Goal: Information Seeking & Learning: Learn about a topic

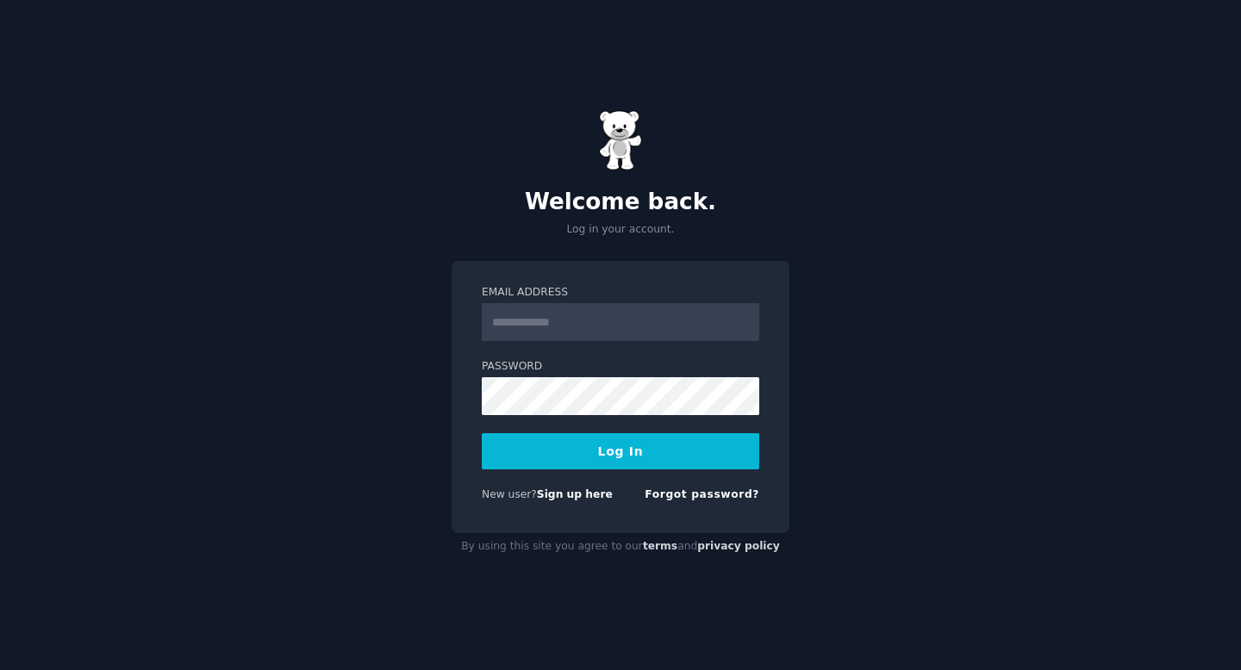
click at [647, 315] on input "Email Address" at bounding box center [620, 322] width 277 height 38
click at [534, 591] on div "Welcome back. Log in your account. Email Address Password Log In New user? Sign…" at bounding box center [620, 335] width 1241 height 670
click at [482, 341] on div at bounding box center [482, 341] width 0 height 0
type input "**********"
click at [591, 454] on button "Log In" at bounding box center [620, 451] width 277 height 36
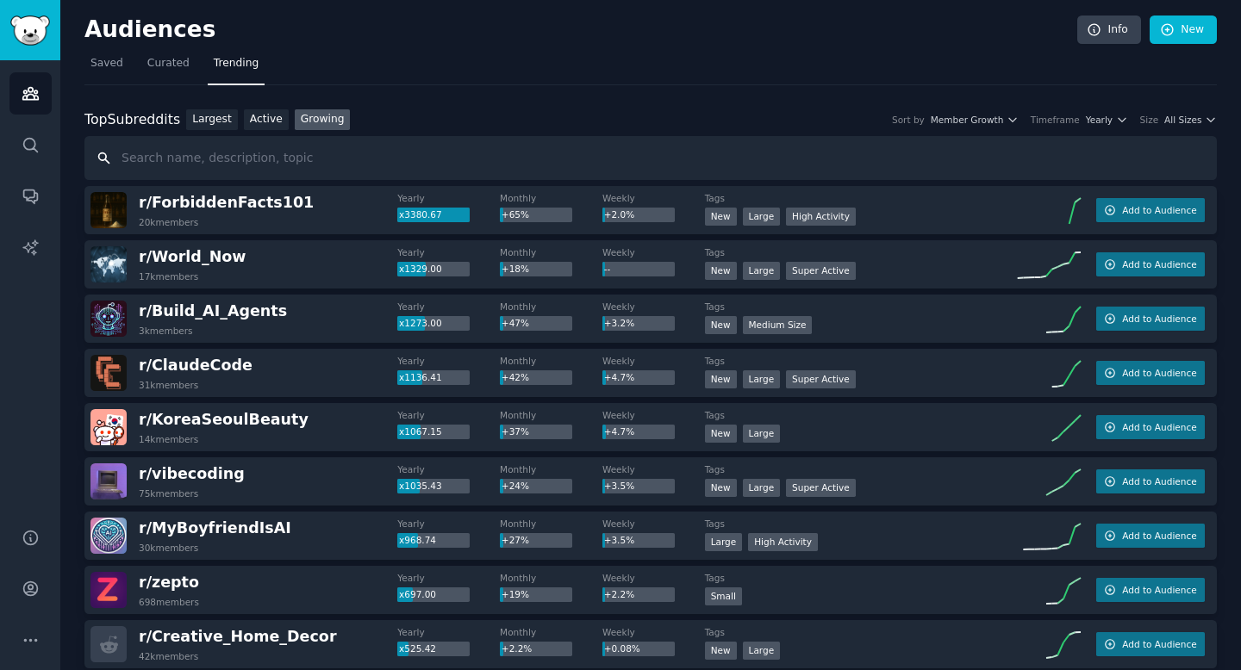
scroll to position [1, 0]
click at [313, 437] on div "r/ KoreaSeoulBeauty 14k members" at bounding box center [243, 426] width 307 height 36
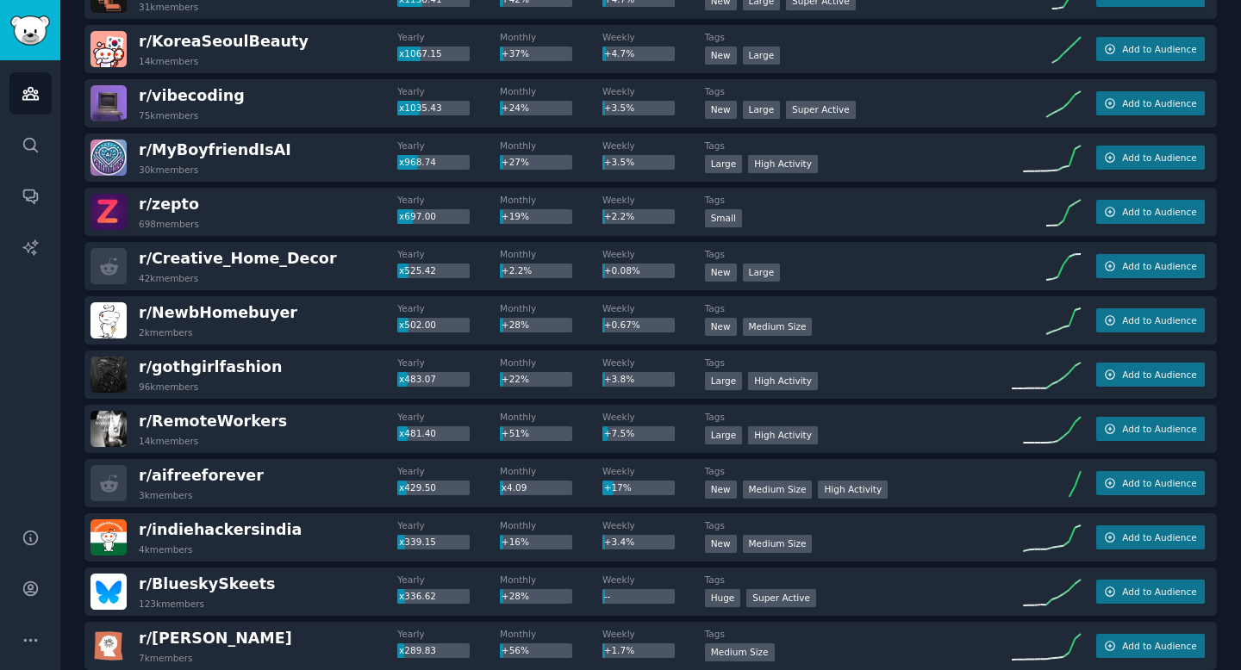
scroll to position [390, 0]
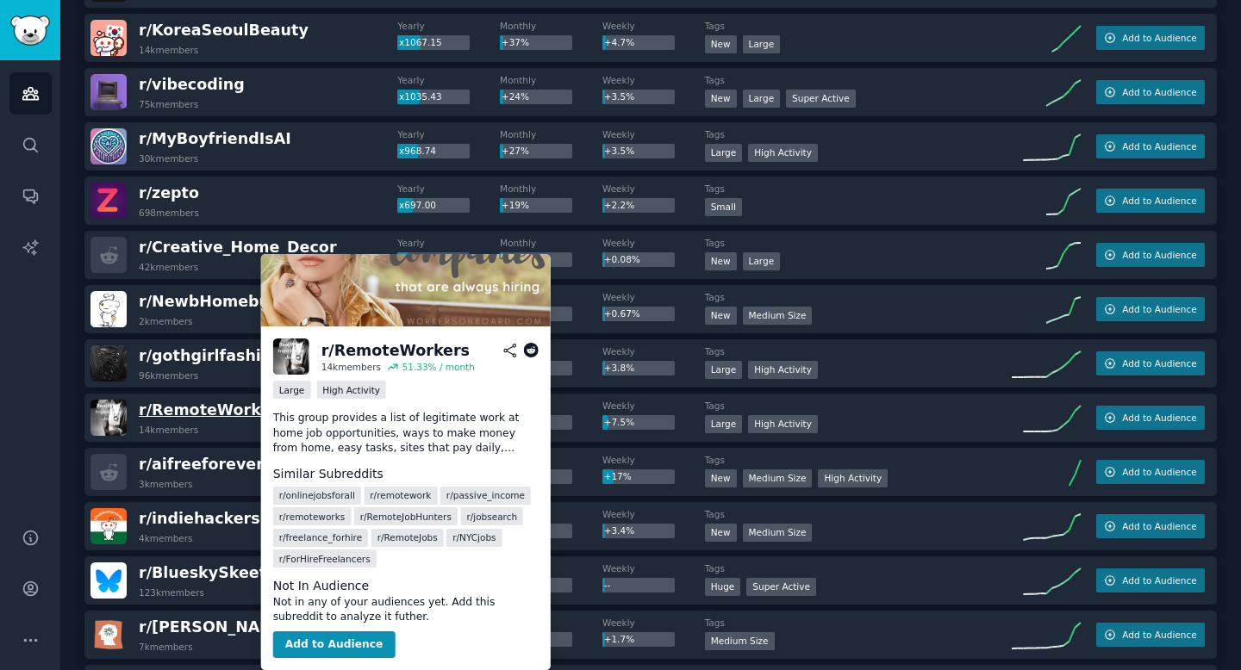
click at [223, 415] on span "r/ RemoteWorkers" at bounding box center [213, 410] width 148 height 17
click at [220, 407] on span "r/ RemoteWorkers" at bounding box center [213, 410] width 148 height 17
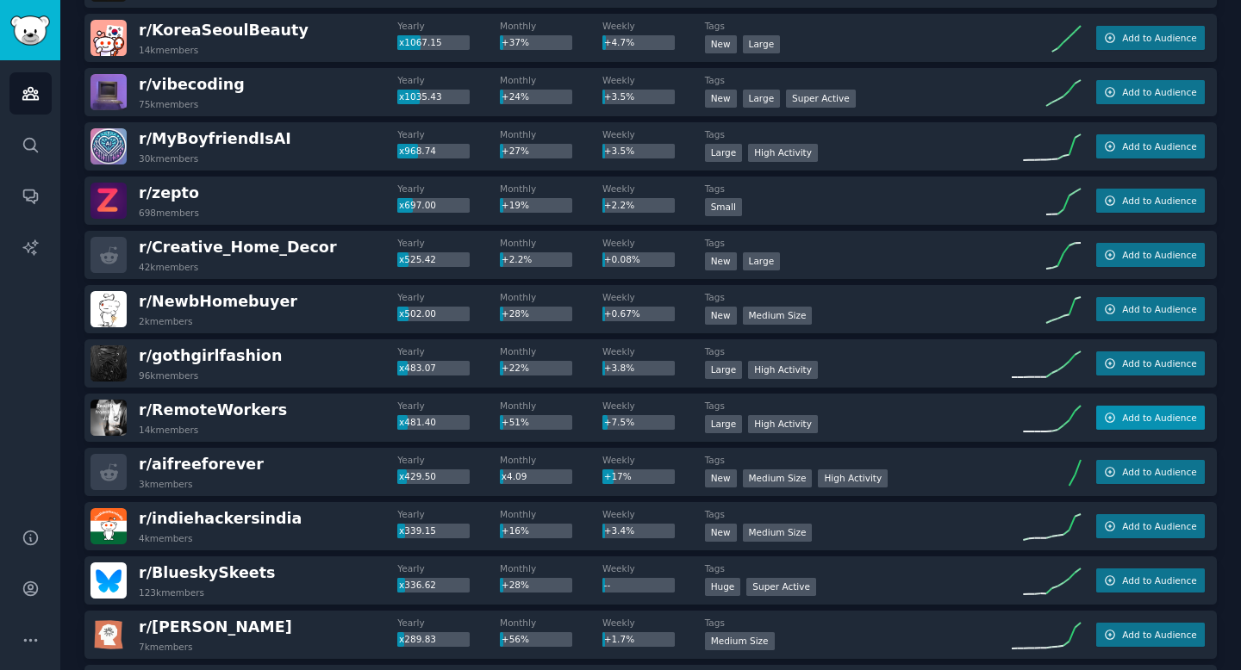
click at [1153, 412] on span "Add to Audience" at bounding box center [1159, 418] width 74 height 12
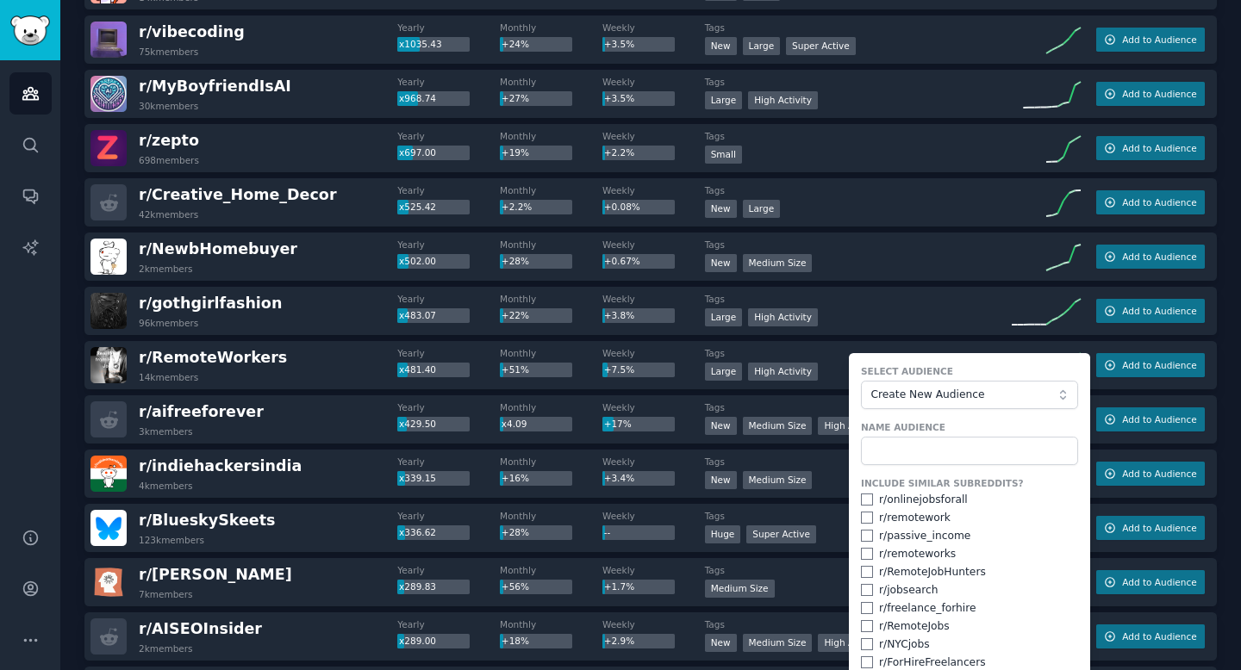
scroll to position [447, 0]
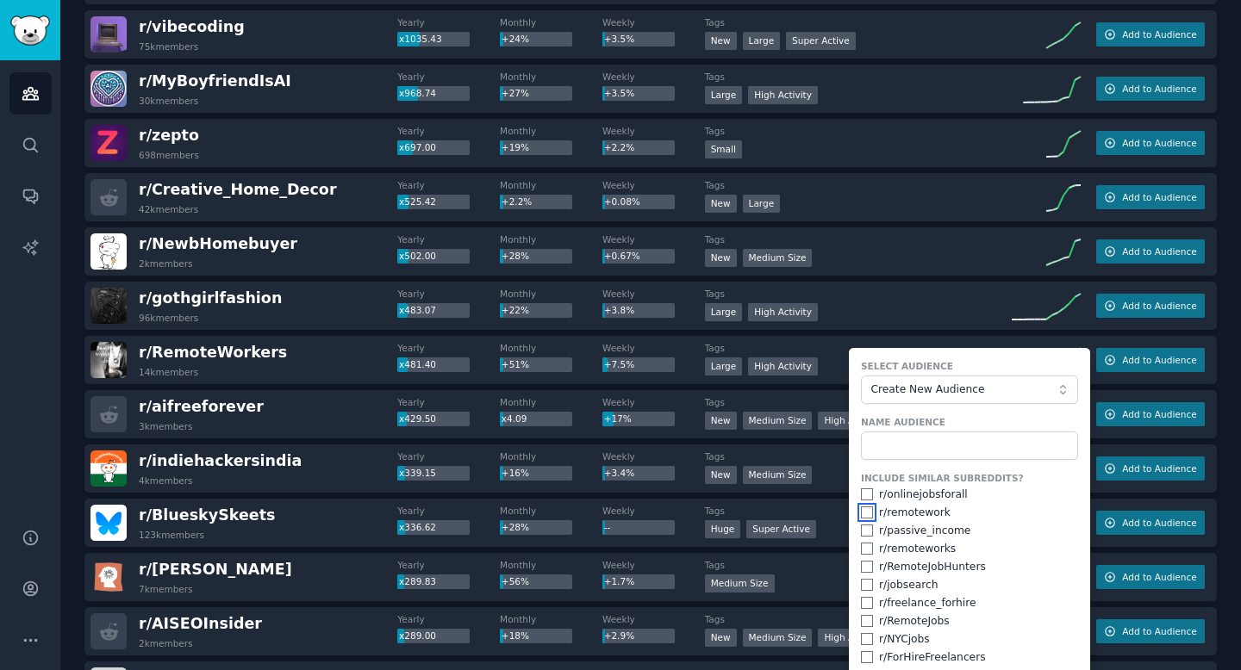
click at [861, 512] on input "checkbox" at bounding box center [867, 513] width 12 height 12
checkbox input "true"
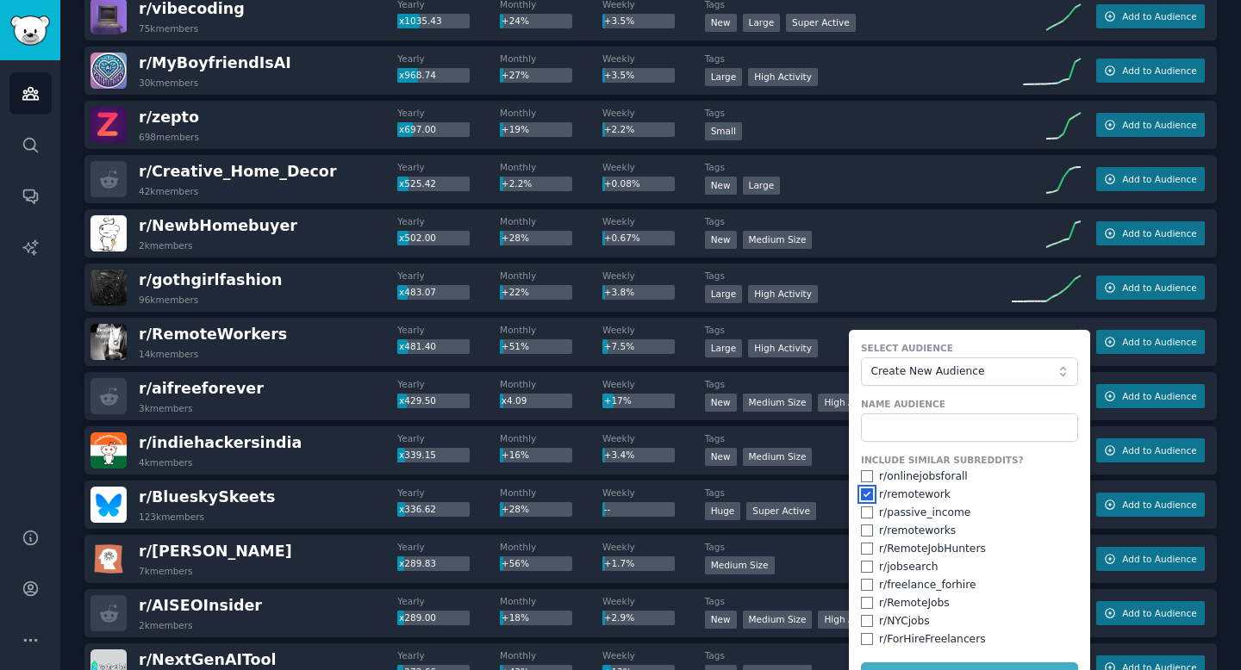
scroll to position [471, 0]
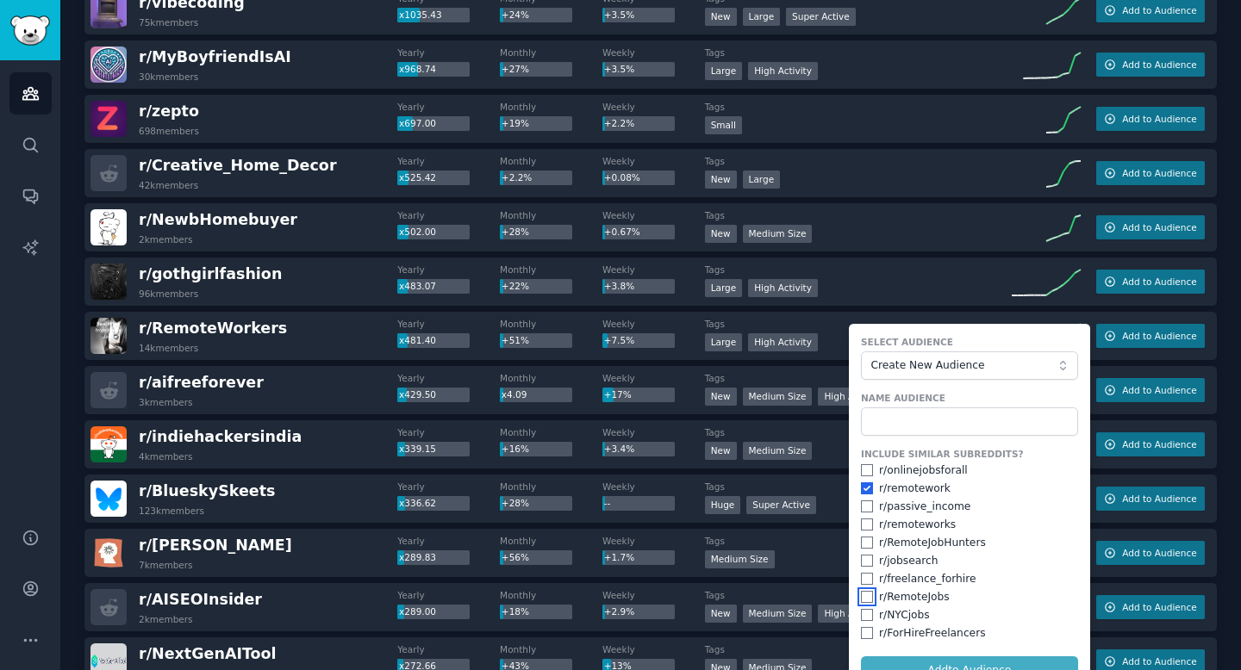
click at [861, 599] on input "checkbox" at bounding box center [867, 597] width 12 height 12
checkbox input "true"
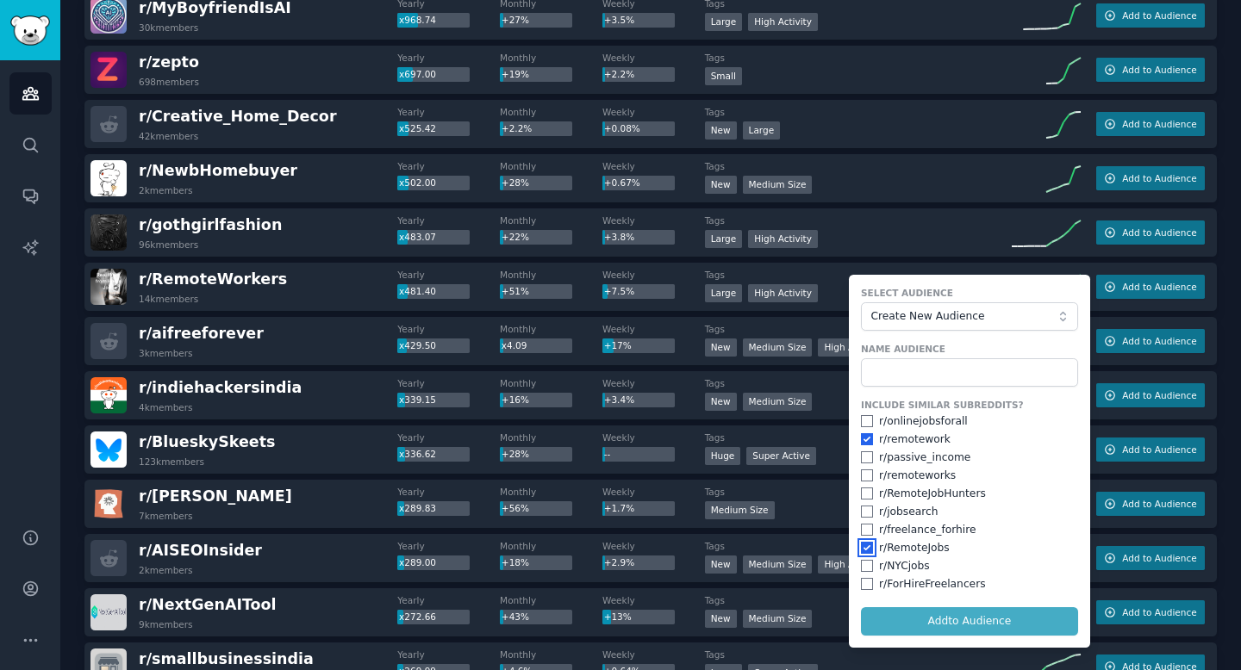
scroll to position [524, 0]
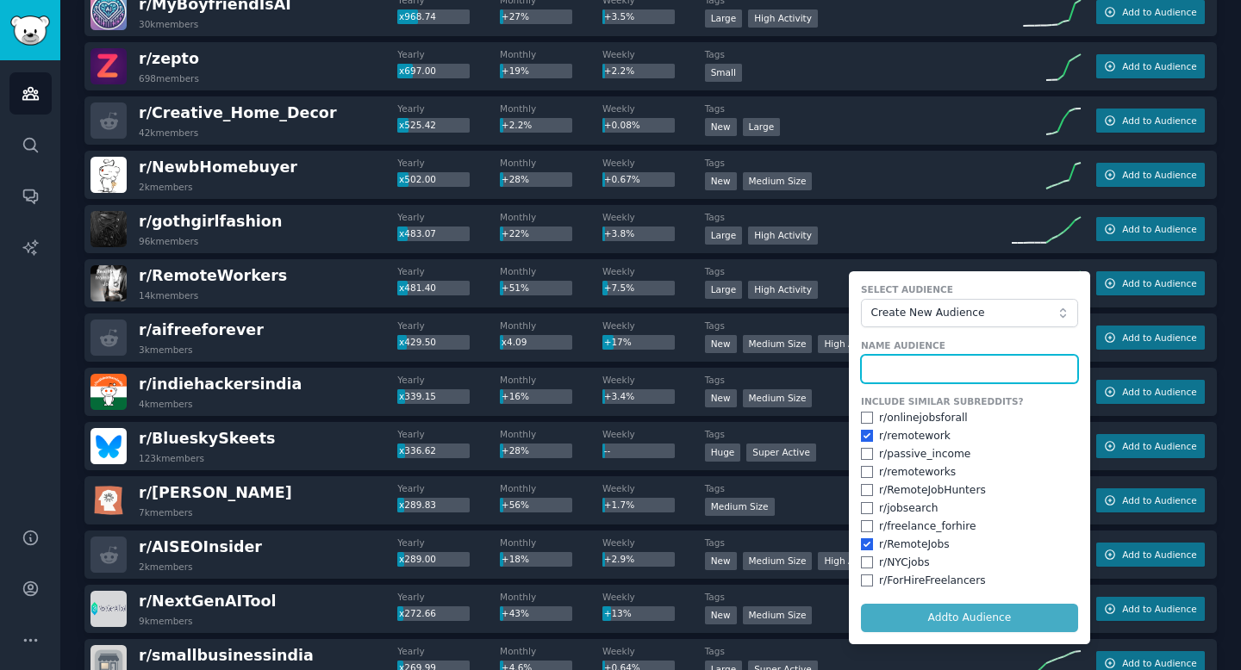
click at [933, 360] on input "text" at bounding box center [969, 369] width 217 height 29
type input "Work"
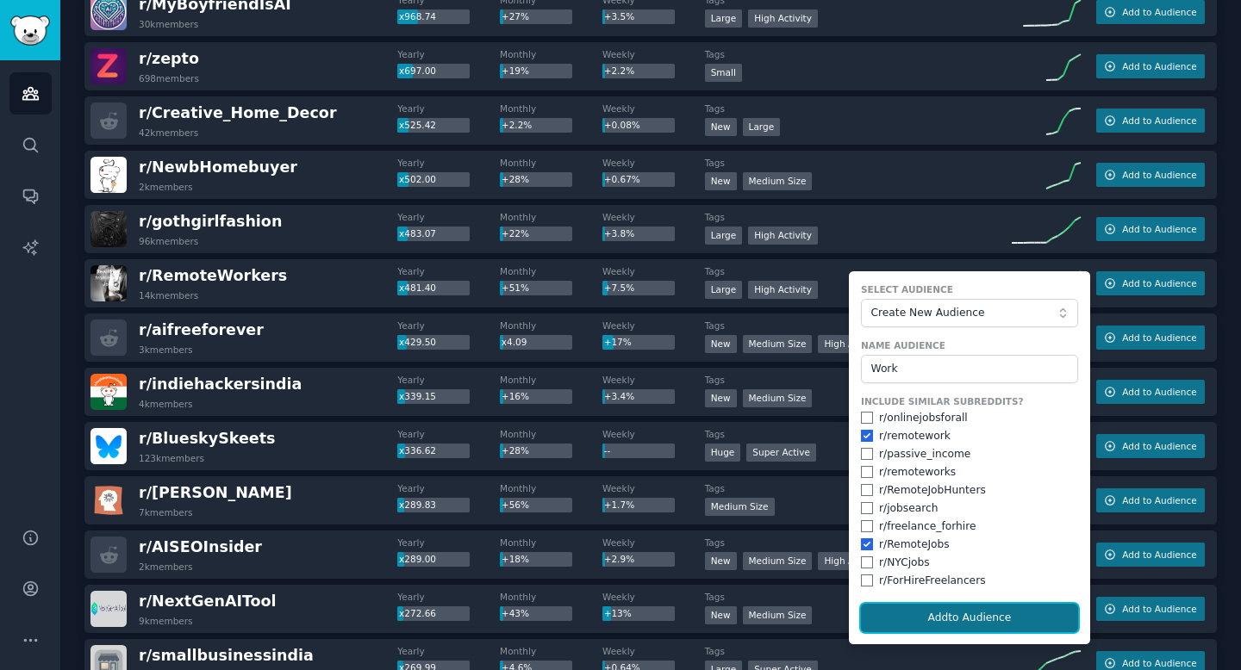
click at [983, 617] on button "Add to Audience" at bounding box center [969, 618] width 217 height 29
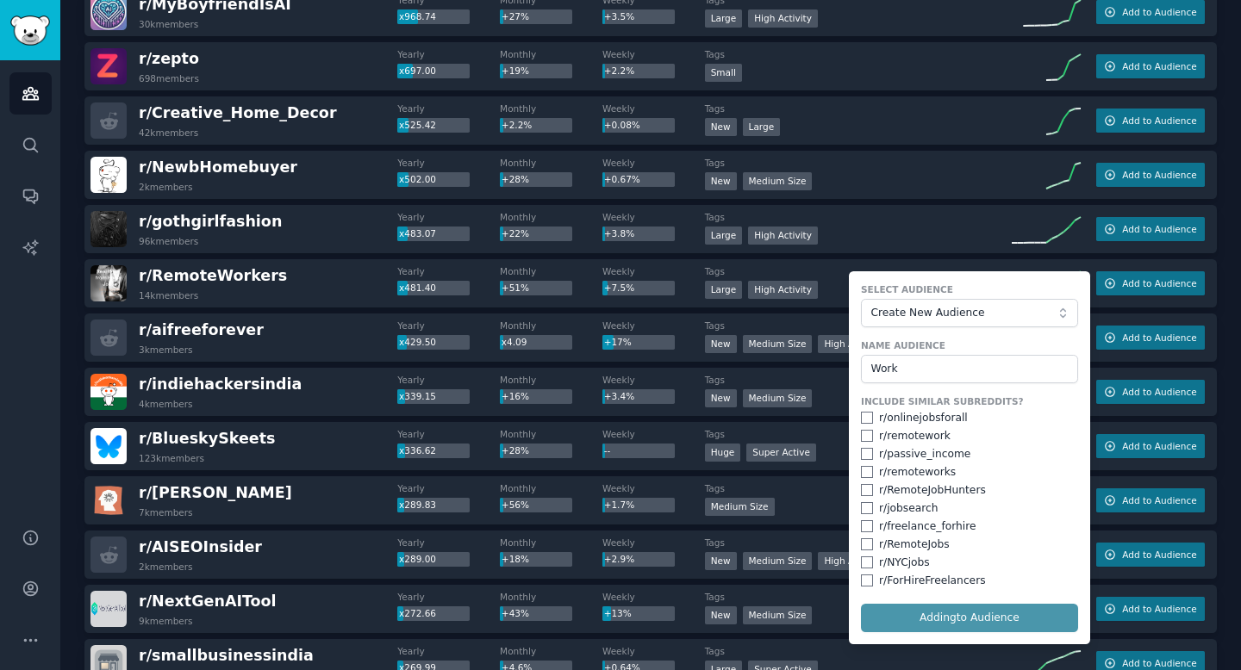
checkbox input "false"
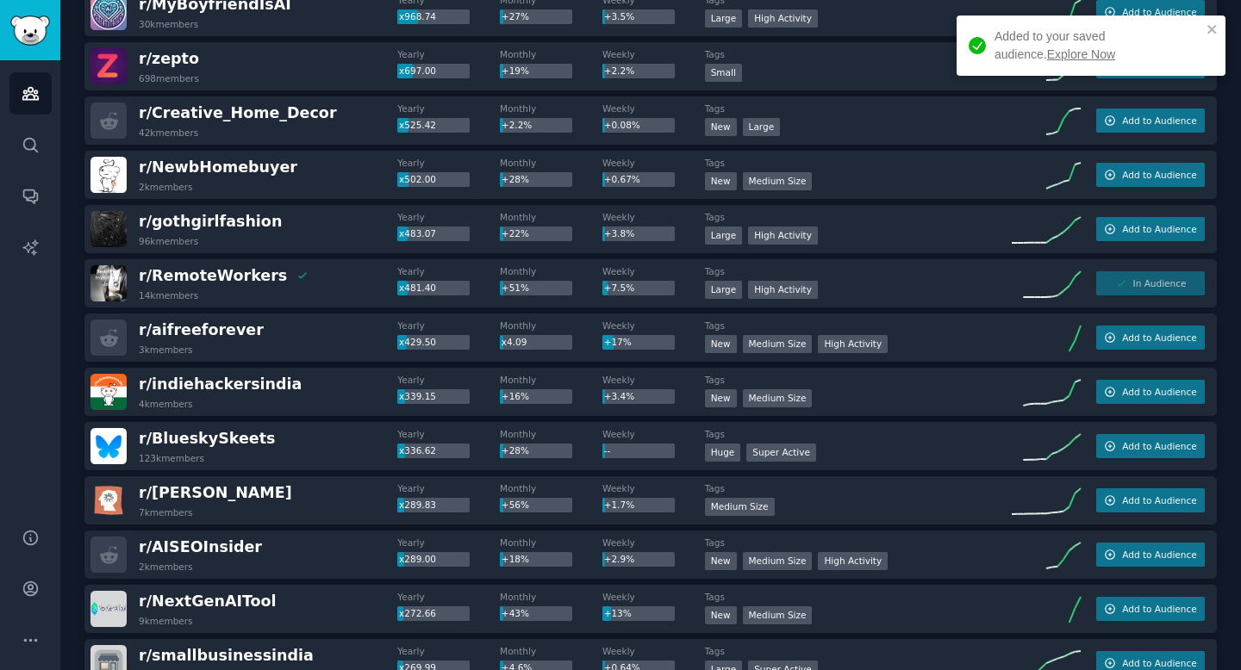
click at [1047, 53] on link "Explore Now" at bounding box center [1081, 54] width 68 height 14
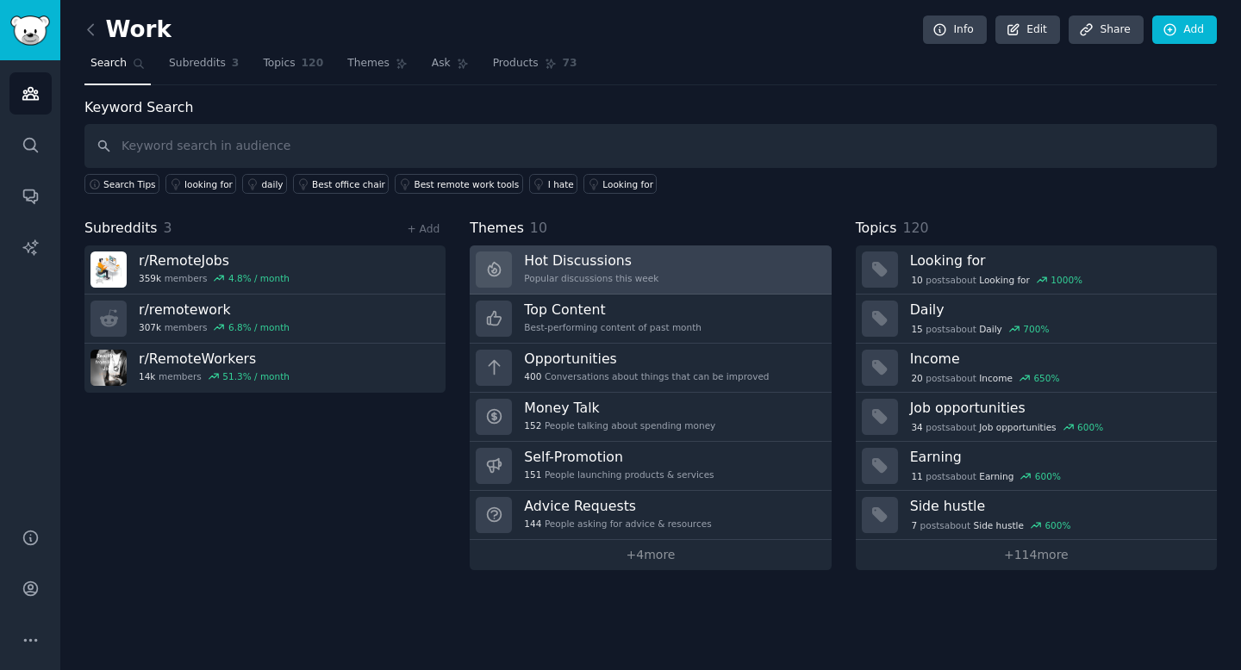
click at [671, 262] on link "Hot Discussions Popular discussions this week" at bounding box center [650, 270] width 361 height 49
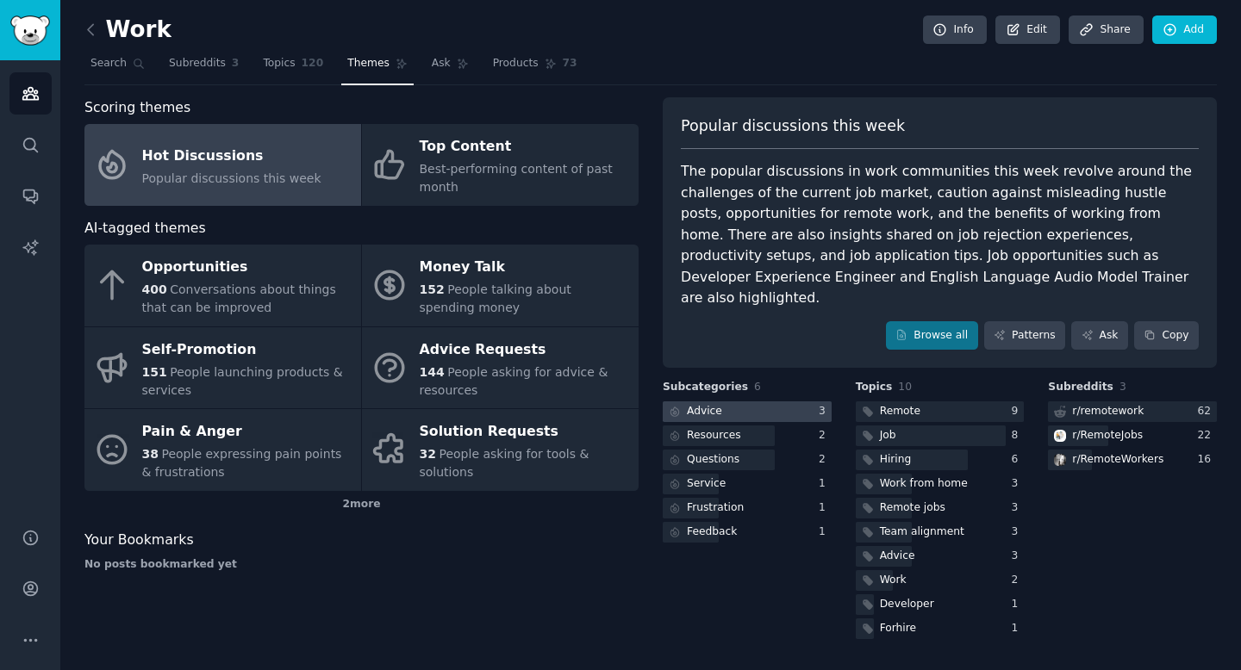
click at [761, 402] on div at bounding box center [747, 413] width 169 height 22
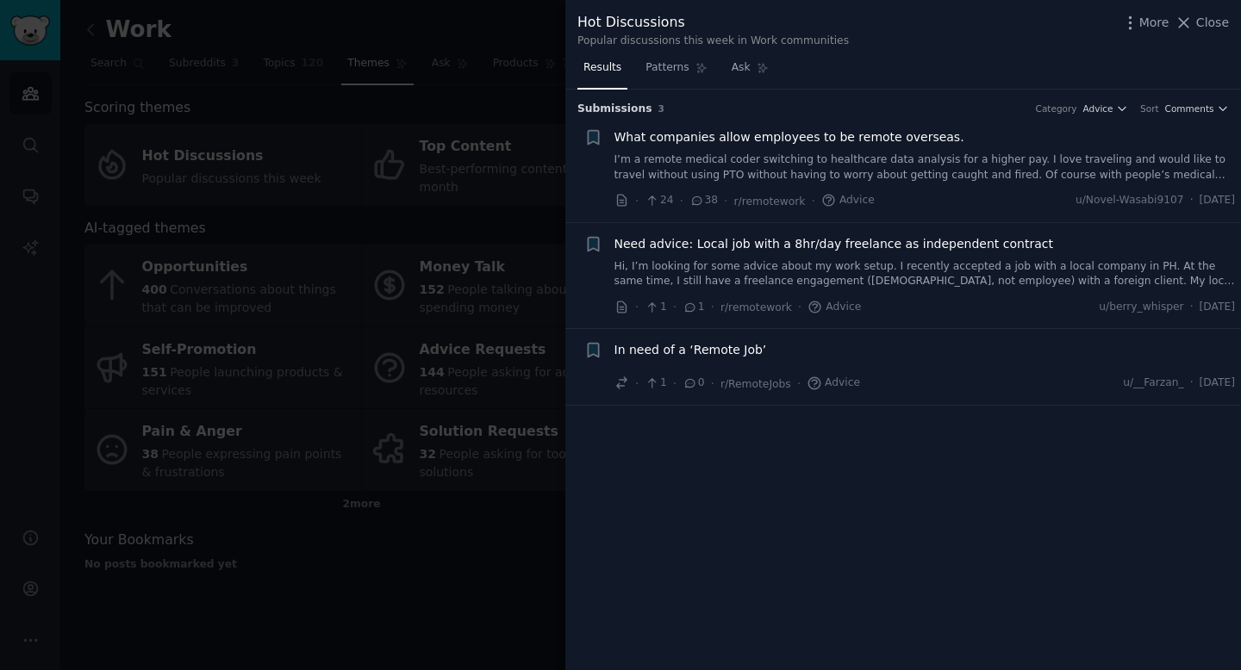
click at [660, 464] on div "Submission s 3 Category Advice Sort Comments + What companies allow employees t…" at bounding box center [903, 381] width 676 height 582
click at [1213, 23] on span "Close" at bounding box center [1212, 23] width 33 height 18
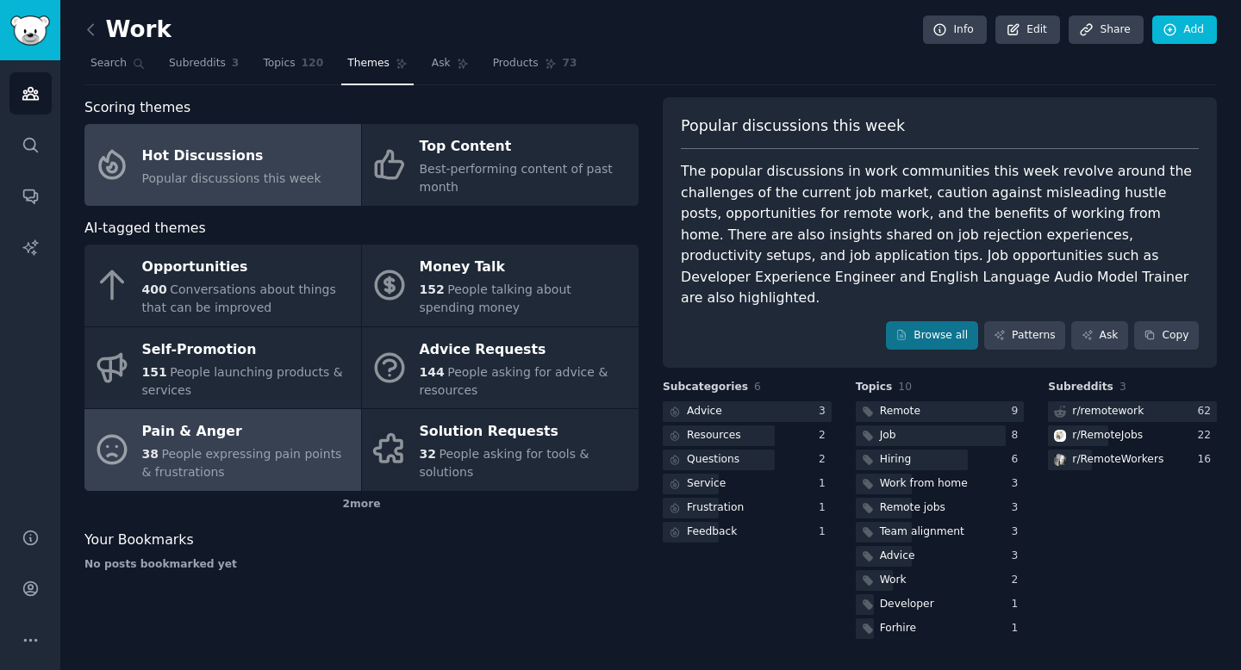
click at [245, 438] on div "Pain & Anger" at bounding box center [247, 433] width 210 height 28
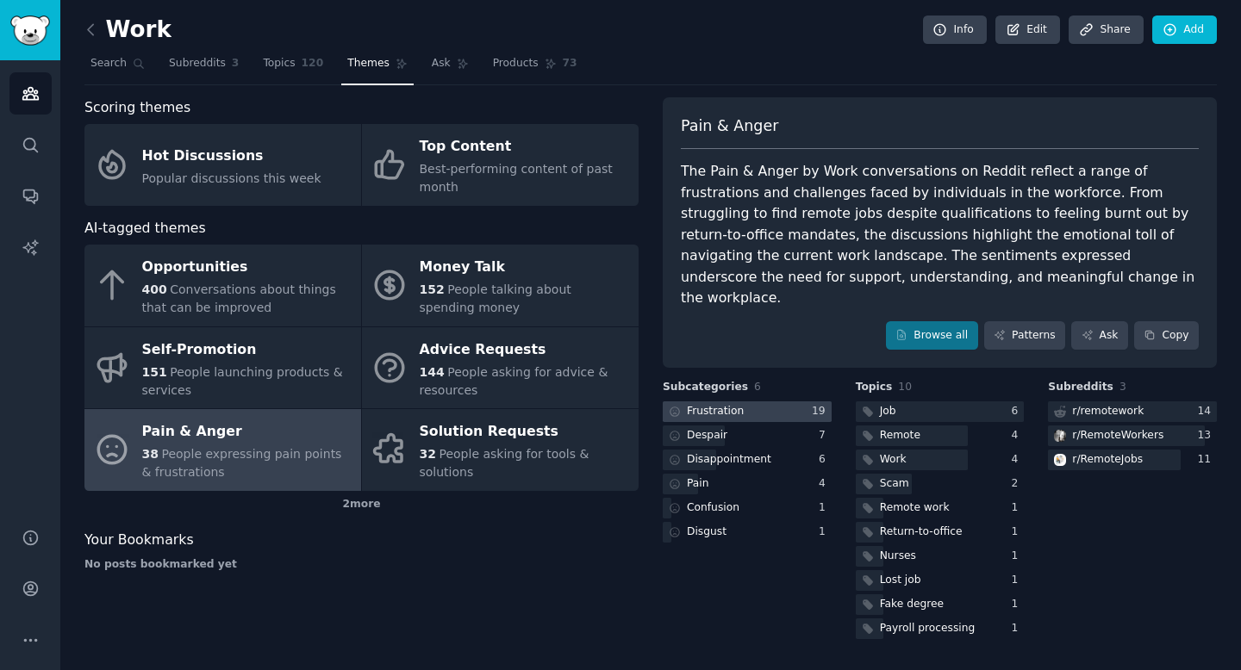
click at [714, 404] on div "Frustration" at bounding box center [715, 412] width 57 height 16
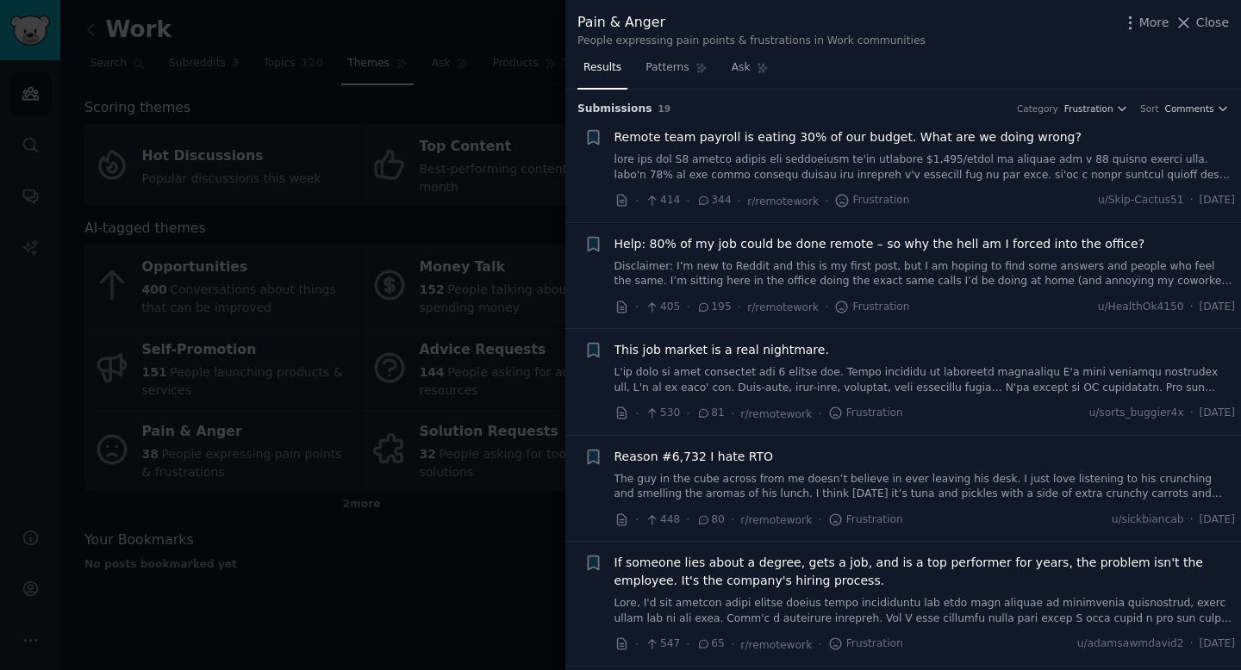
click at [993, 174] on link at bounding box center [924, 168] width 621 height 30
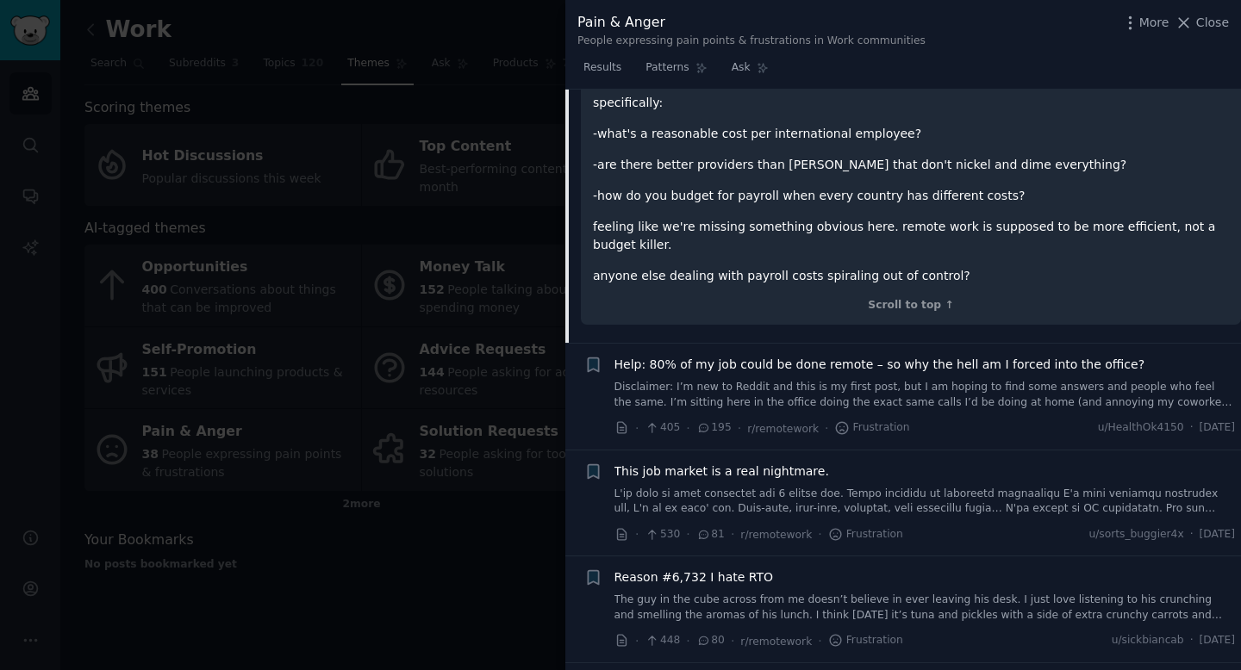
scroll to position [967, 0]
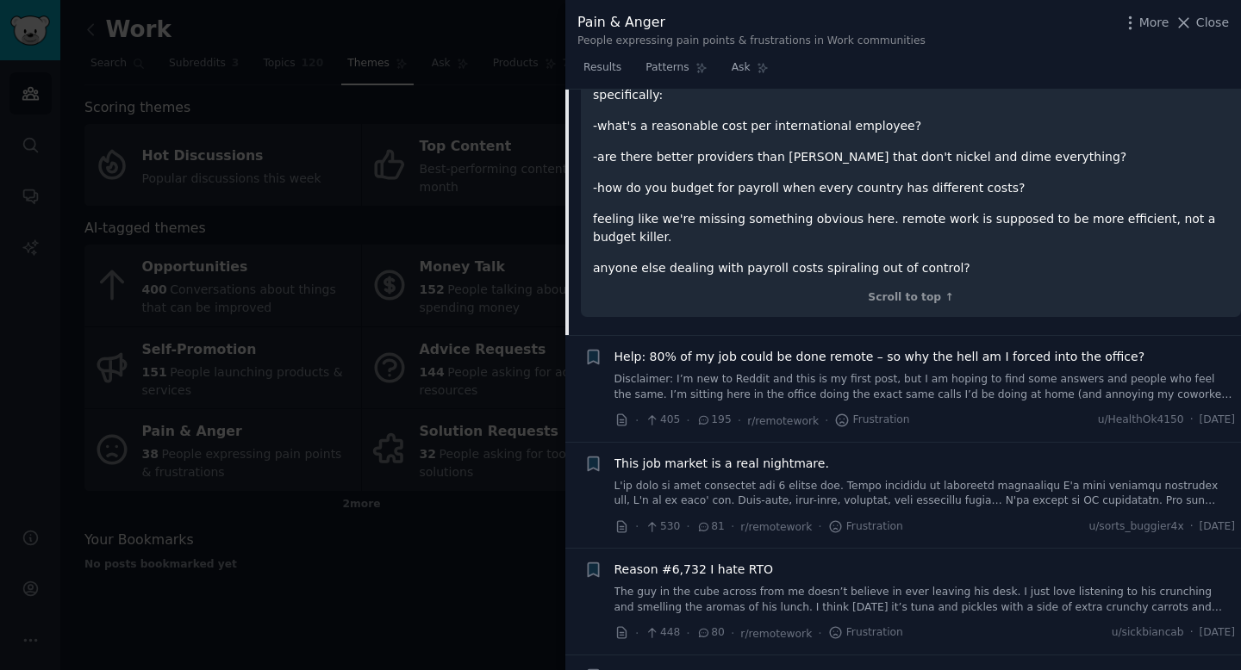
click at [756, 455] on span "This job market is a real nightmare." at bounding box center [721, 464] width 215 height 18
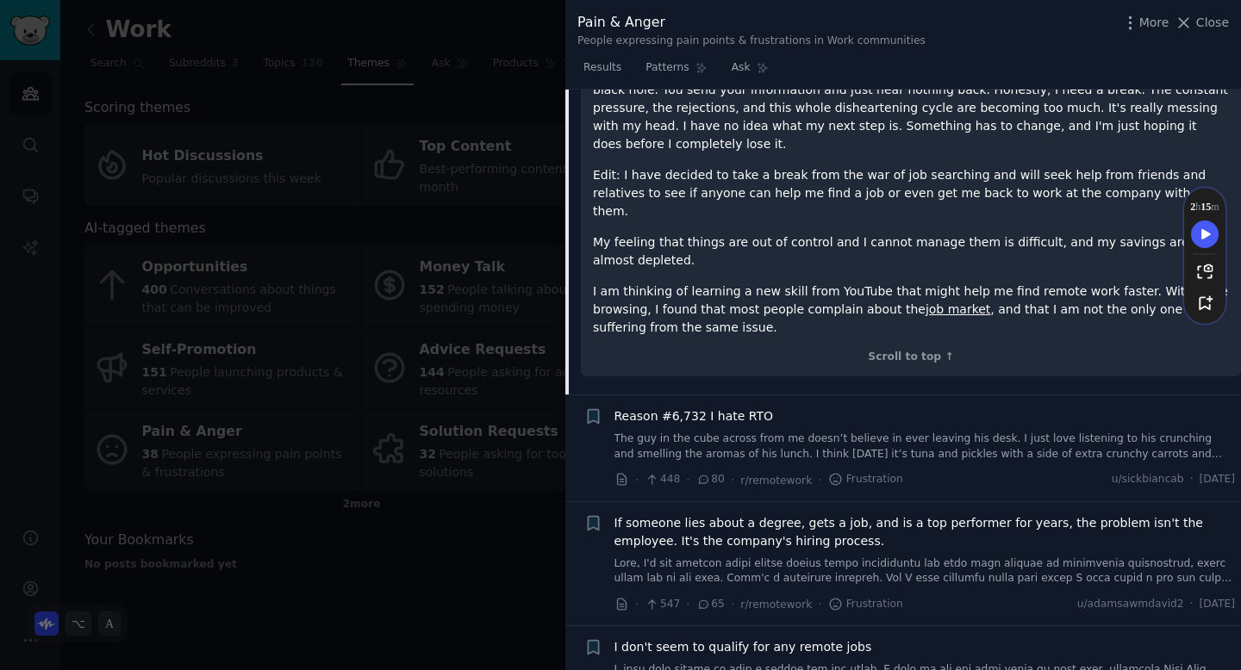
scroll to position [556, 0]
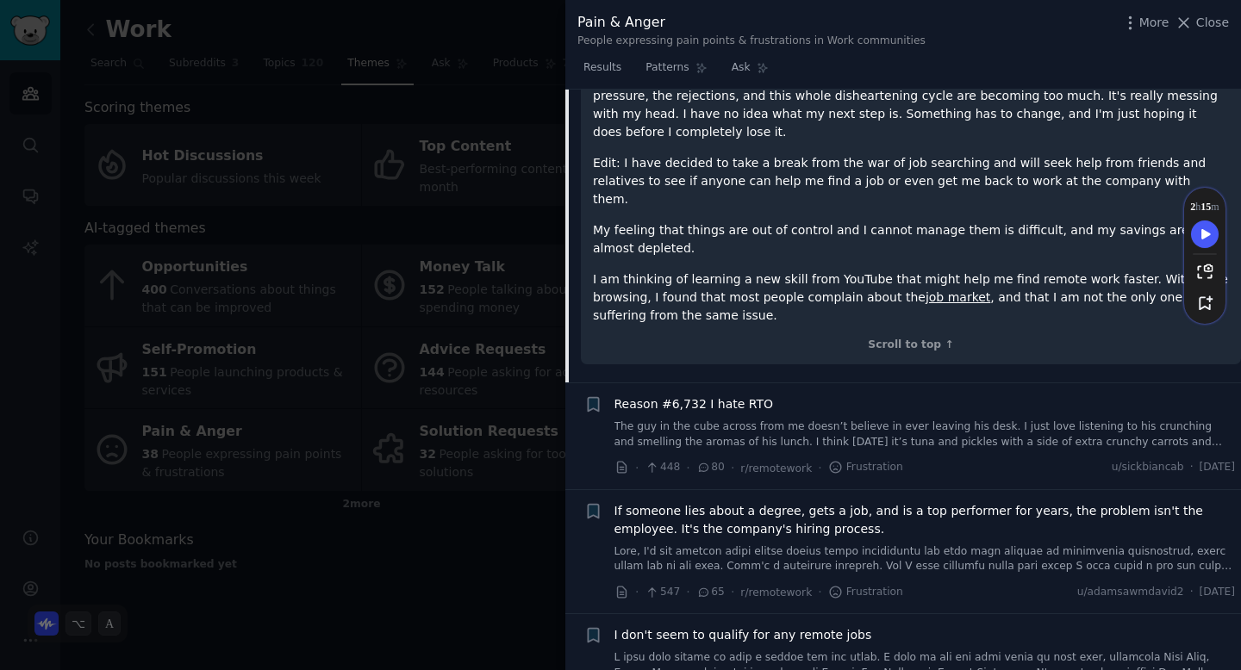
click at [803, 396] on div "Reason #6,732 I hate RTO The guy in the cube across from me doesn’t believe in …" at bounding box center [924, 423] width 621 height 54
click at [814, 420] on link "The guy in the cube across from me doesn’t believe in ever leaving his desk. I …" at bounding box center [924, 435] width 621 height 30
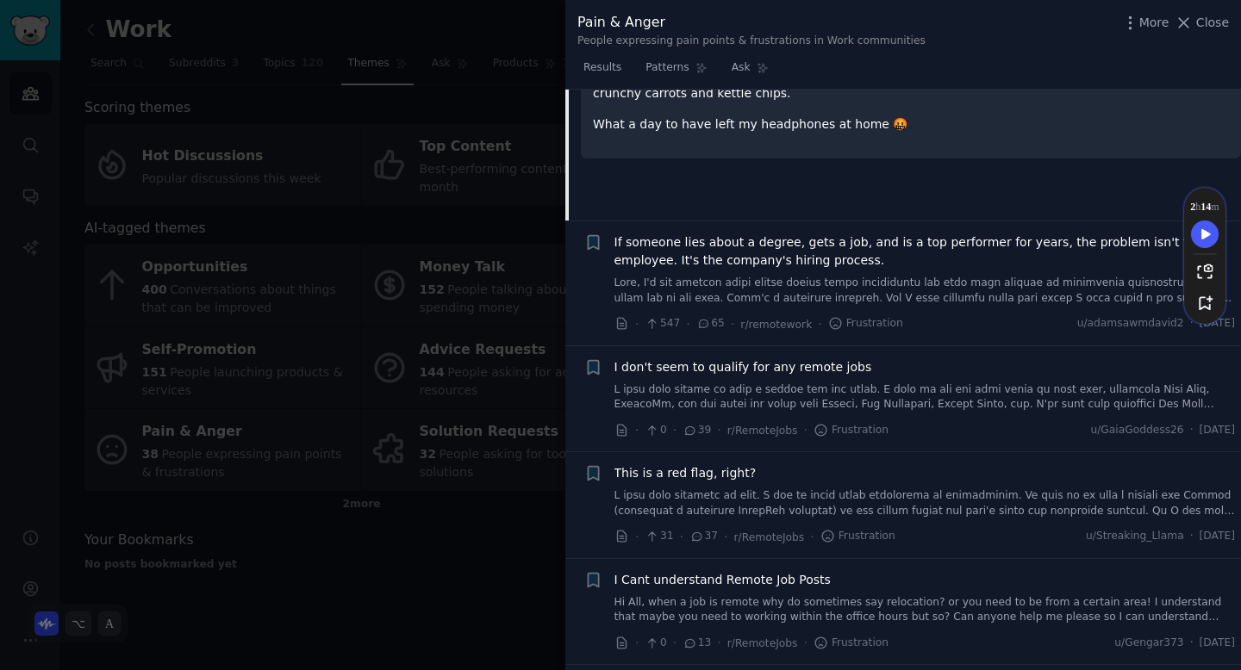
scroll to position [596, 0]
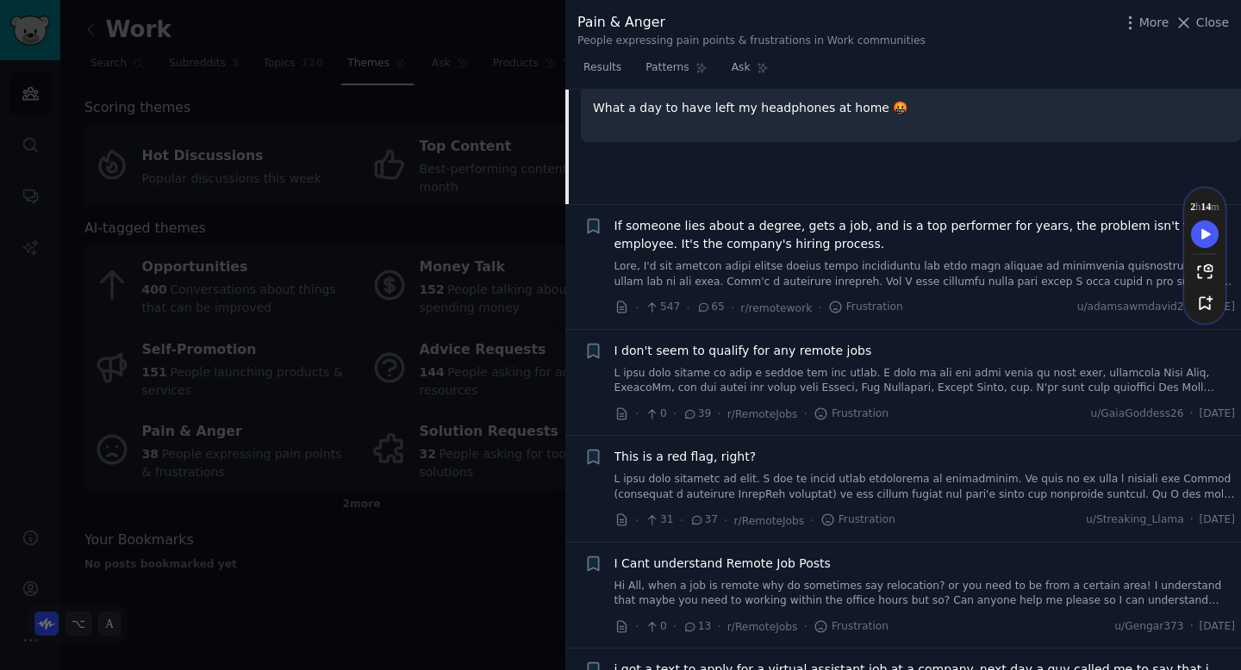
click at [739, 488] on link at bounding box center [924, 487] width 621 height 30
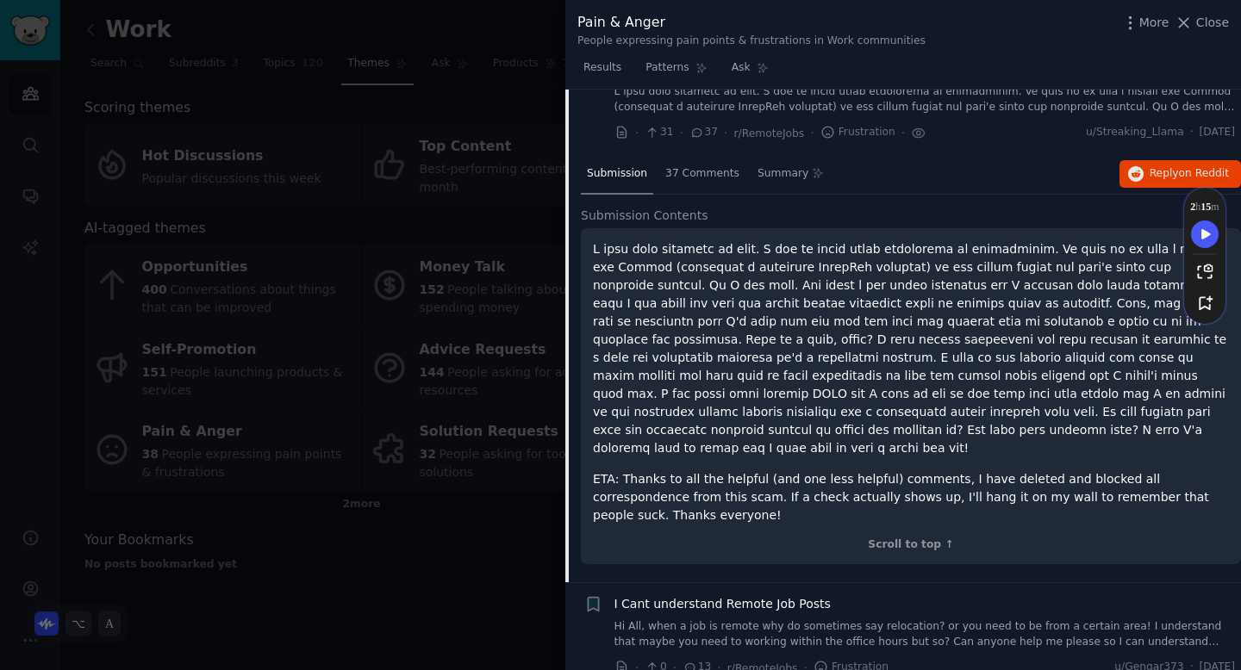
scroll to position [732, 0]
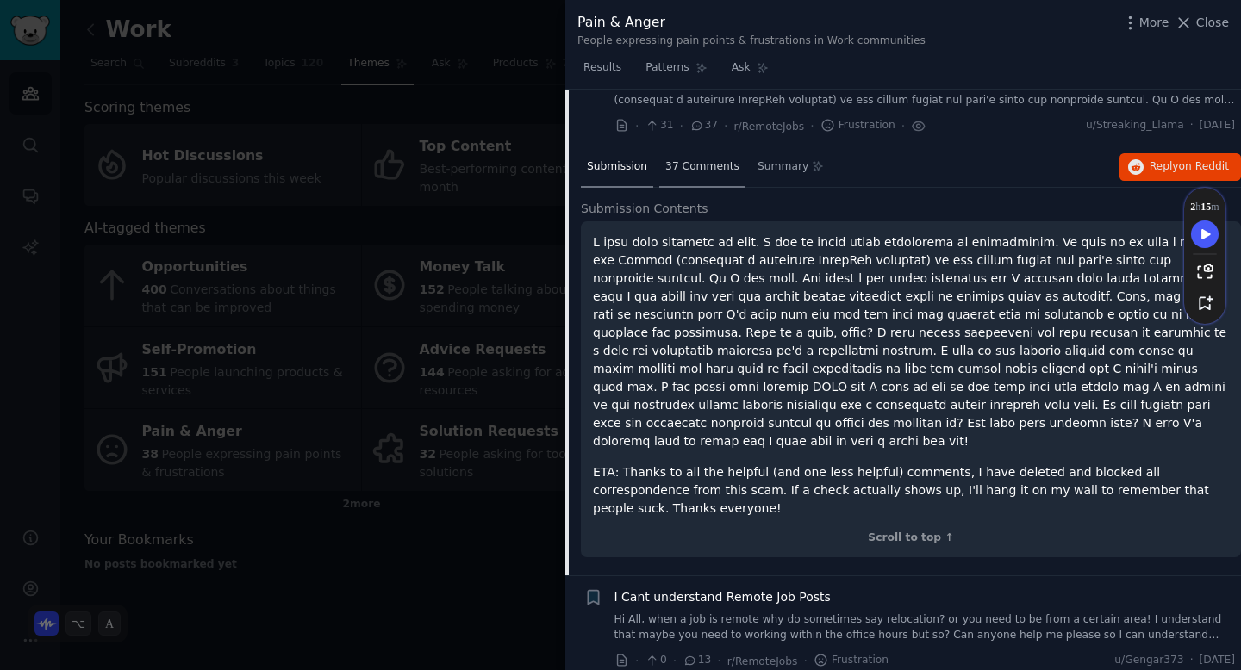
click at [710, 165] on span "37 Comments" at bounding box center [702, 167] width 74 height 16
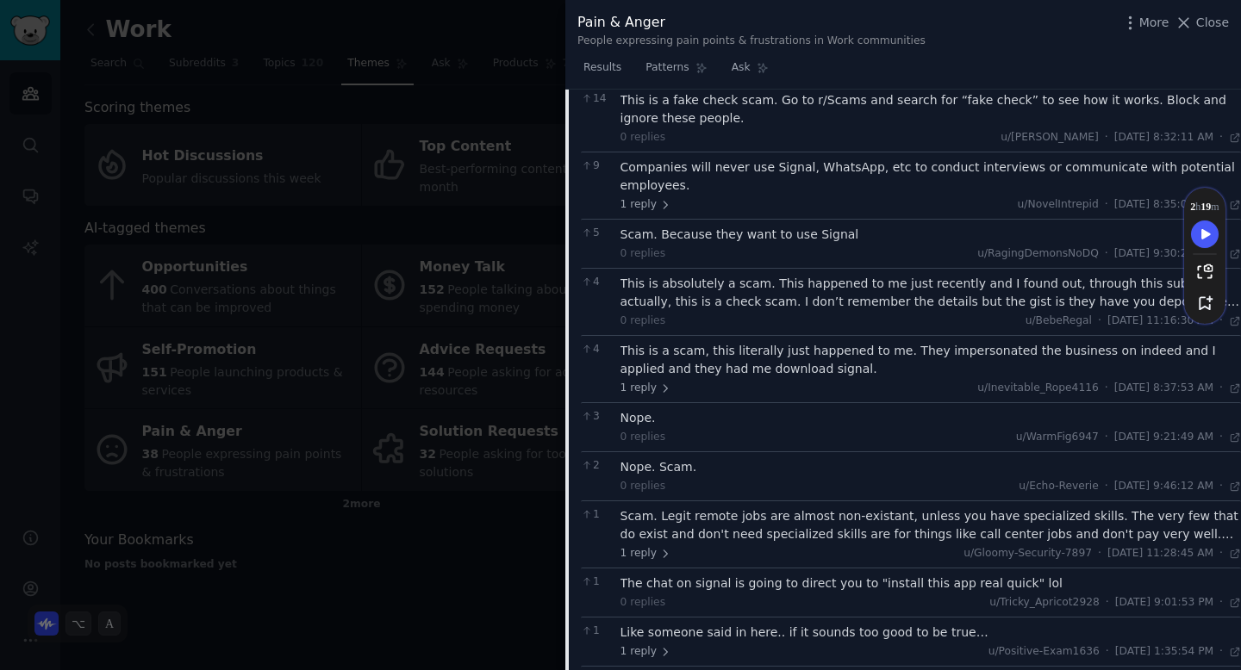
scroll to position [988, 0]
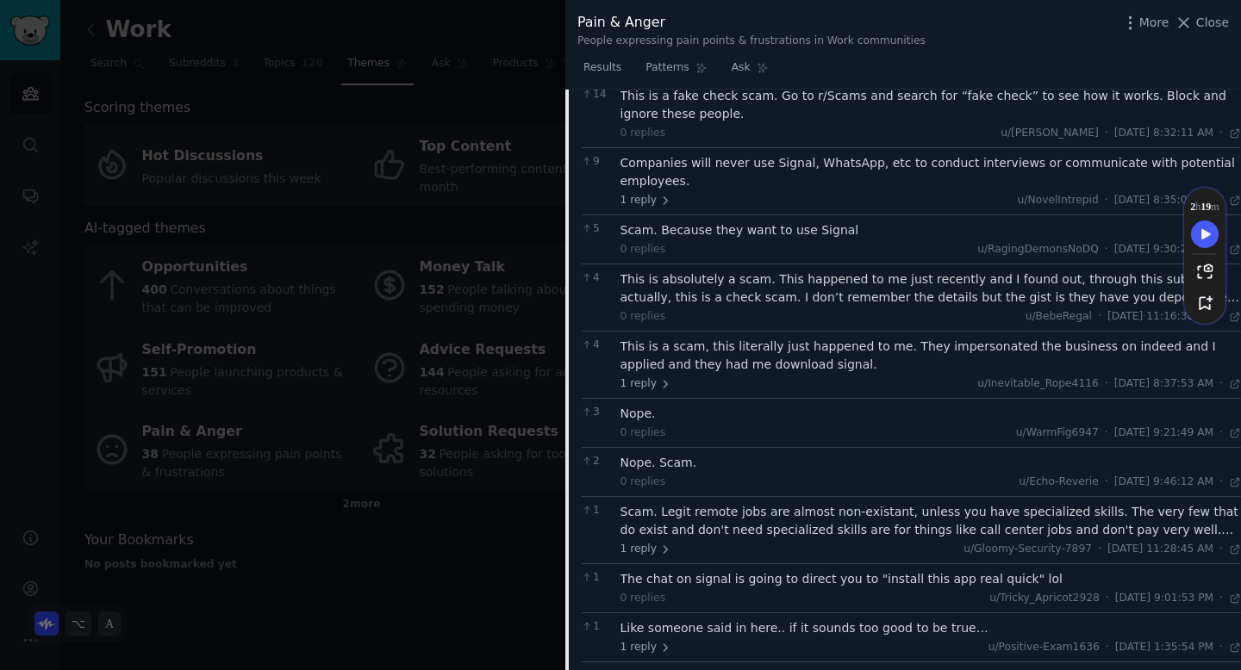
click at [460, 539] on div at bounding box center [620, 335] width 1241 height 670
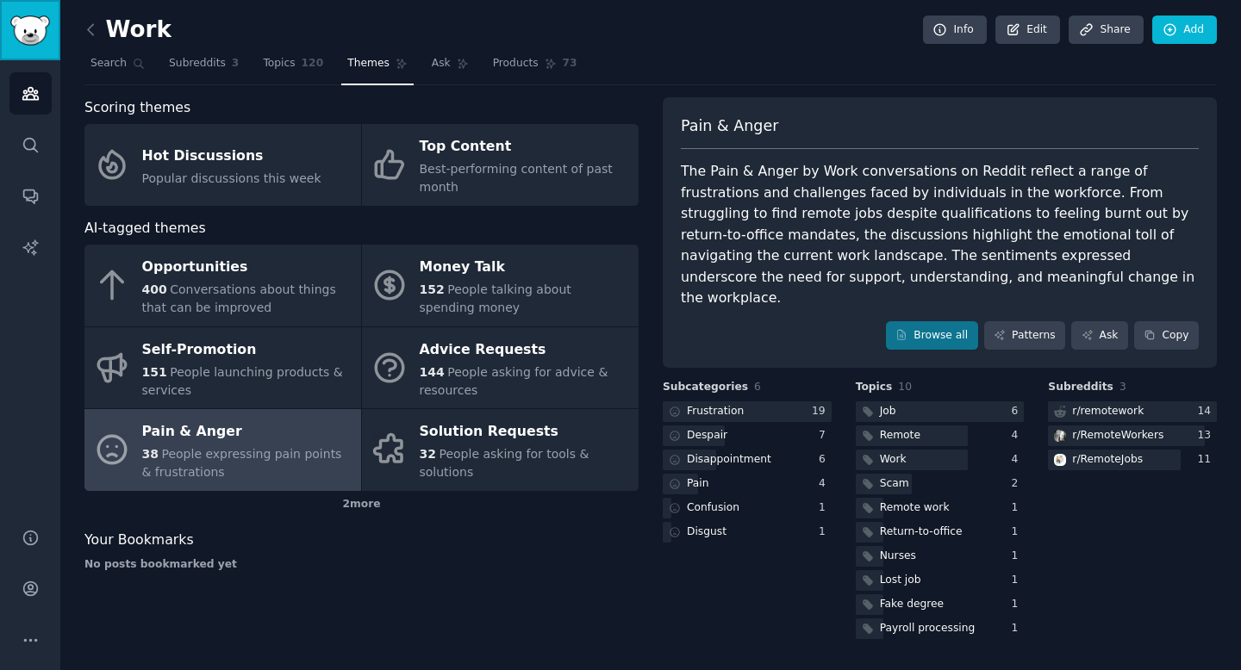
click at [34, 28] on img "Sidebar" at bounding box center [30, 31] width 40 height 30
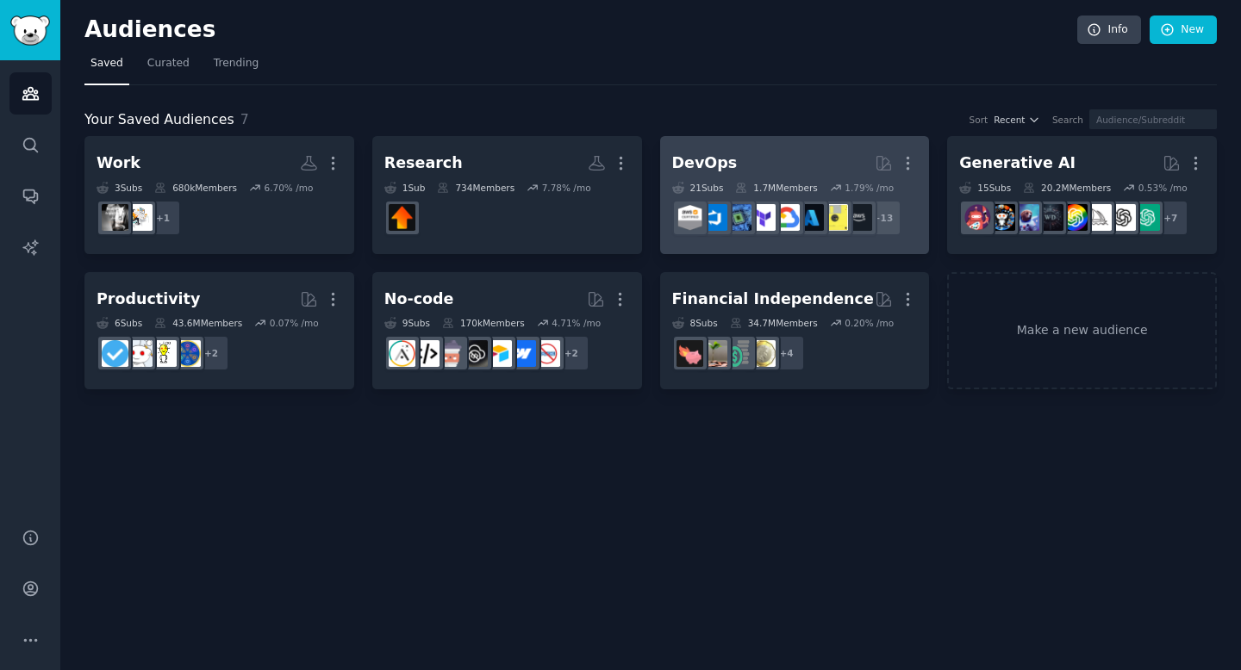
click at [766, 154] on h2 "DevOps More" at bounding box center [795, 163] width 246 height 30
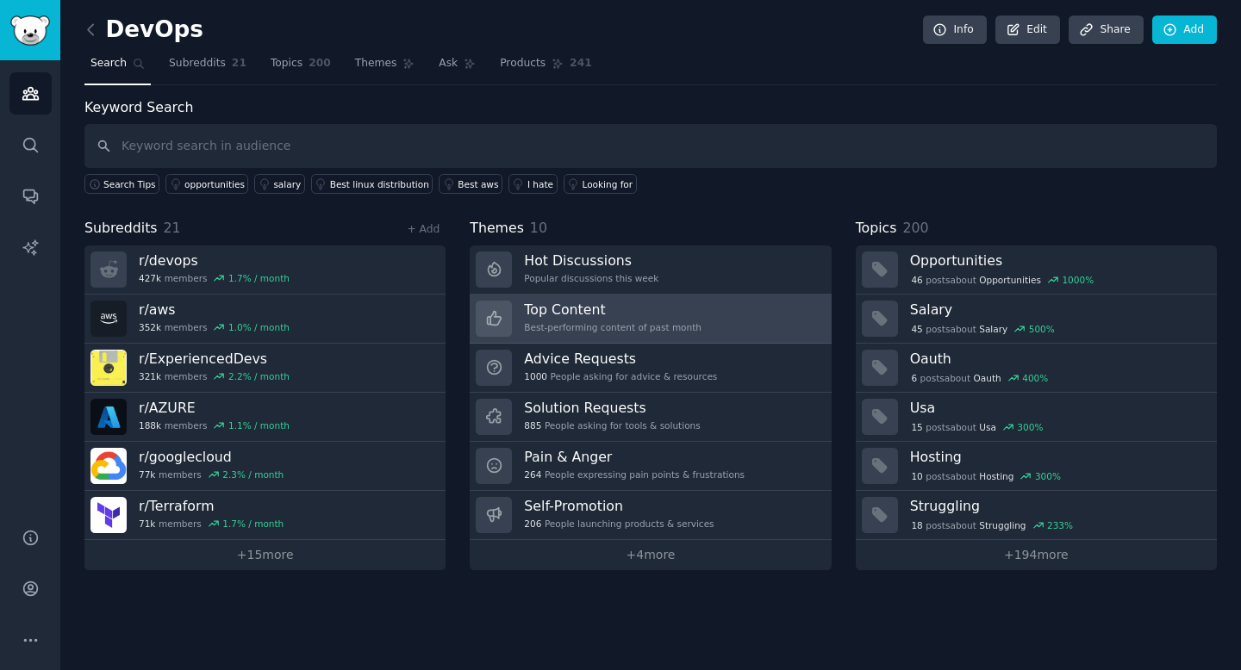
click at [639, 313] on h3 "Top Content" at bounding box center [613, 310] width 178 height 18
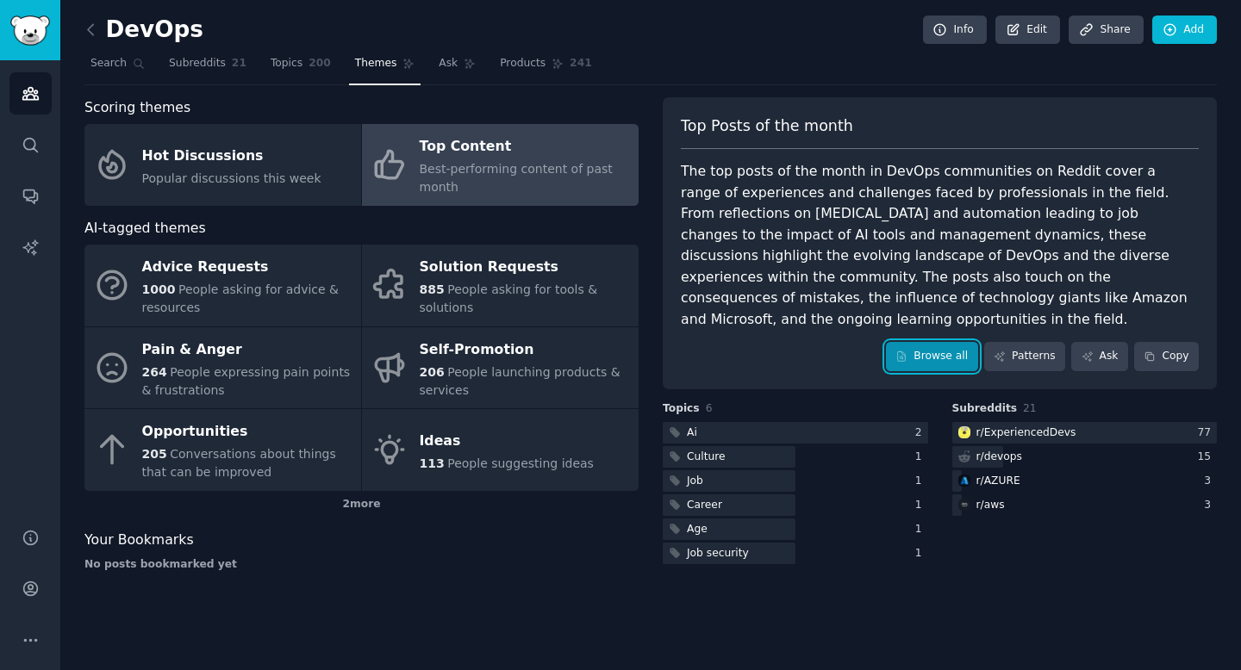
click at [938, 342] on link "Browse all" at bounding box center [932, 356] width 92 height 29
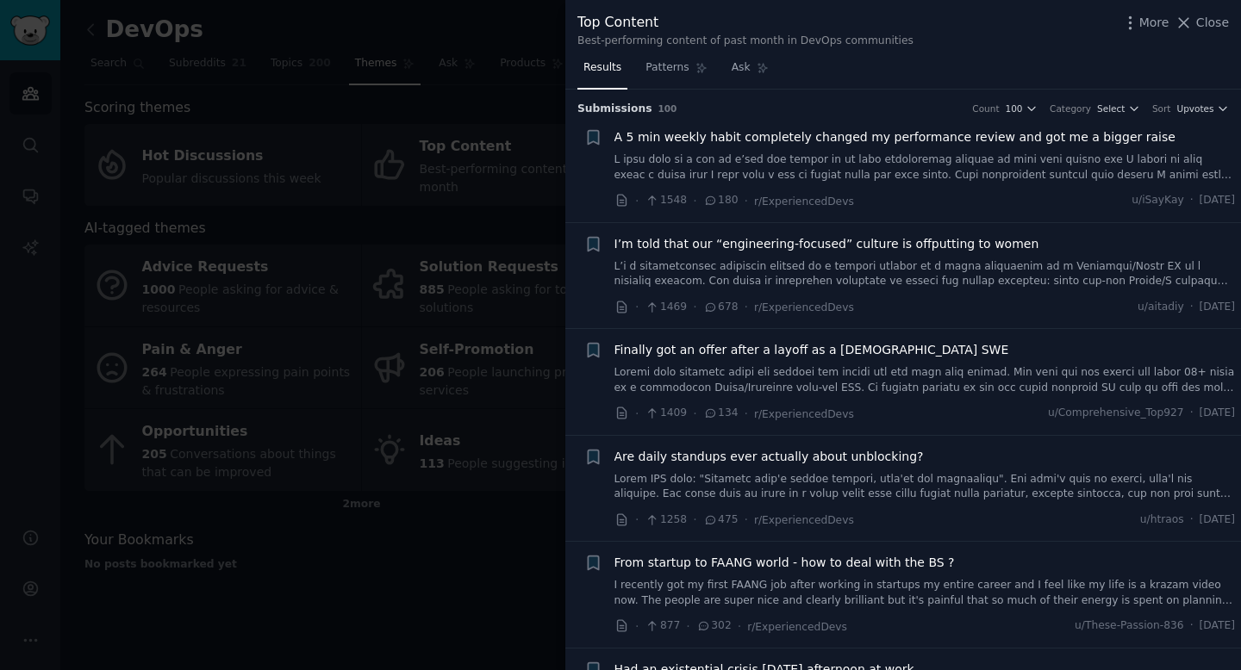
click at [979, 162] on link at bounding box center [924, 168] width 621 height 30
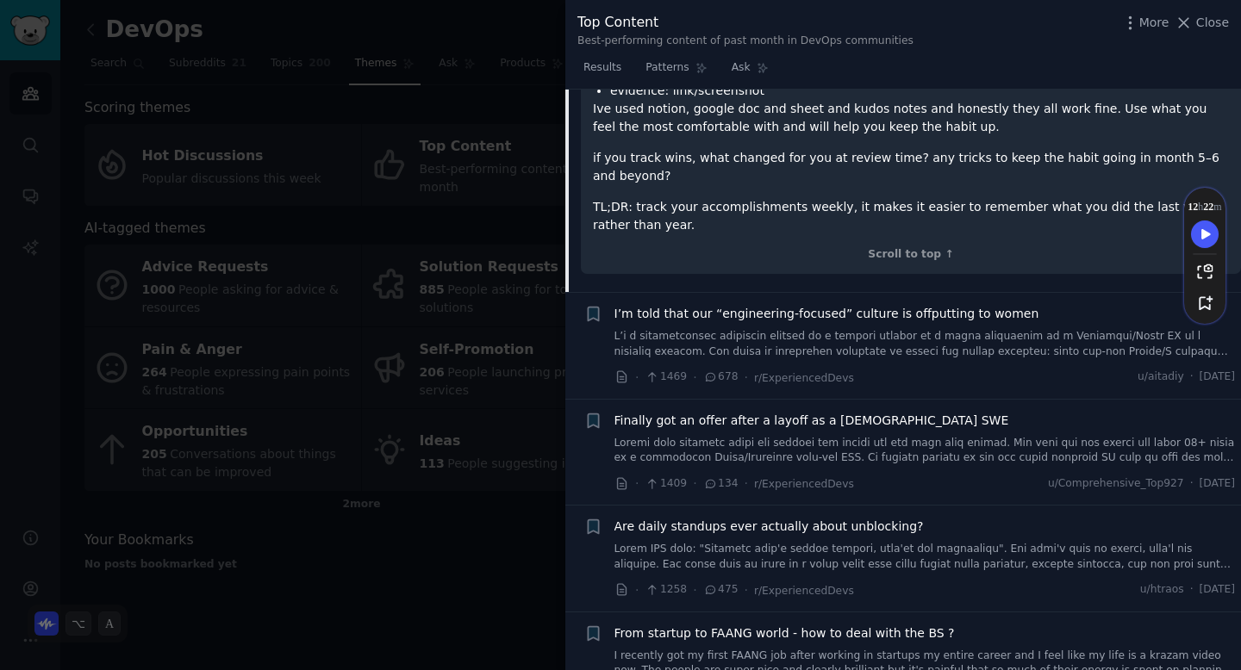
scroll to position [630, 0]
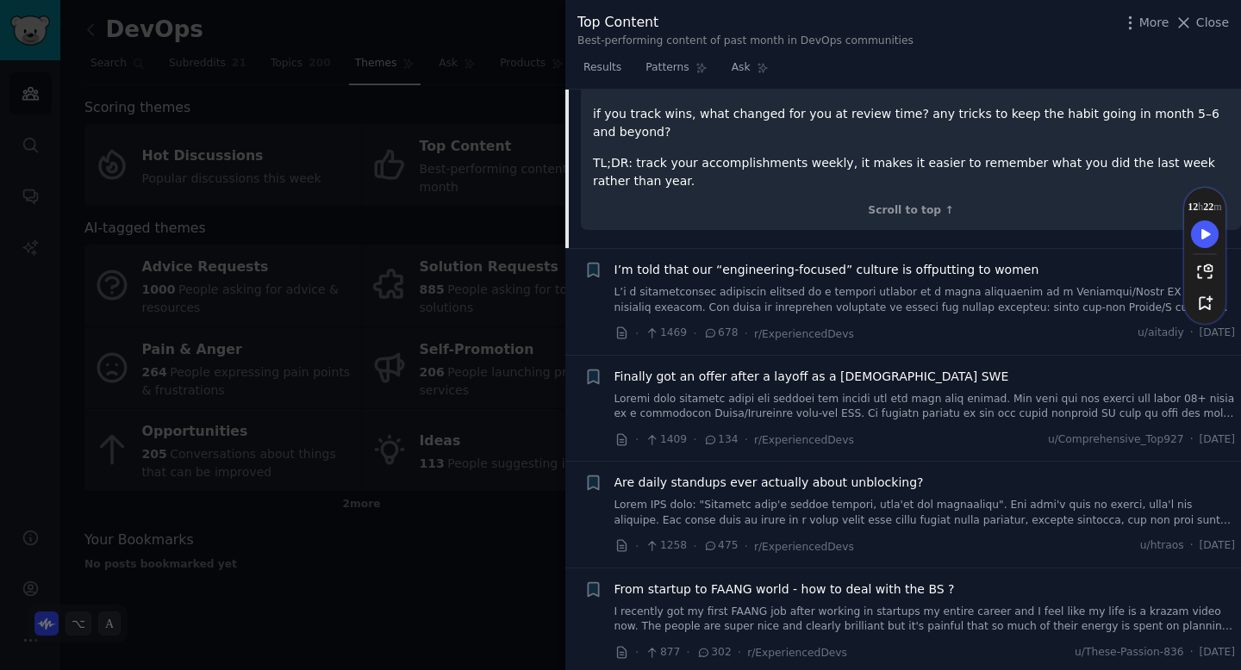
click at [901, 406] on link at bounding box center [924, 407] width 621 height 30
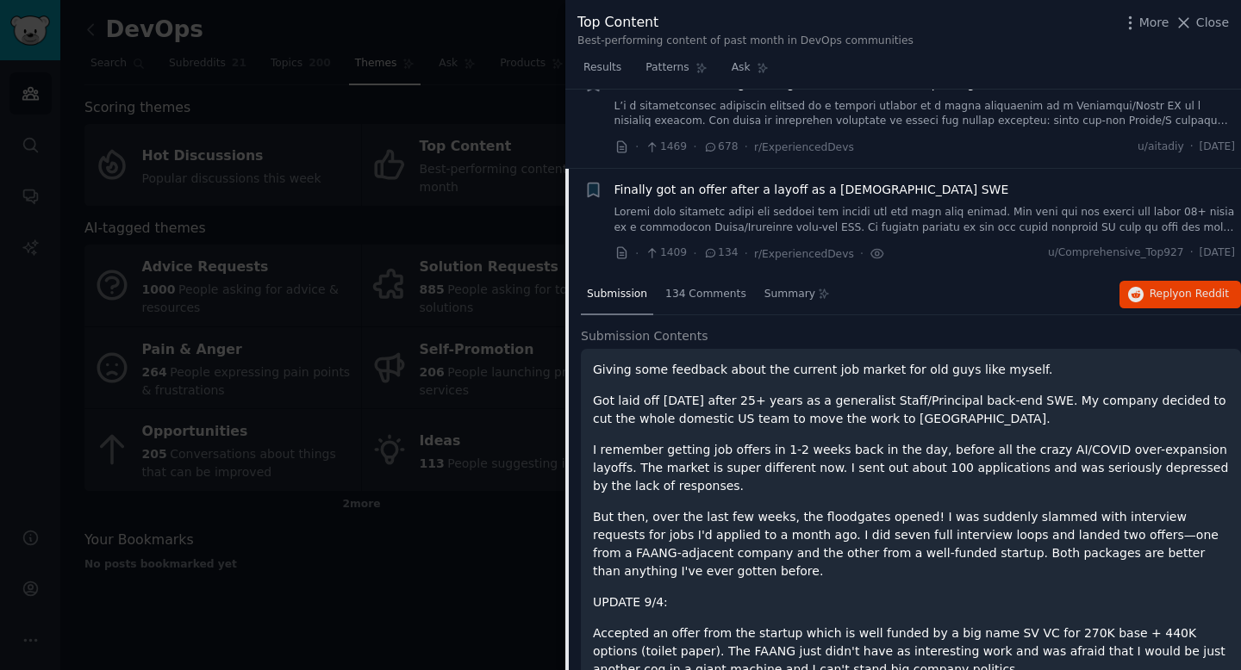
scroll to position [146, 0]
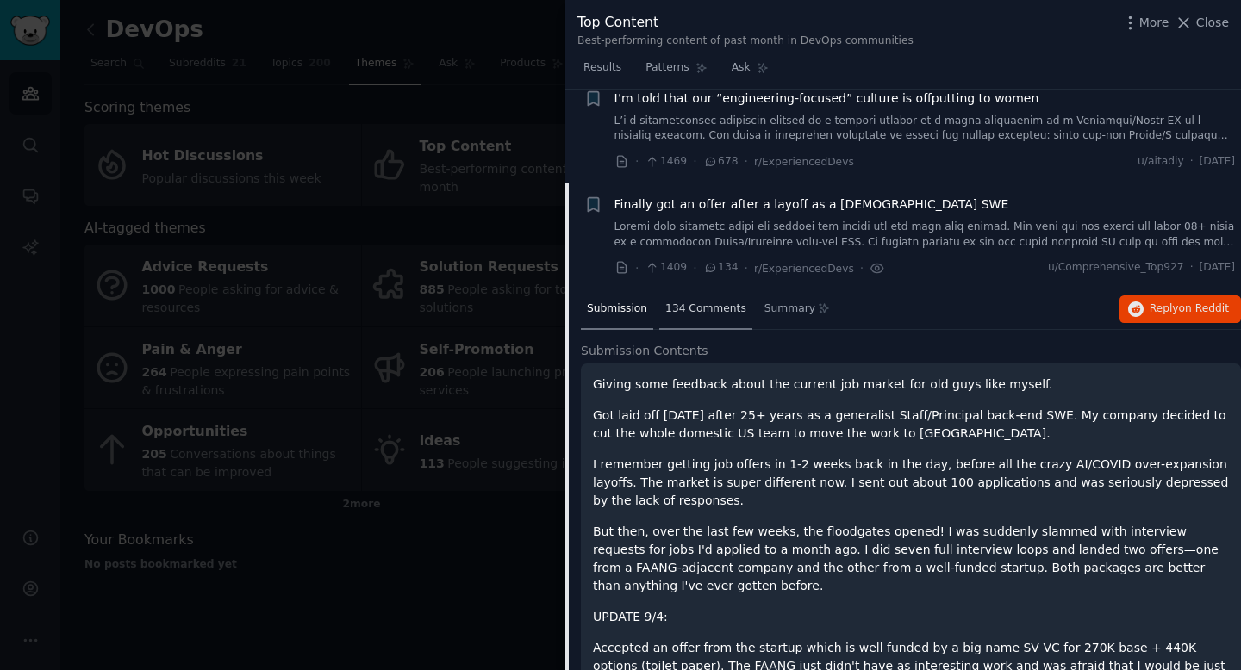
click at [717, 304] on span "134 Comments" at bounding box center [705, 310] width 81 height 16
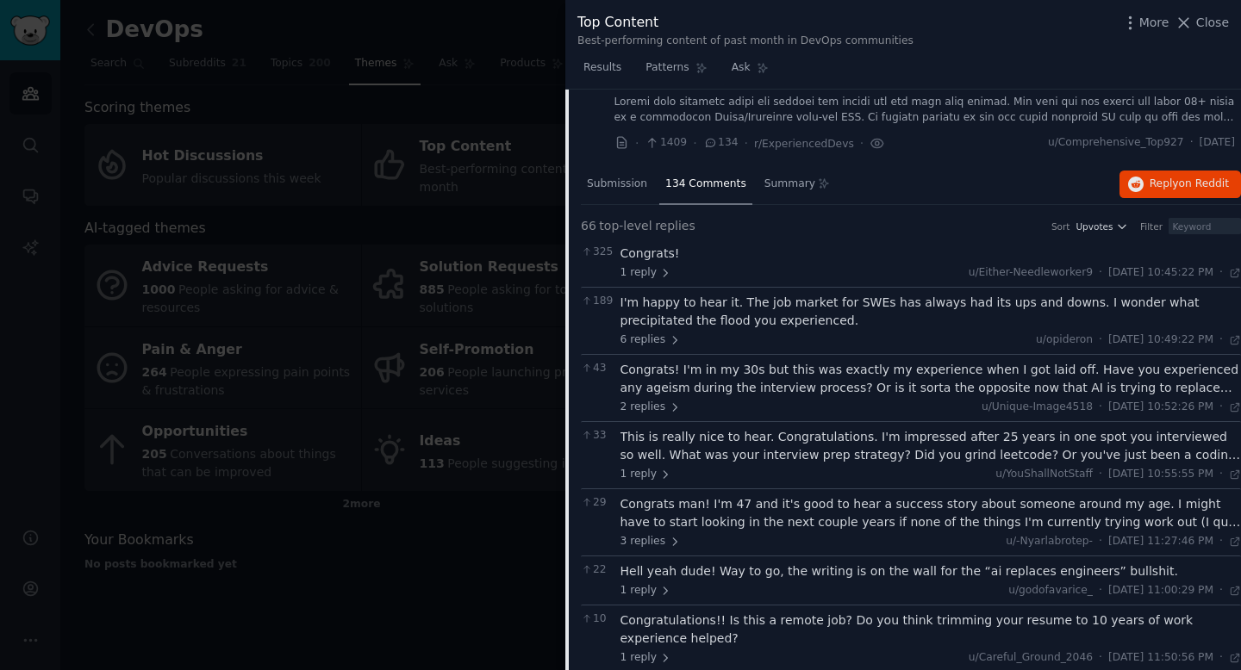
scroll to position [0, 0]
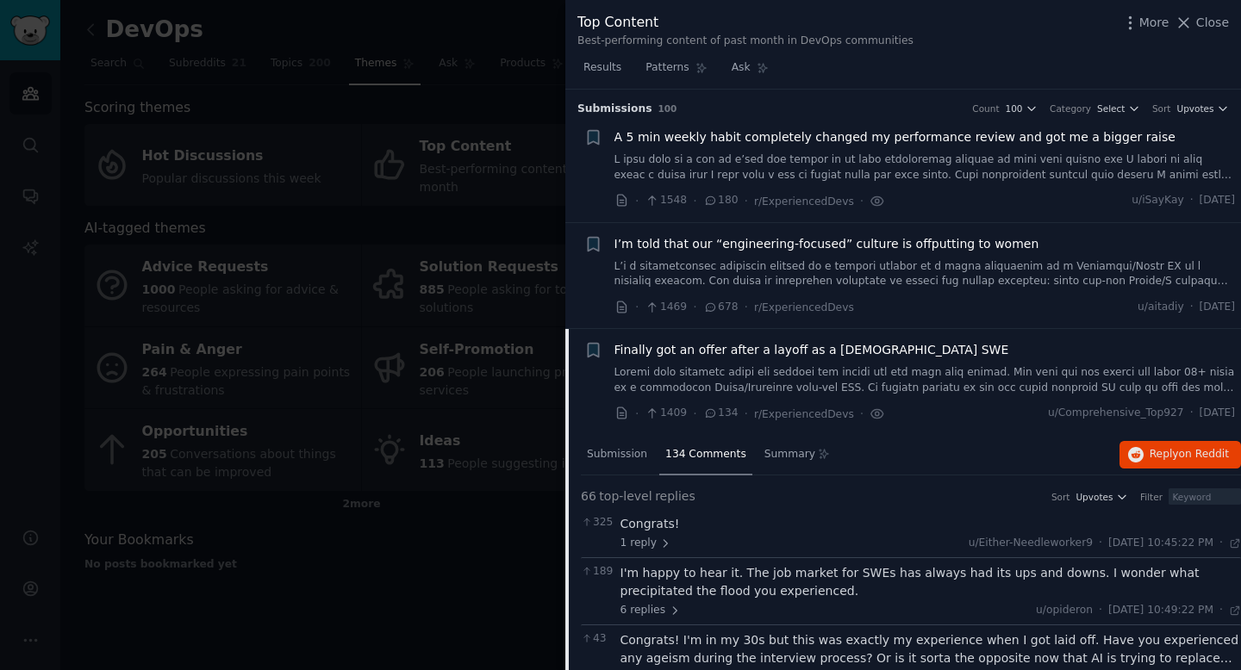
click at [296, 209] on div at bounding box center [620, 335] width 1241 height 670
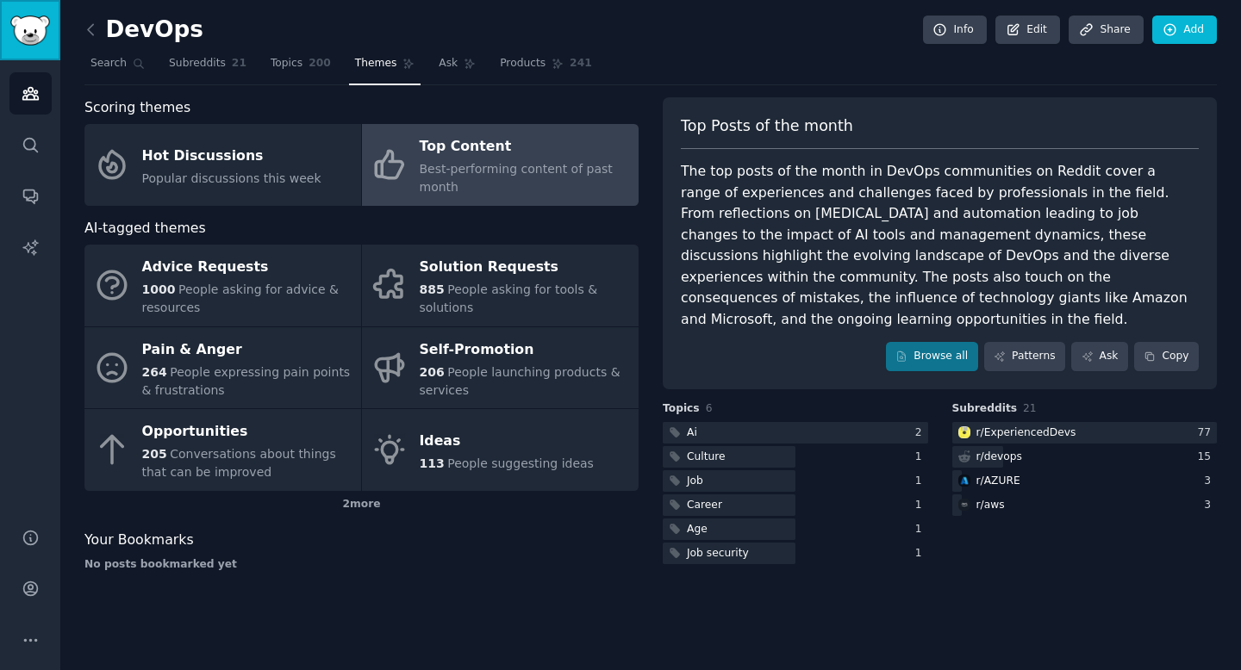
click at [7, 28] on link "Sidebar" at bounding box center [30, 30] width 60 height 60
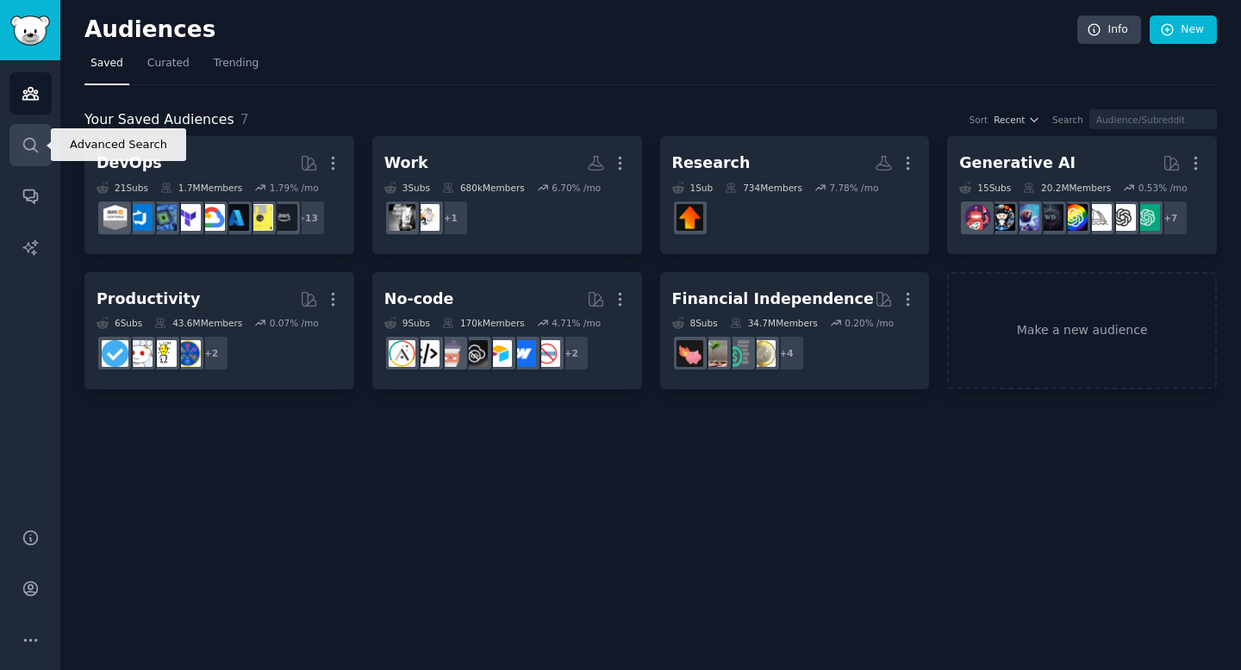
click at [29, 150] on icon "Sidebar" at bounding box center [31, 145] width 18 height 18
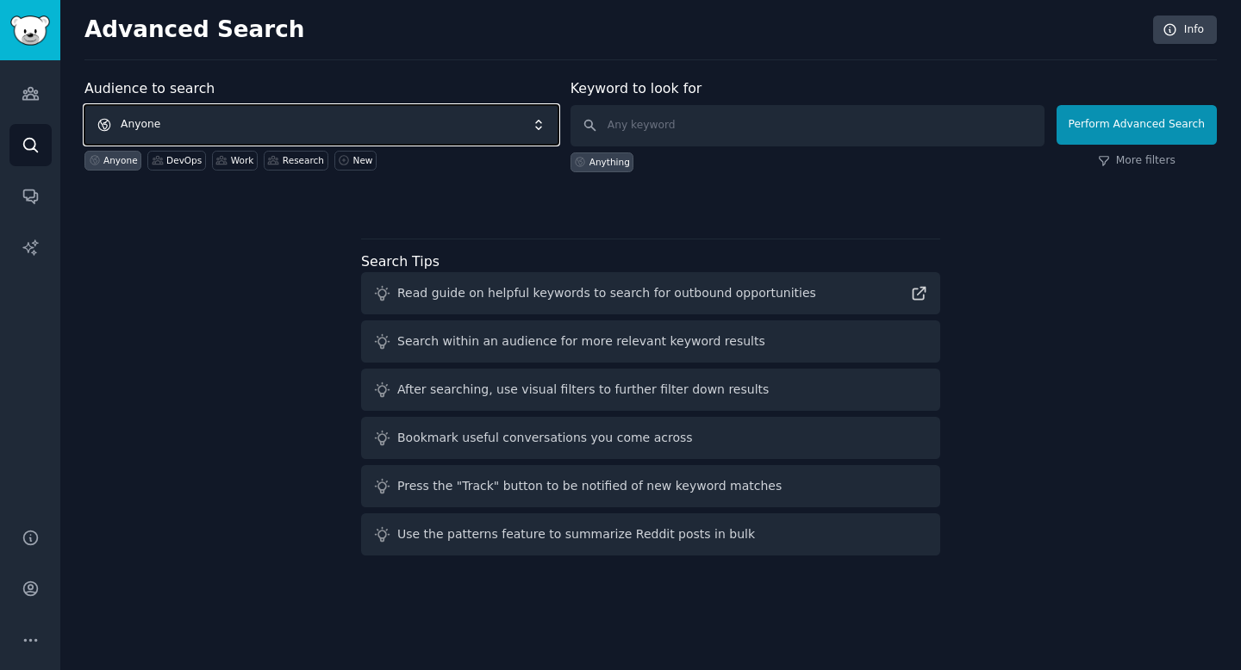
click at [153, 134] on span "Anyone" at bounding box center [321, 125] width 474 height 40
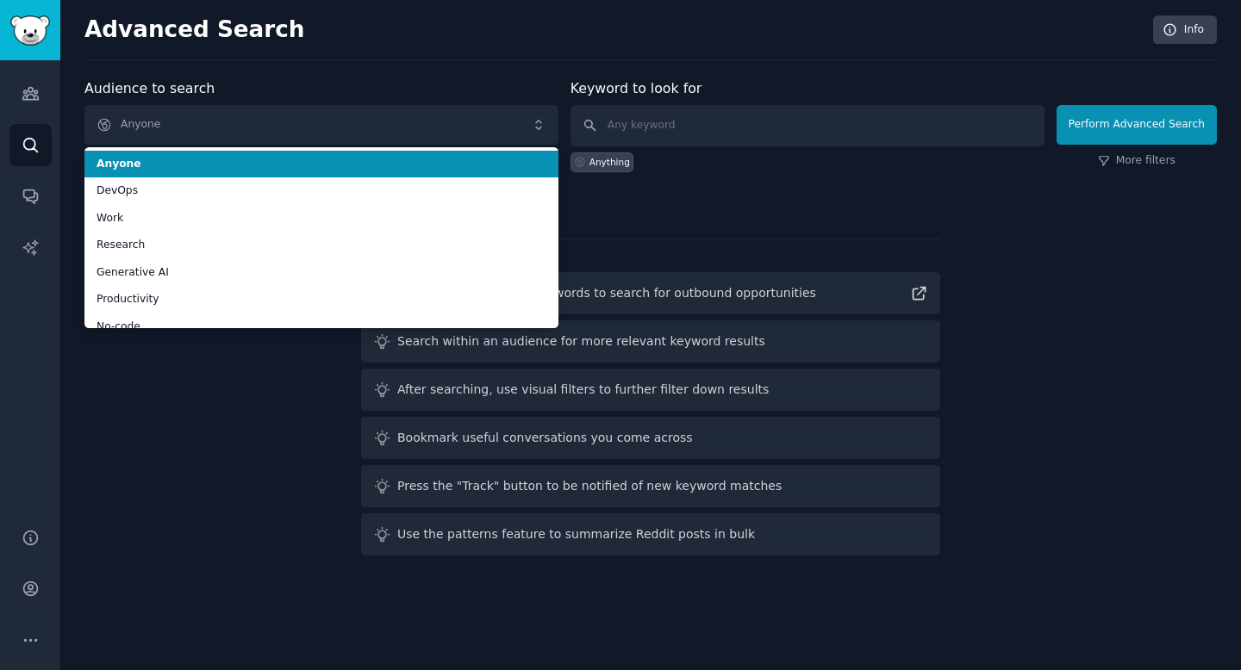
click at [338, 59] on div "Advanced Search Info" at bounding box center [650, 38] width 1132 height 45
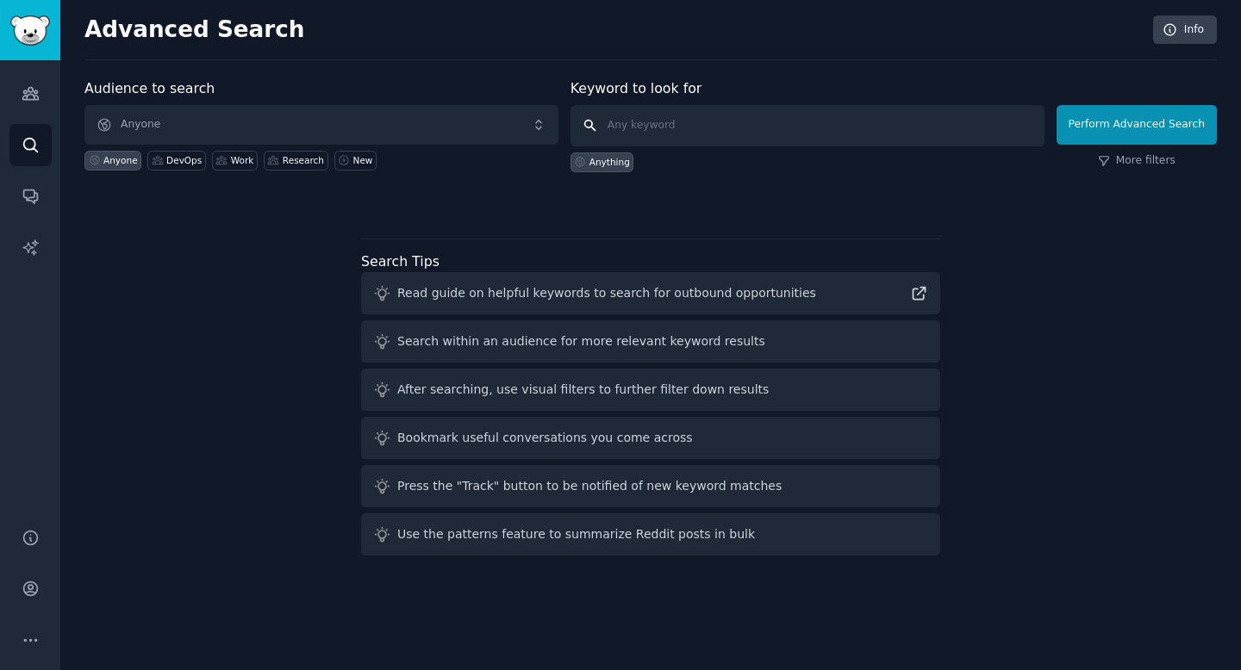
click at [695, 128] on input "text" at bounding box center [808, 125] width 474 height 41
type input "private equity"
click at [1159, 128] on button "Perform Advanced Search" at bounding box center [1137, 125] width 160 height 40
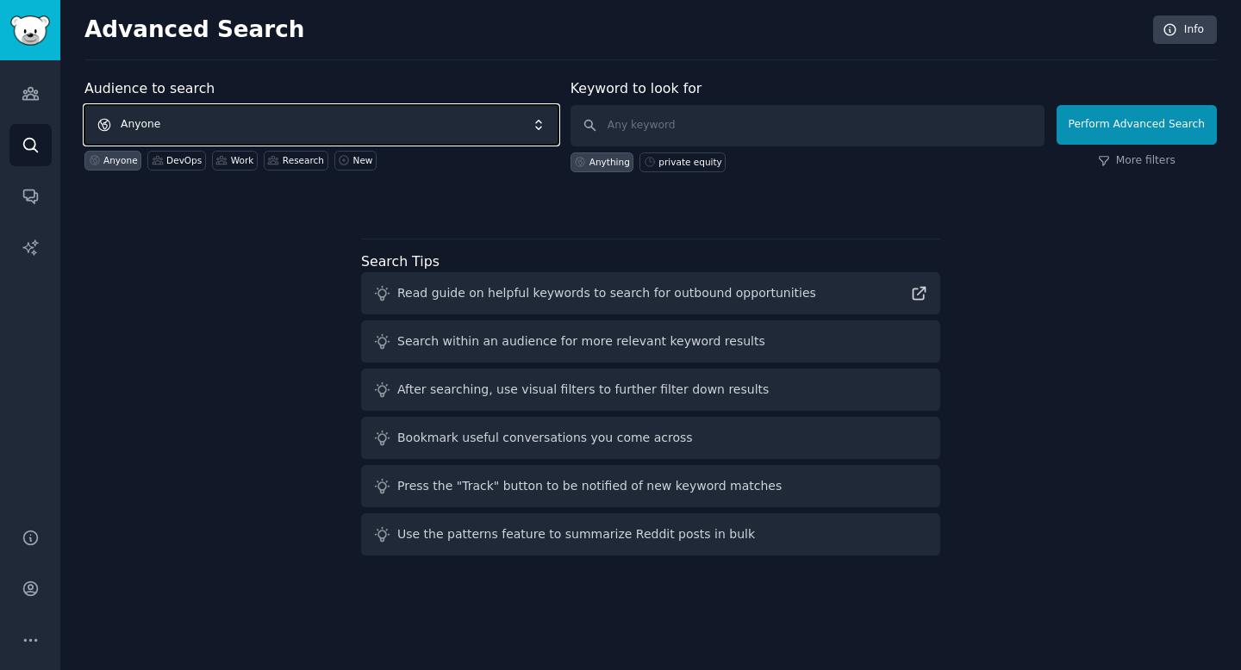
click at [217, 124] on span "Anyone" at bounding box center [321, 125] width 474 height 40
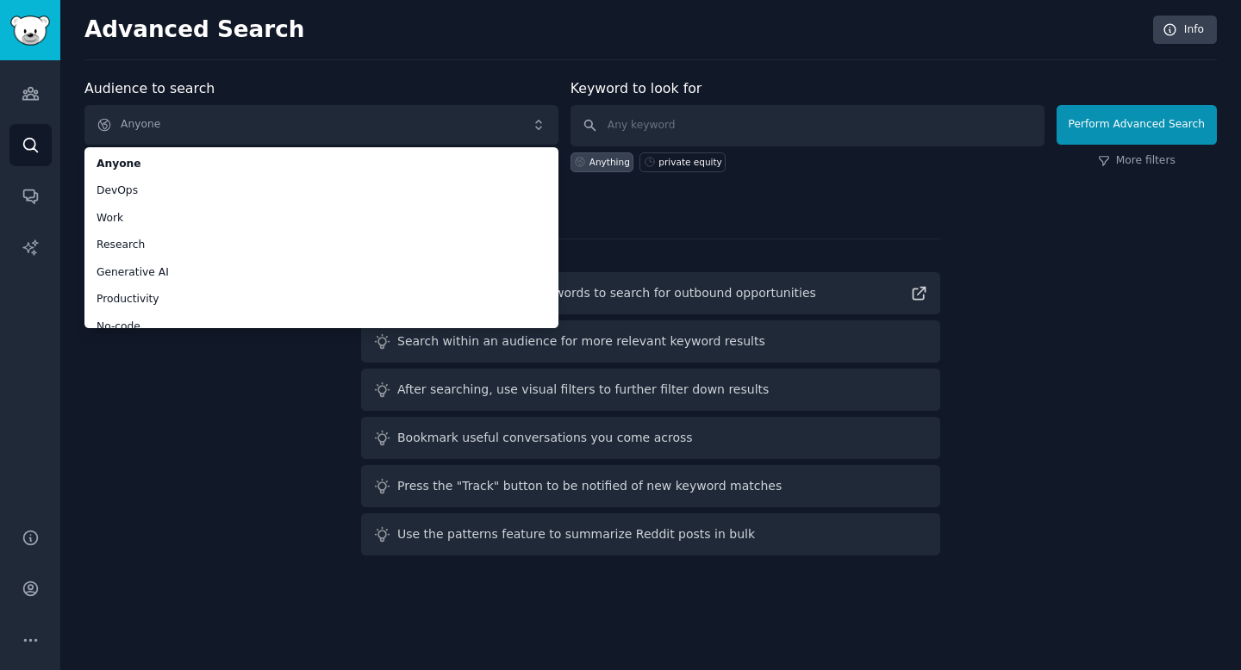
click at [184, 452] on div "Audience to search Anyone Anyone DevOps Work Research Generative AI Productivit…" at bounding box center [650, 320] width 1132 height 484
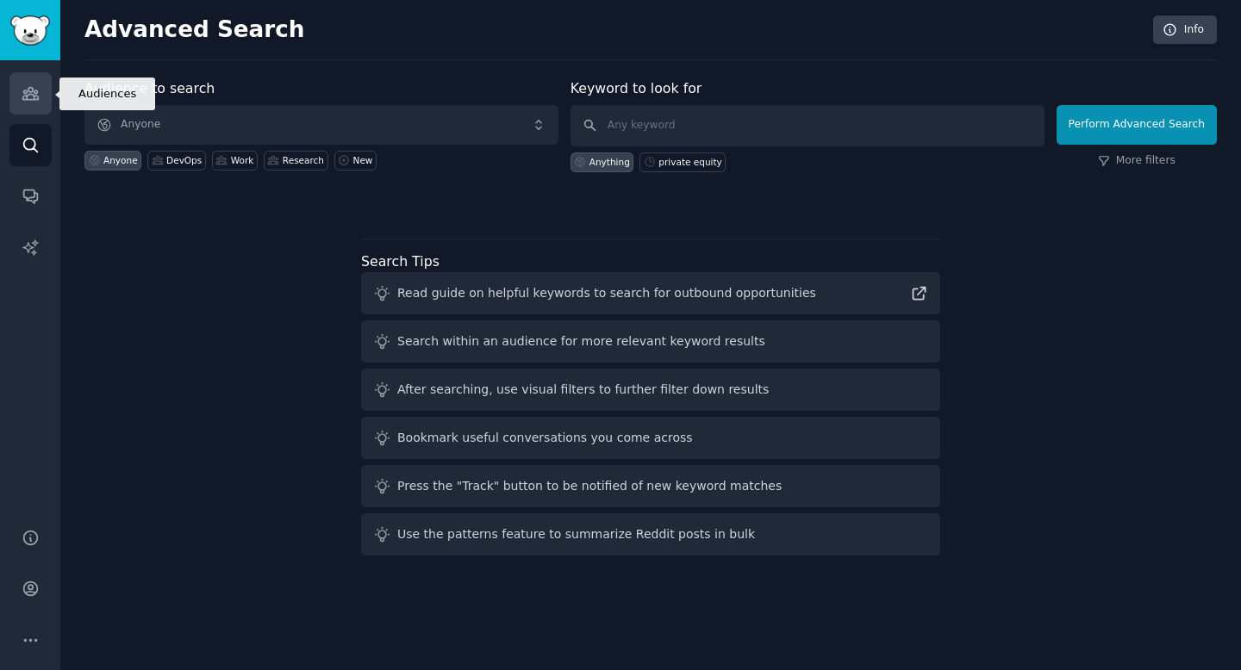
click at [34, 90] on icon "Sidebar" at bounding box center [30, 94] width 16 height 12
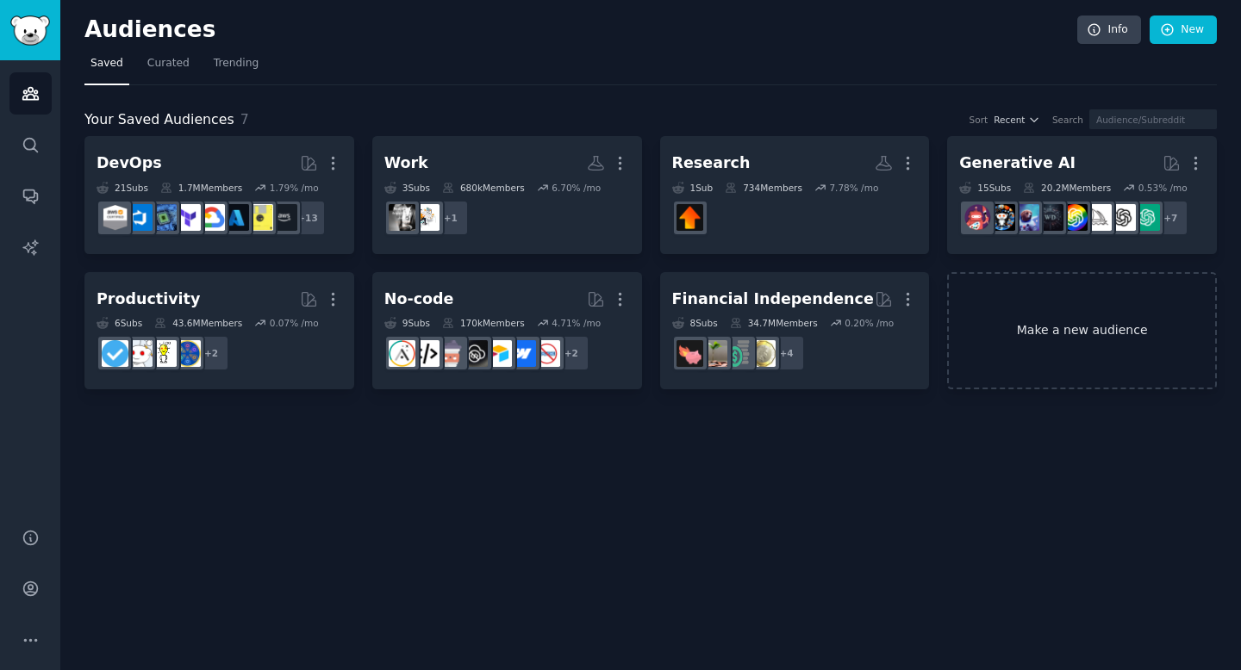
click at [1094, 328] on link "Make a new audience" at bounding box center [1082, 331] width 270 height 118
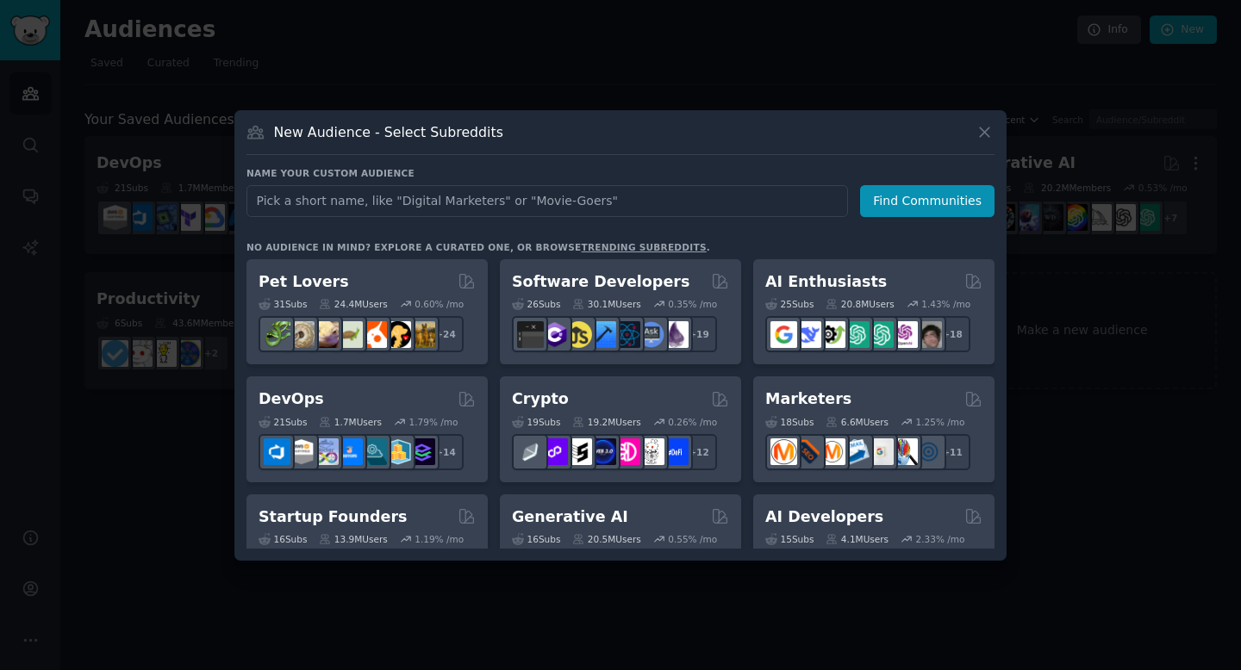
click at [411, 190] on input "text" at bounding box center [547, 201] width 602 height 32
type input "p"
click at [909, 208] on button "Find Communities" at bounding box center [927, 201] width 134 height 32
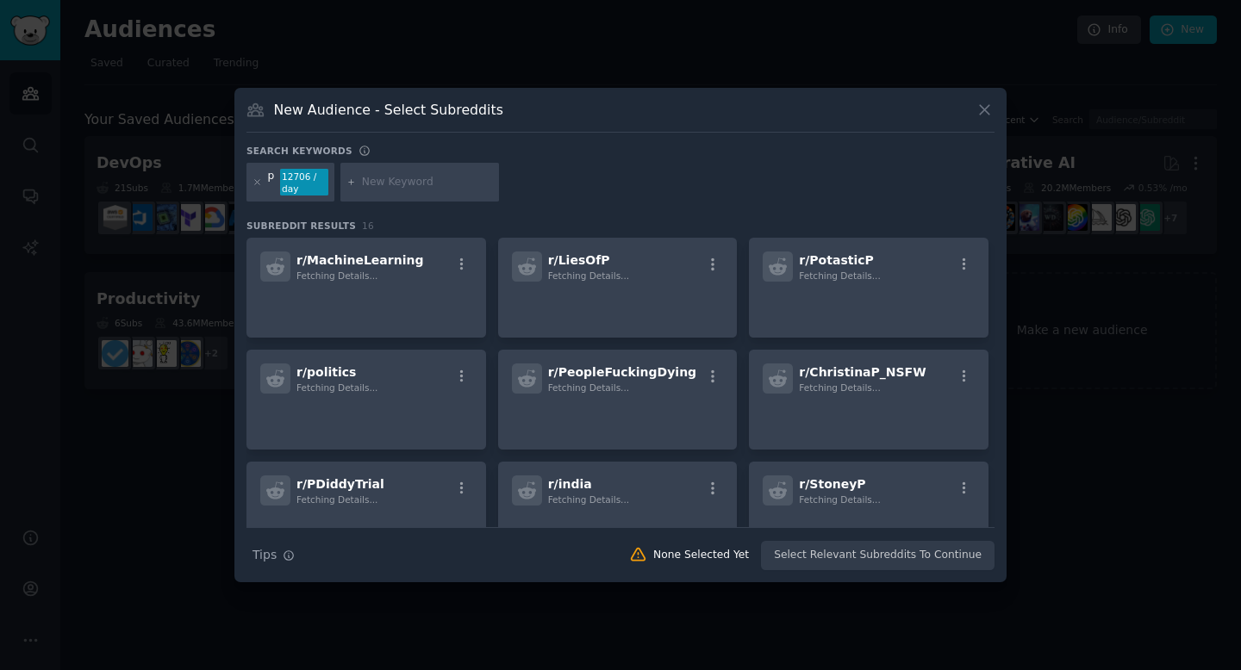
click at [449, 176] on input "text" at bounding box center [427, 183] width 131 height 16
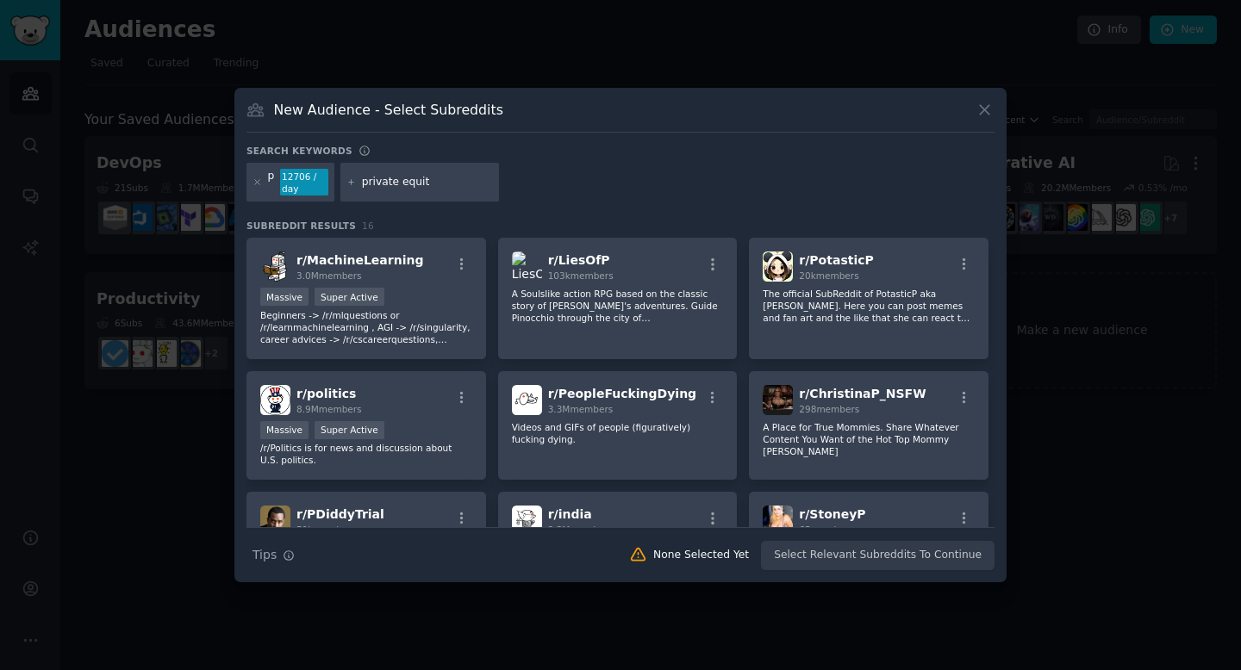
type input "private equity"
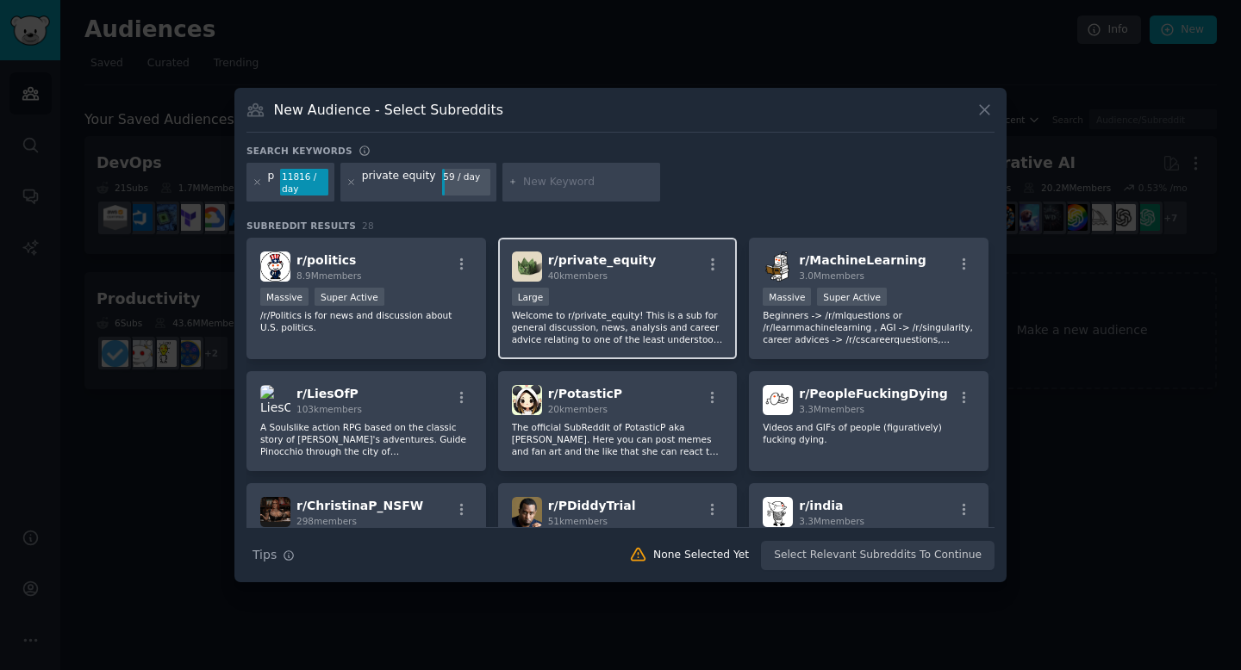
click at [659, 277] on div "r/ private_equity 40k members" at bounding box center [618, 267] width 212 height 30
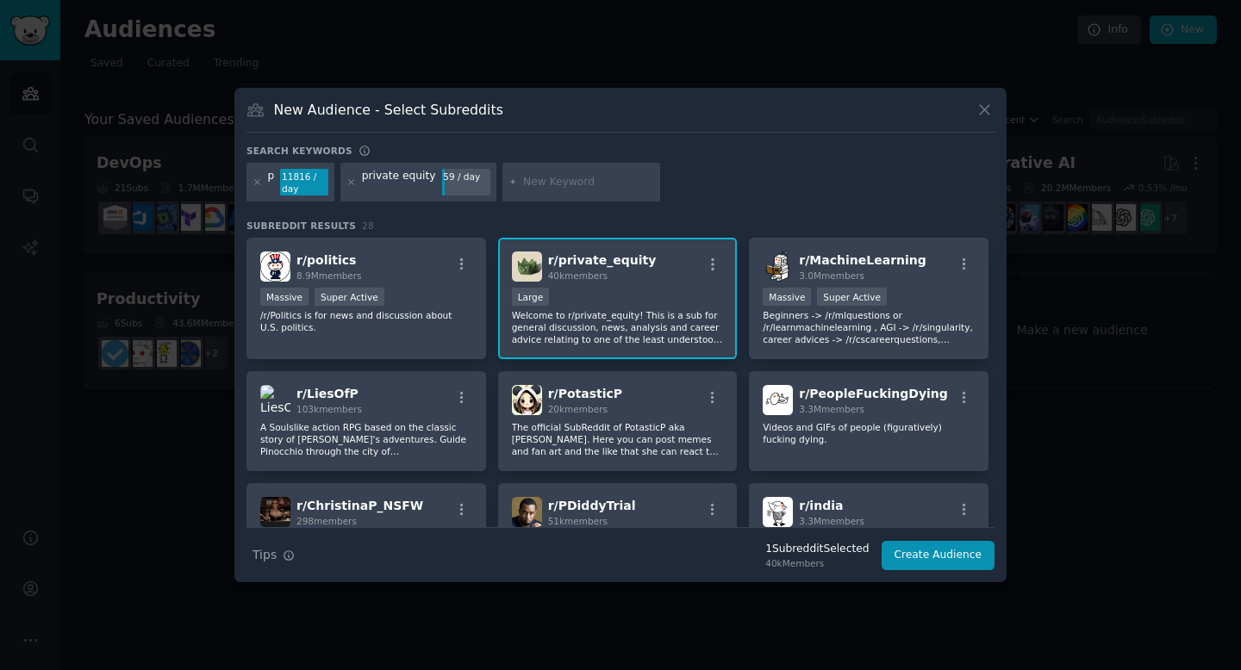
click at [581, 262] on span "r/ private_equity" at bounding box center [602, 260] width 109 height 14
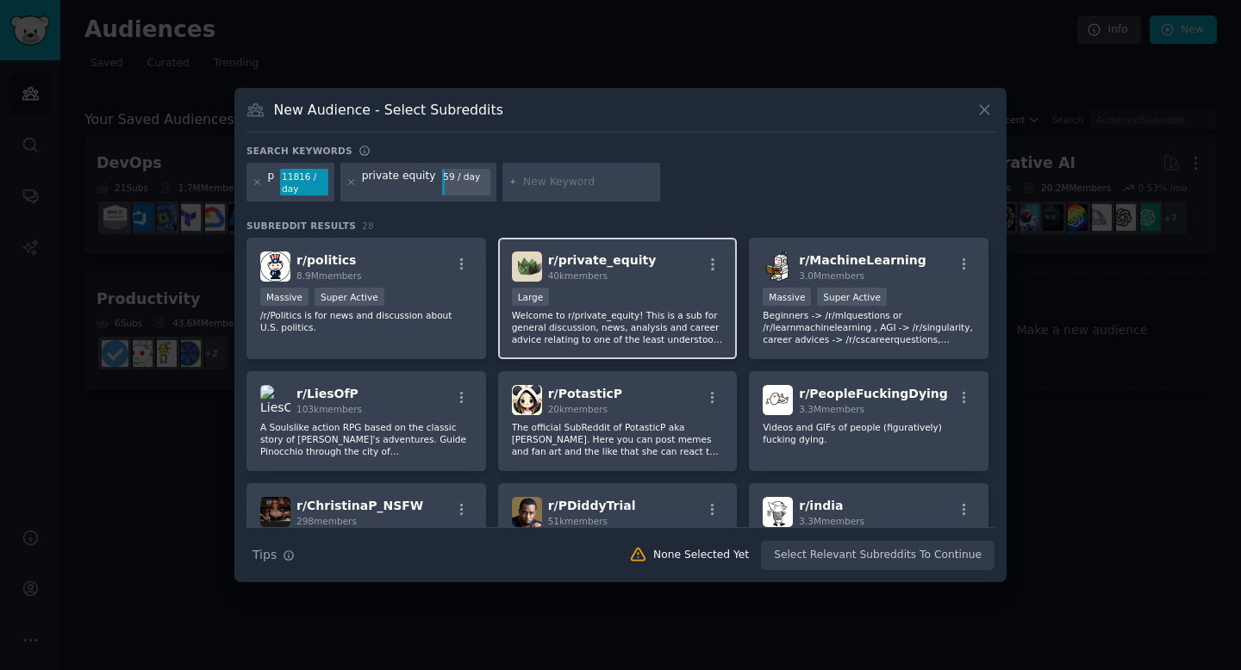
click at [581, 262] on span "r/ private_equity" at bounding box center [602, 260] width 109 height 14
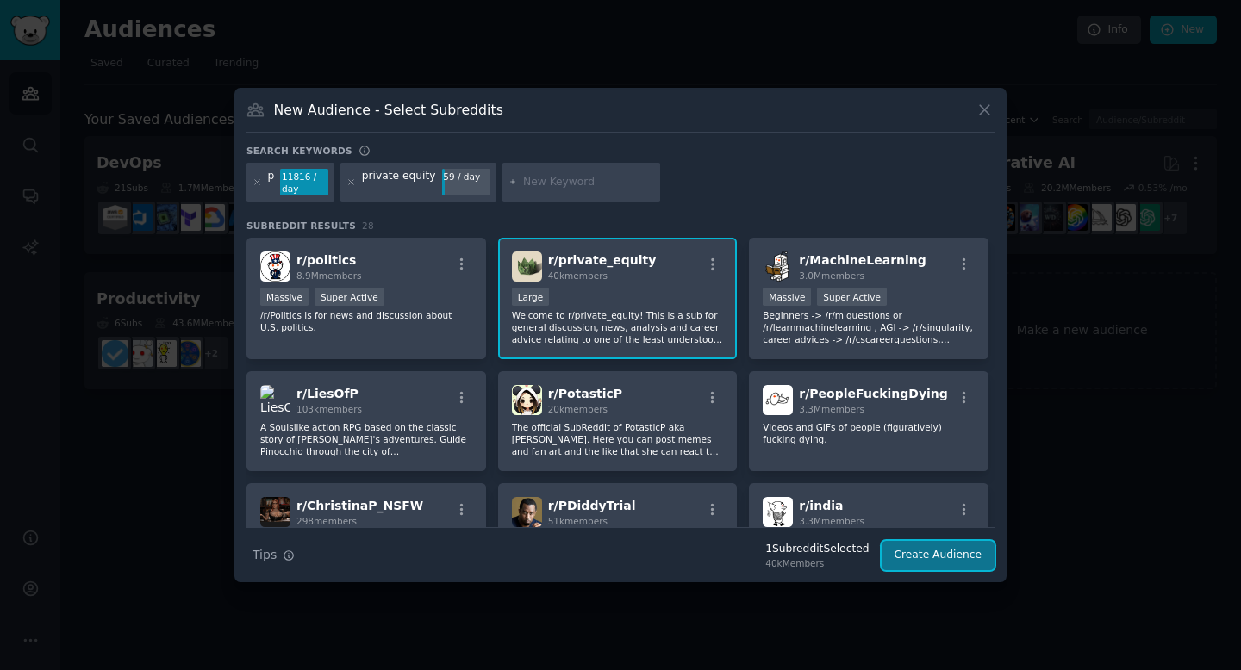
click at [907, 556] on button "Create Audience" at bounding box center [939, 555] width 114 height 29
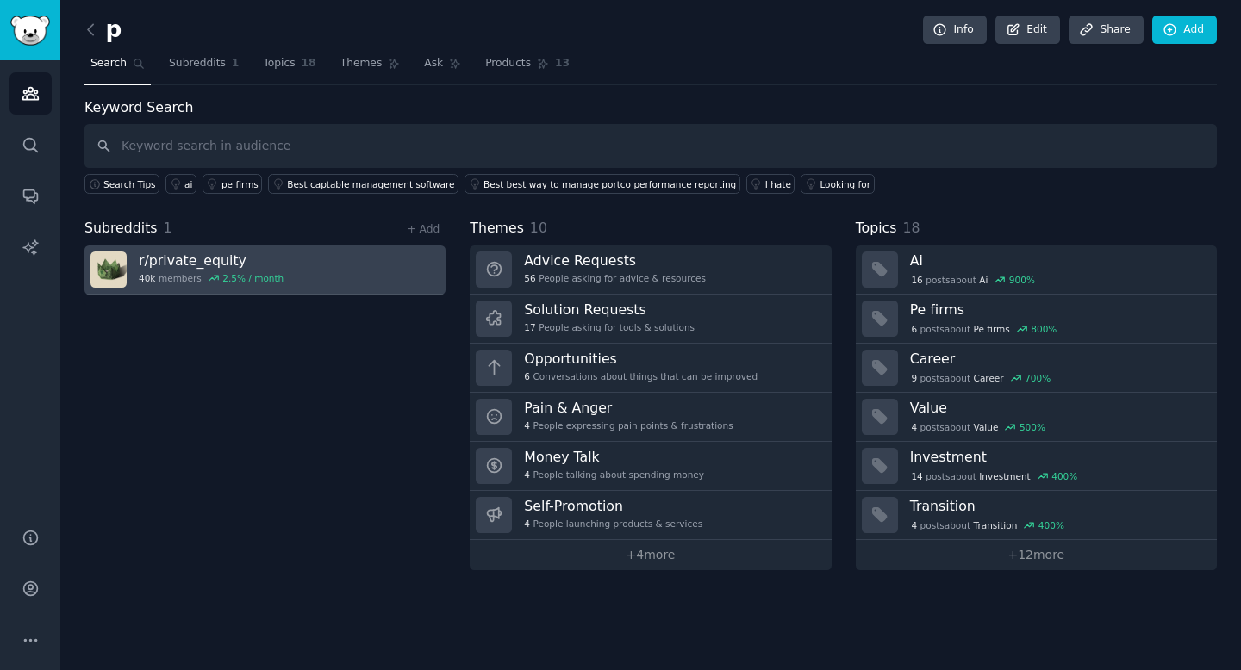
click at [179, 255] on h3 "r/ private_equity" at bounding box center [211, 261] width 145 height 18
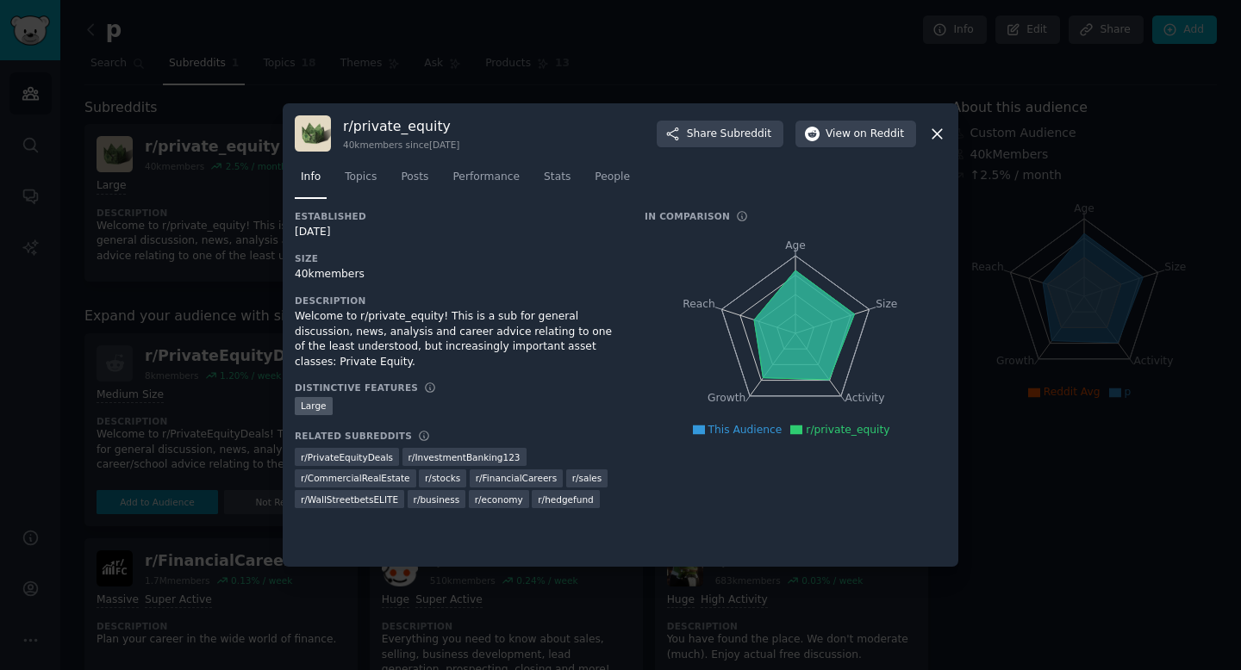
click at [941, 130] on icon at bounding box center [937, 134] width 18 height 18
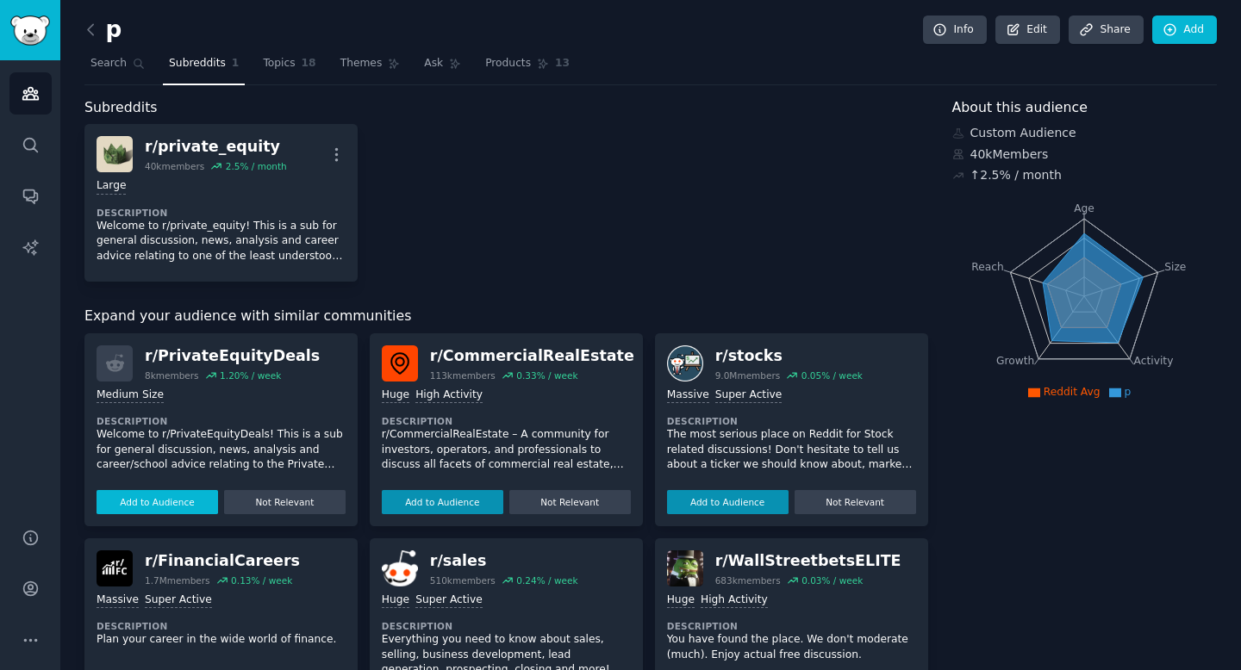
click at [197, 501] on button "Add to Audience" at bounding box center [158, 502] width 122 height 24
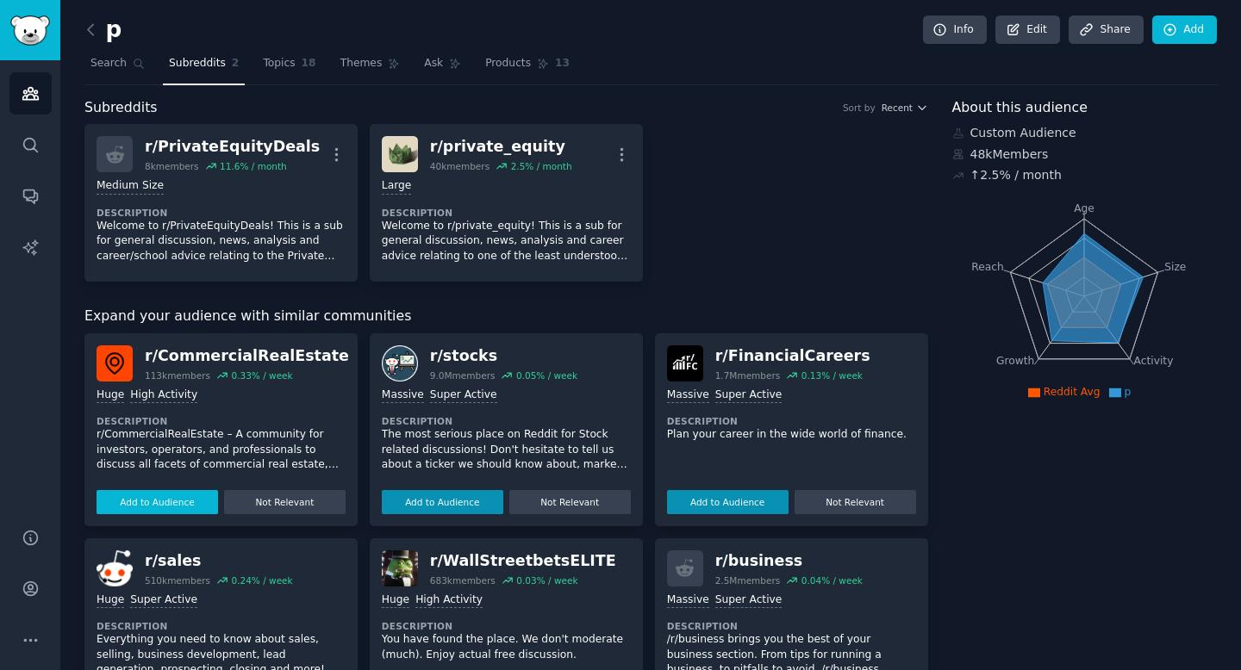
click at [187, 495] on button "Add to Audience" at bounding box center [158, 502] width 122 height 24
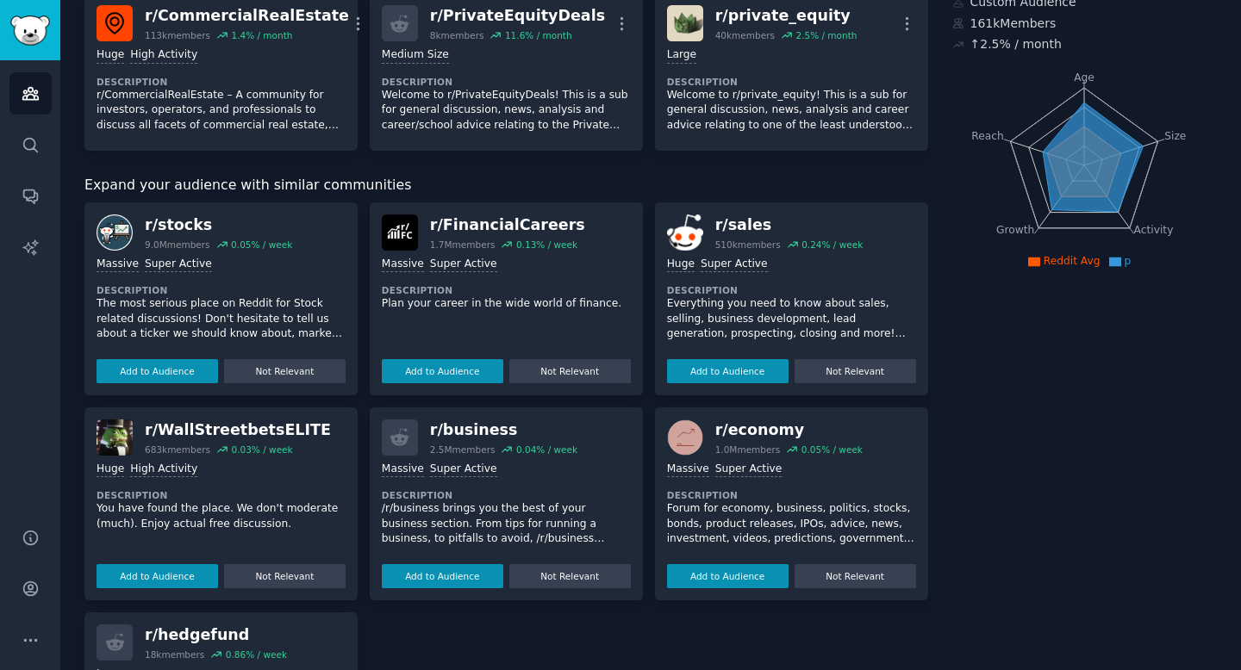
scroll to position [169, 0]
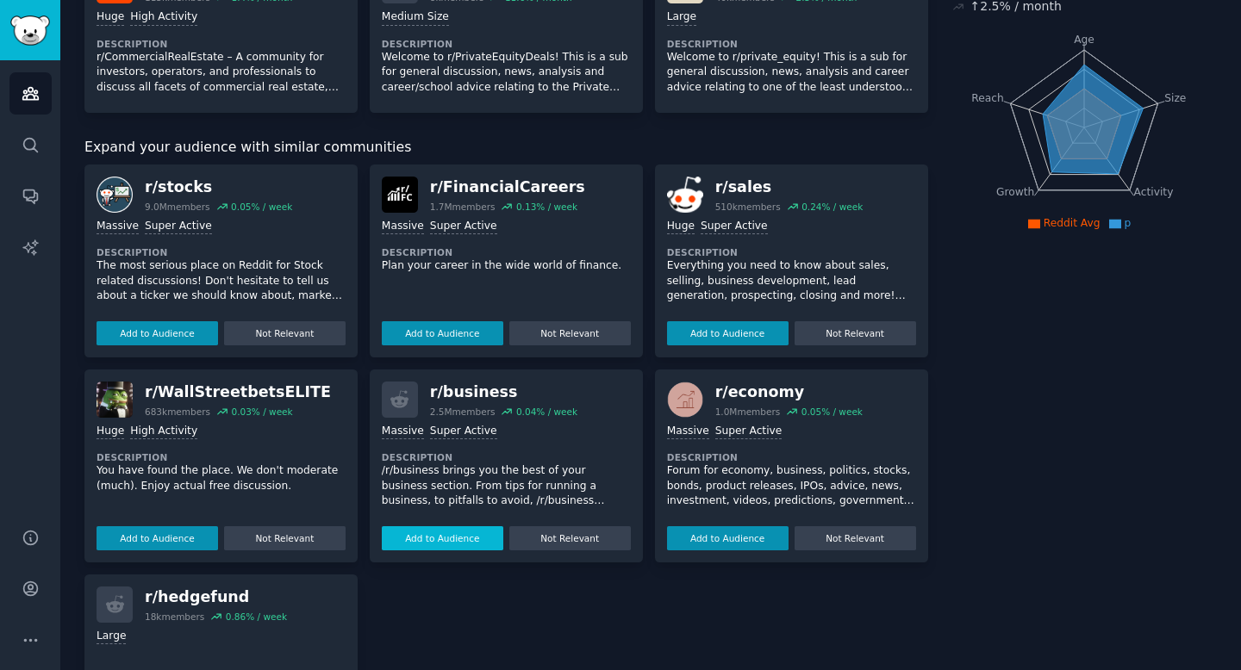
click at [455, 546] on button "Add to Audience" at bounding box center [443, 539] width 122 height 24
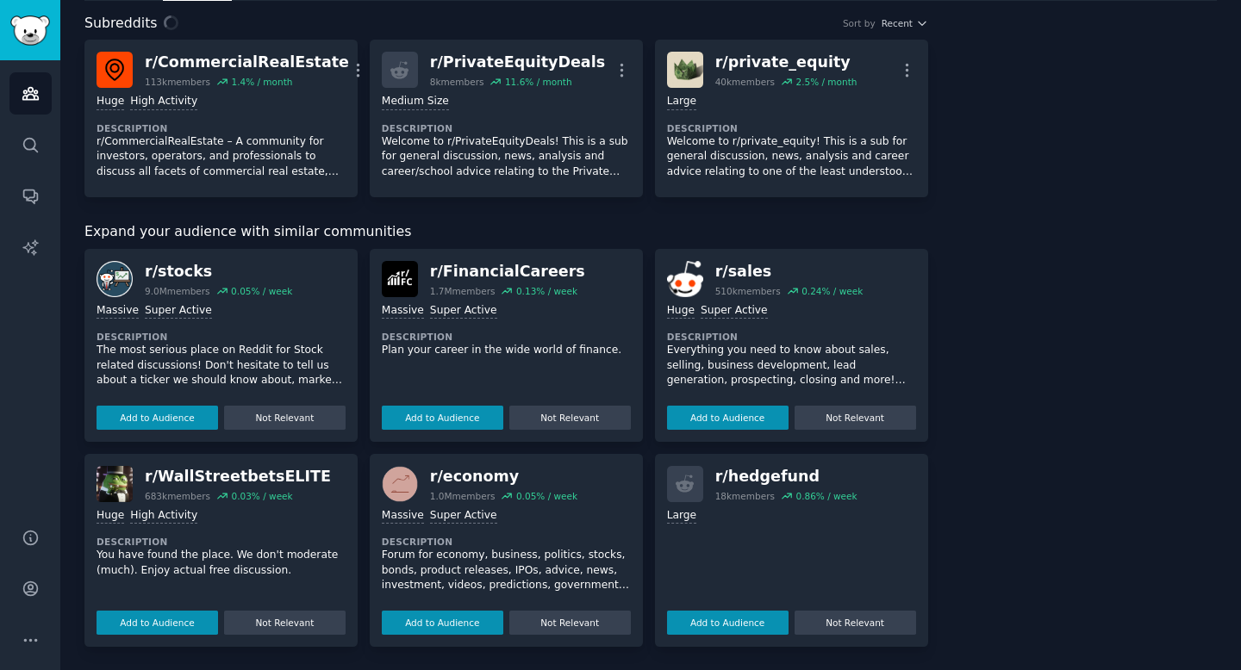
scroll to position [0, 0]
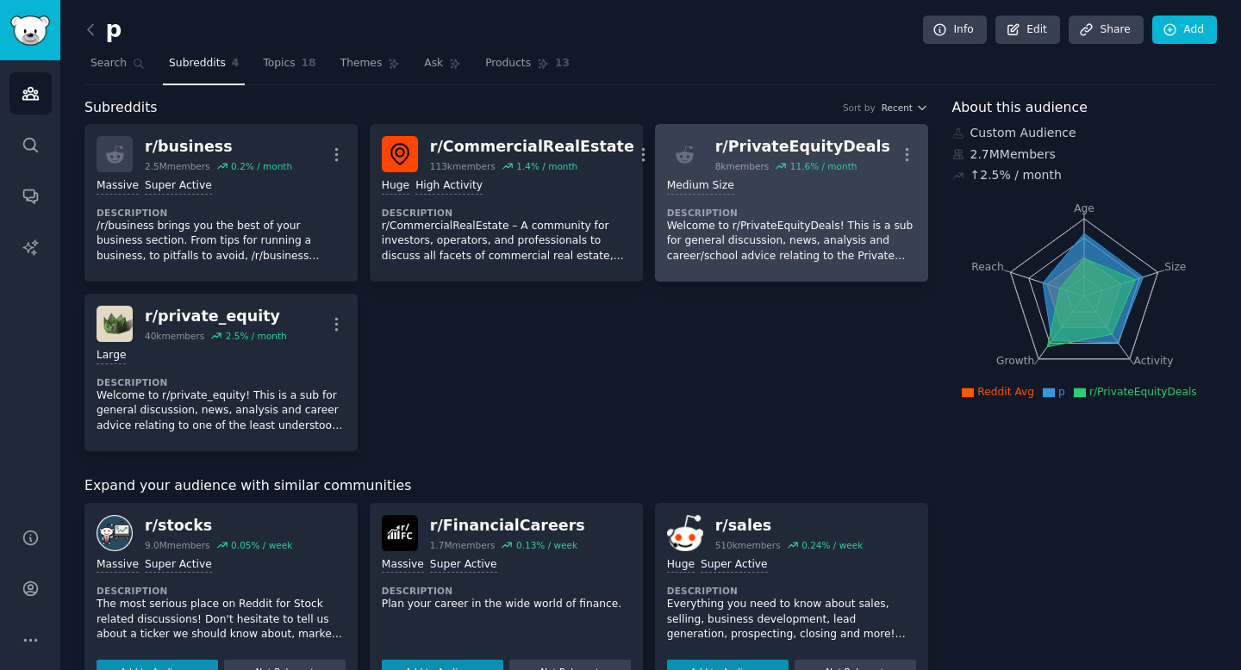
click at [748, 196] on div "Medium Size Description Welcome to r/PrivateEquityDeals! This is a sub for gene…" at bounding box center [791, 220] width 249 height 97
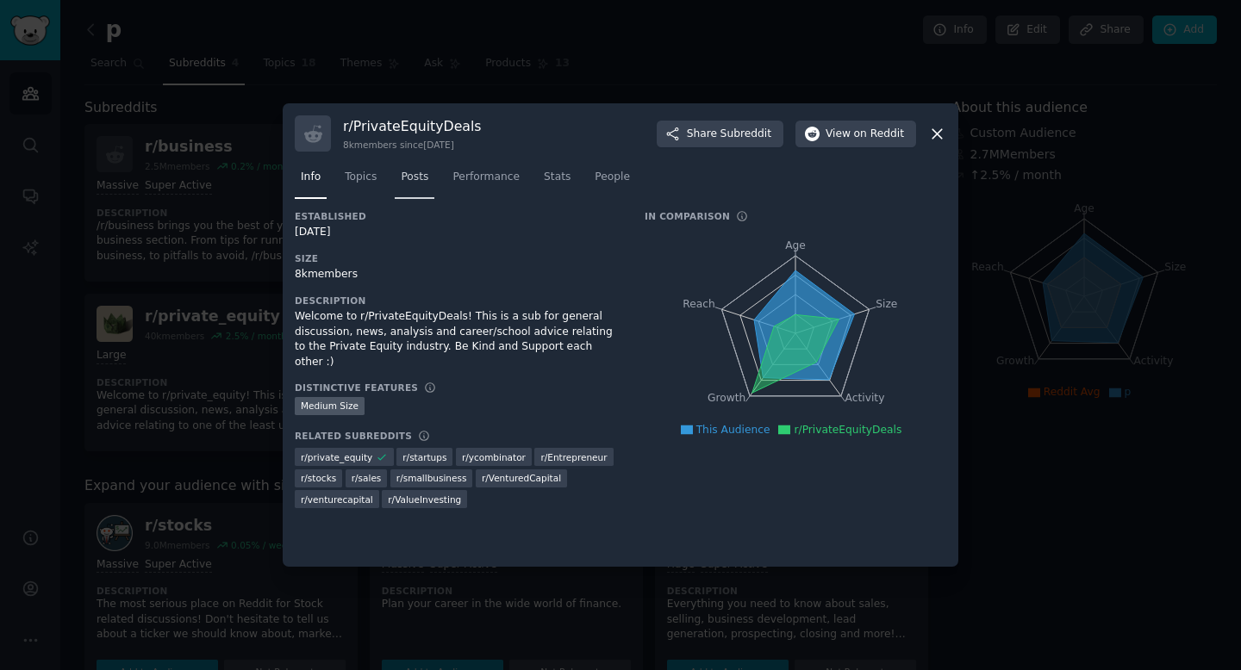
click at [402, 180] on span "Posts" at bounding box center [415, 178] width 28 height 16
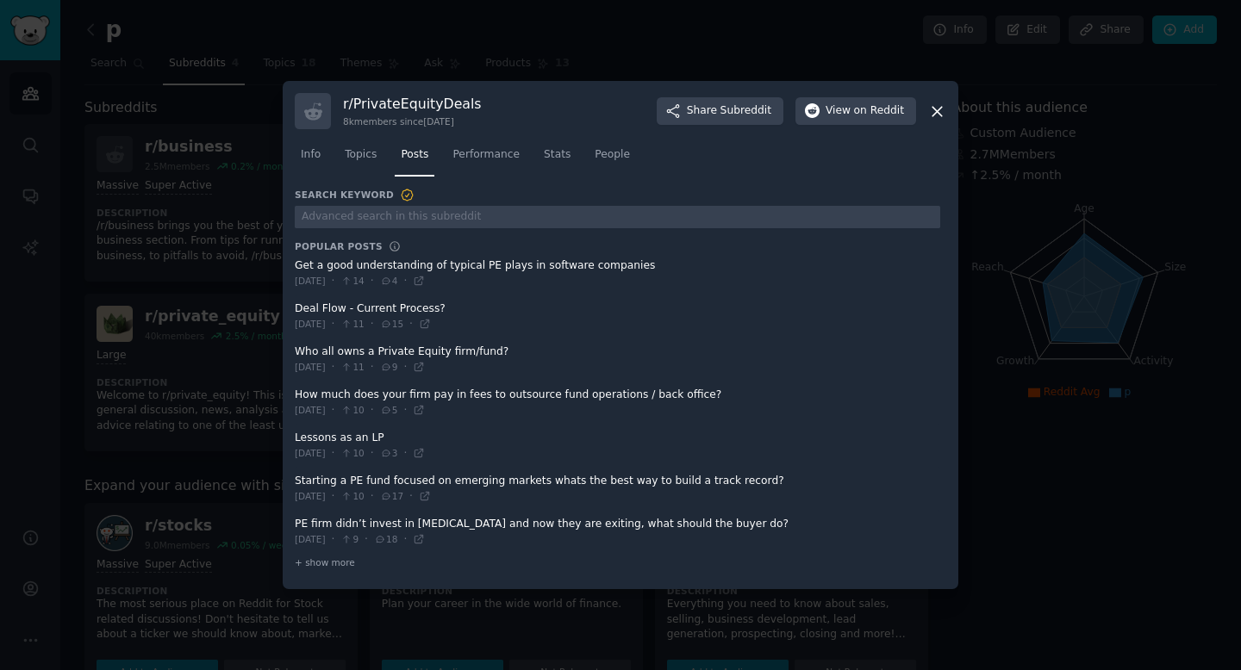
click at [431, 312] on span at bounding box center [617, 317] width 645 height 42
click at [428, 323] on icon at bounding box center [425, 325] width 8 height 8
click at [940, 109] on icon at bounding box center [937, 112] width 18 height 18
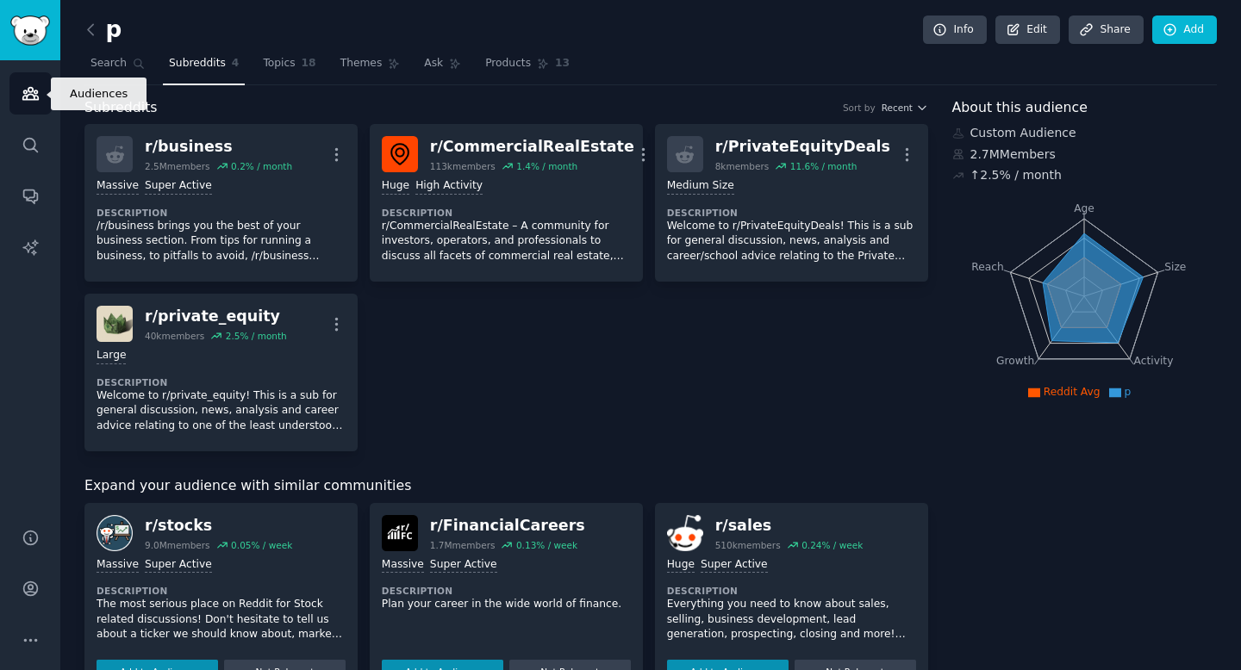
click at [16, 101] on link "Audiences" at bounding box center [30, 93] width 42 height 42
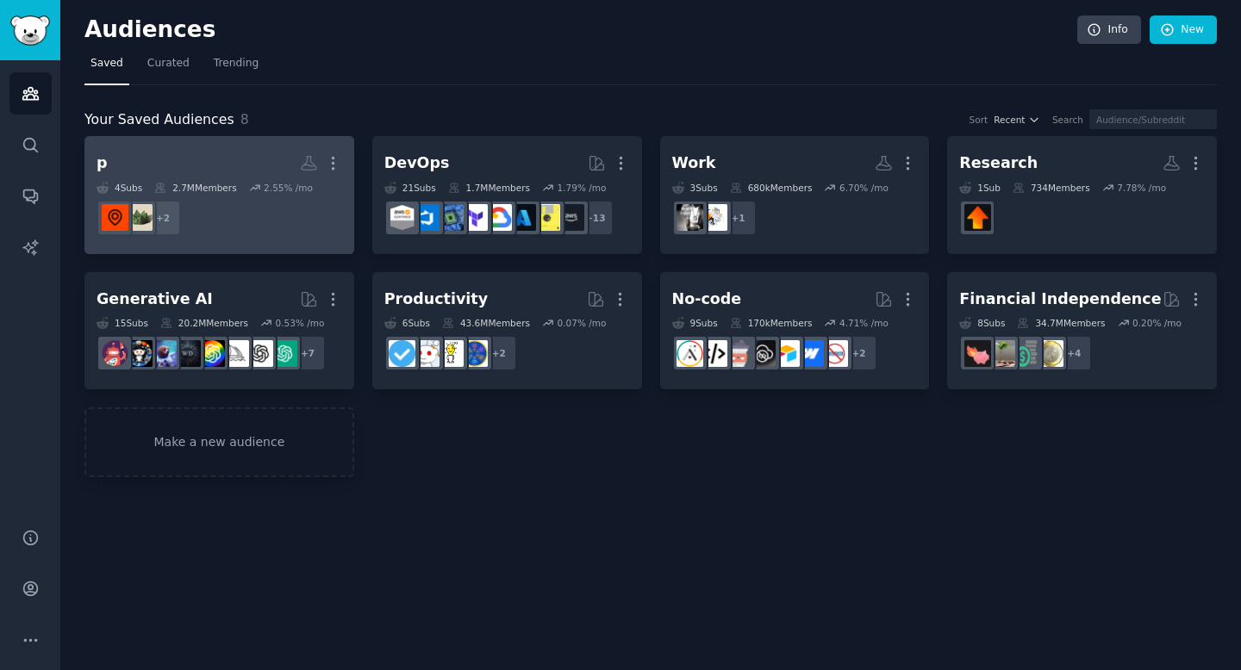
click at [220, 155] on h2 "p More" at bounding box center [220, 163] width 246 height 30
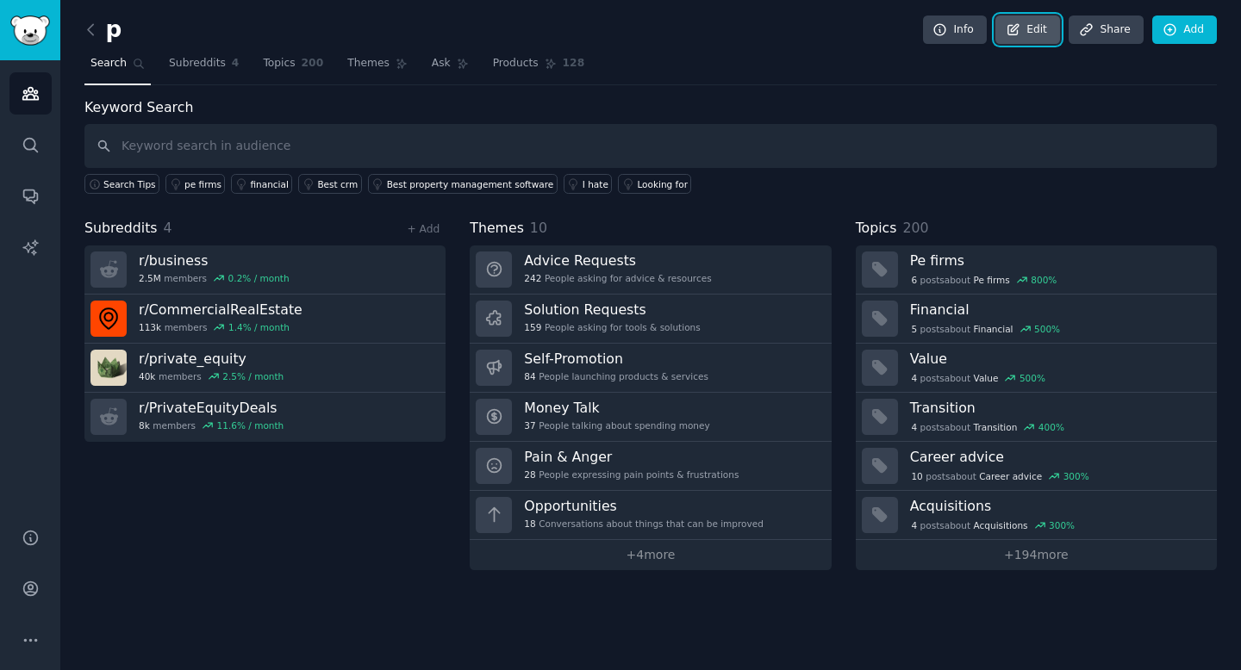
click at [1041, 24] on link "Edit" at bounding box center [1027, 30] width 65 height 29
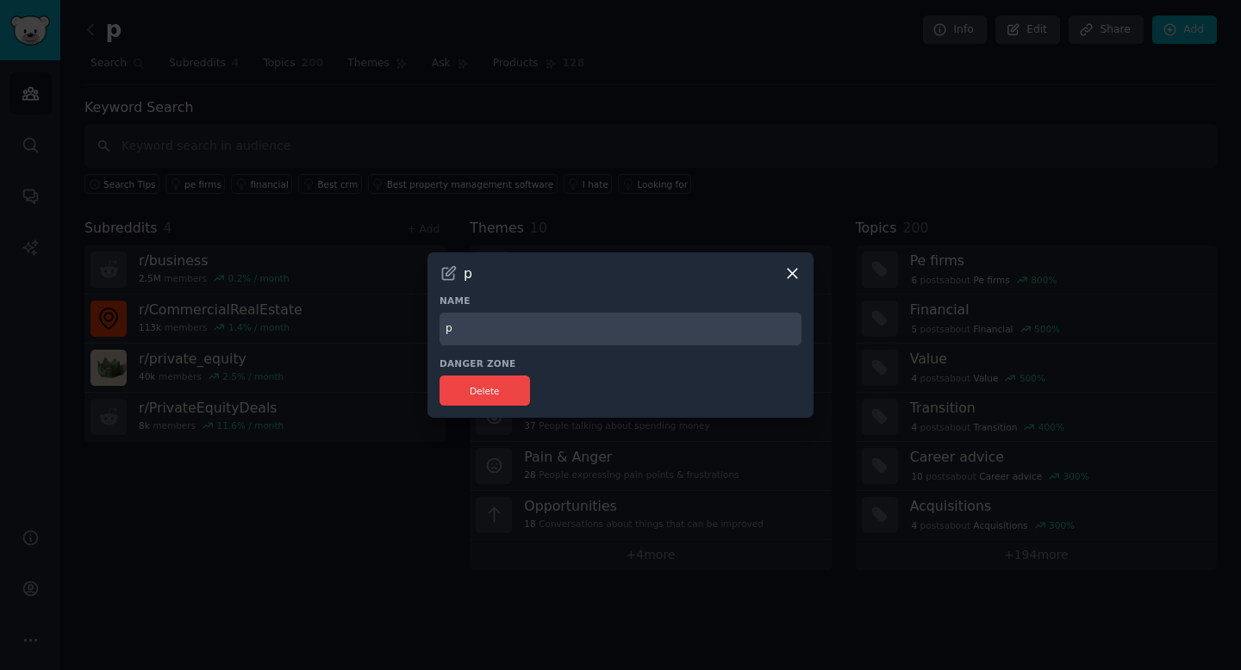
click at [527, 313] on input "p" at bounding box center [621, 330] width 362 height 34
click at [514, 324] on input "p" at bounding box center [621, 330] width 362 height 34
type input "Money"
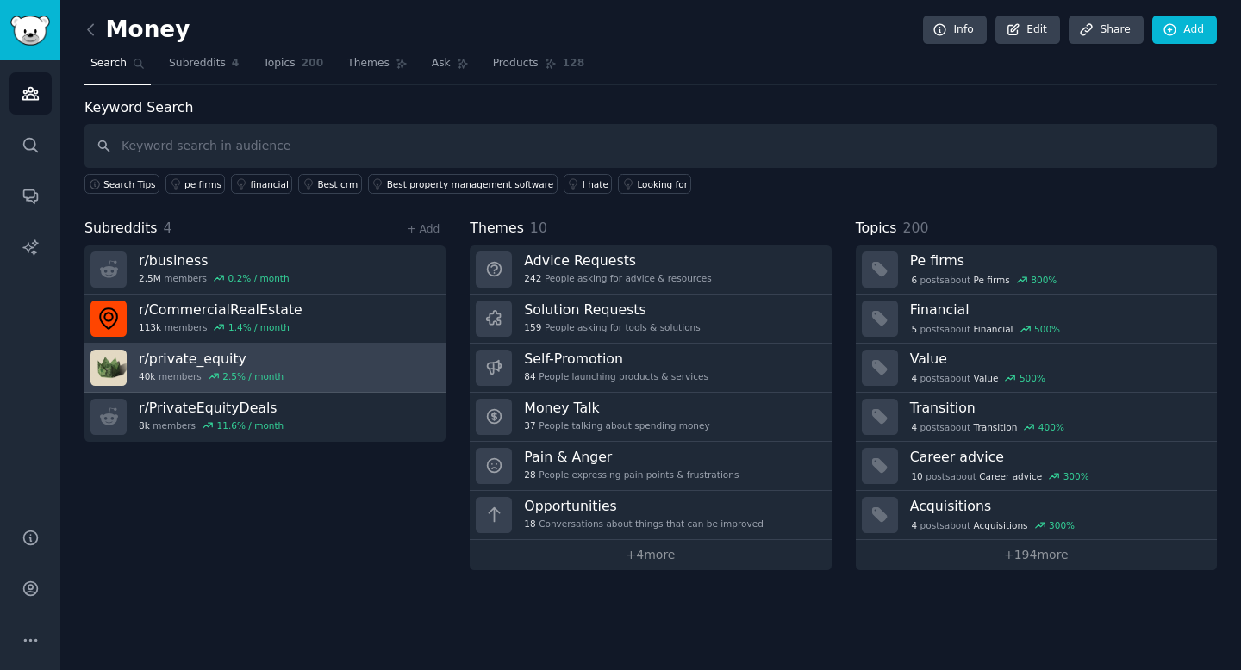
click at [340, 381] on link "r/ private_equity 40k members 2.5 % / month" at bounding box center [264, 368] width 361 height 49
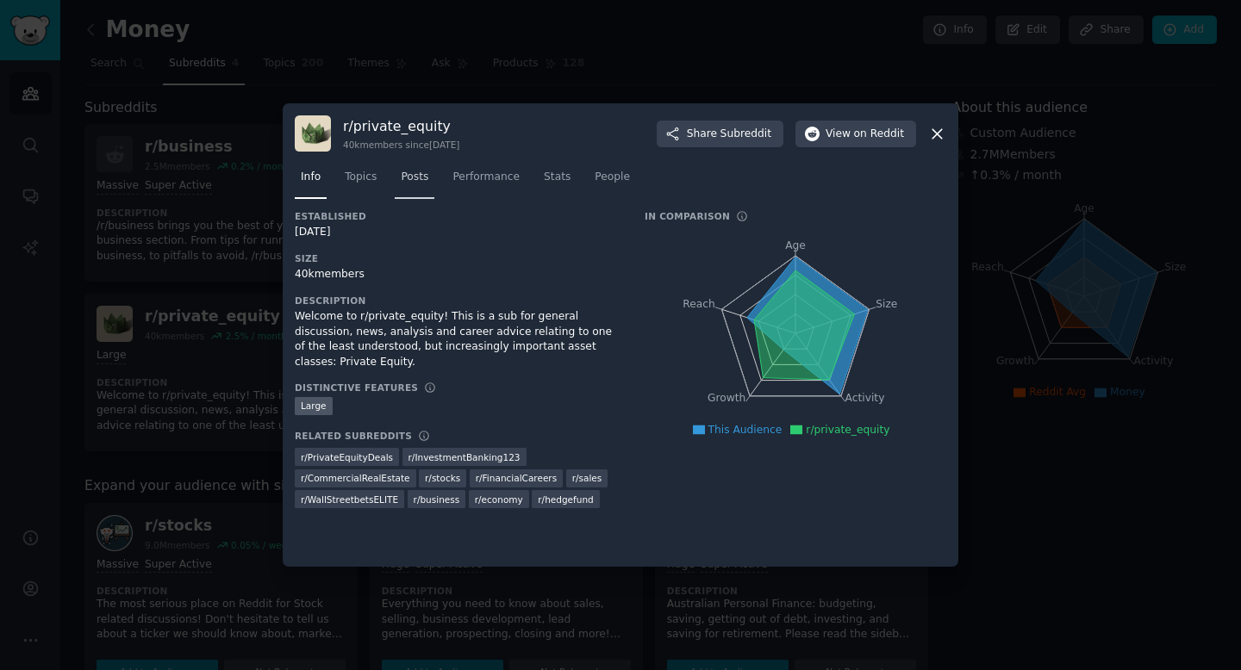
click at [424, 184] on span "Posts" at bounding box center [415, 178] width 28 height 16
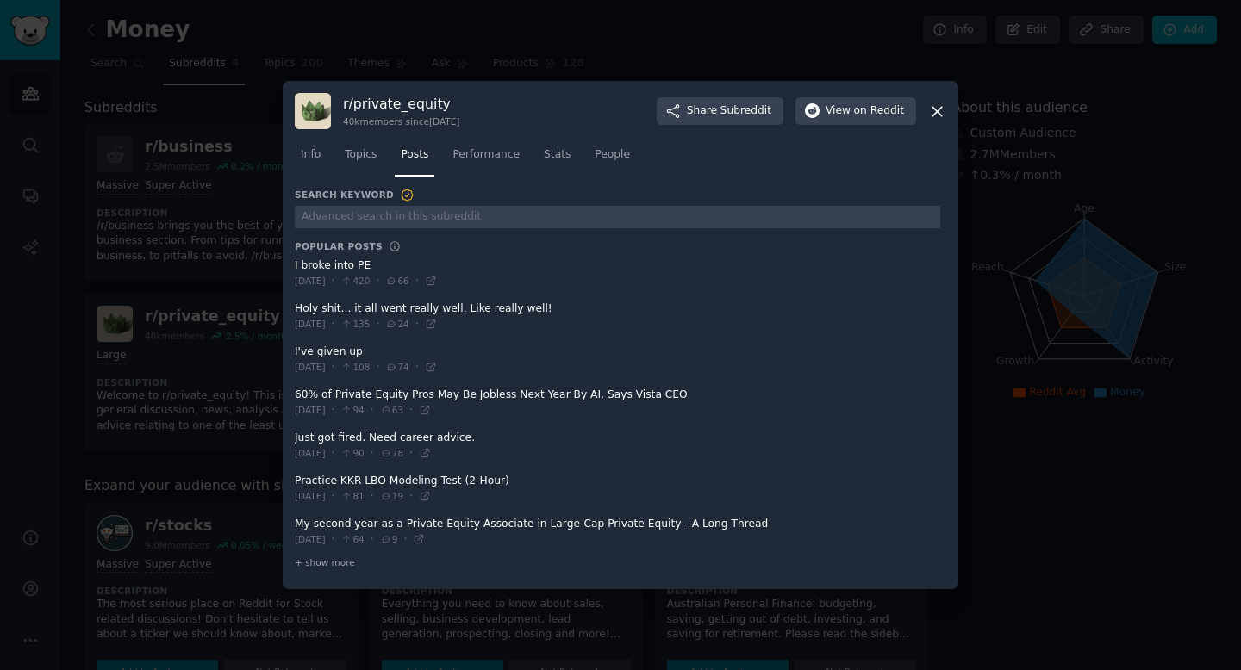
click at [411, 270] on span at bounding box center [617, 274] width 645 height 42
click at [349, 264] on span at bounding box center [617, 274] width 645 height 42
click at [939, 109] on icon at bounding box center [937, 112] width 18 height 18
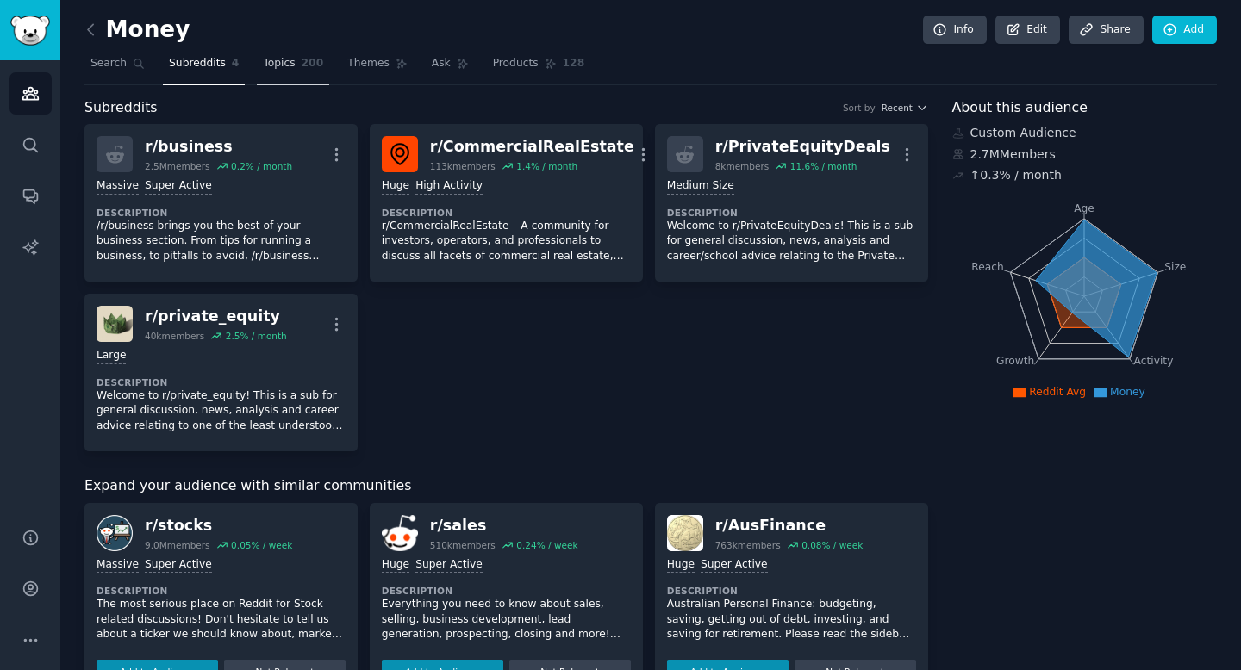
click at [290, 50] on link "Topics 200" at bounding box center [293, 67] width 72 height 35
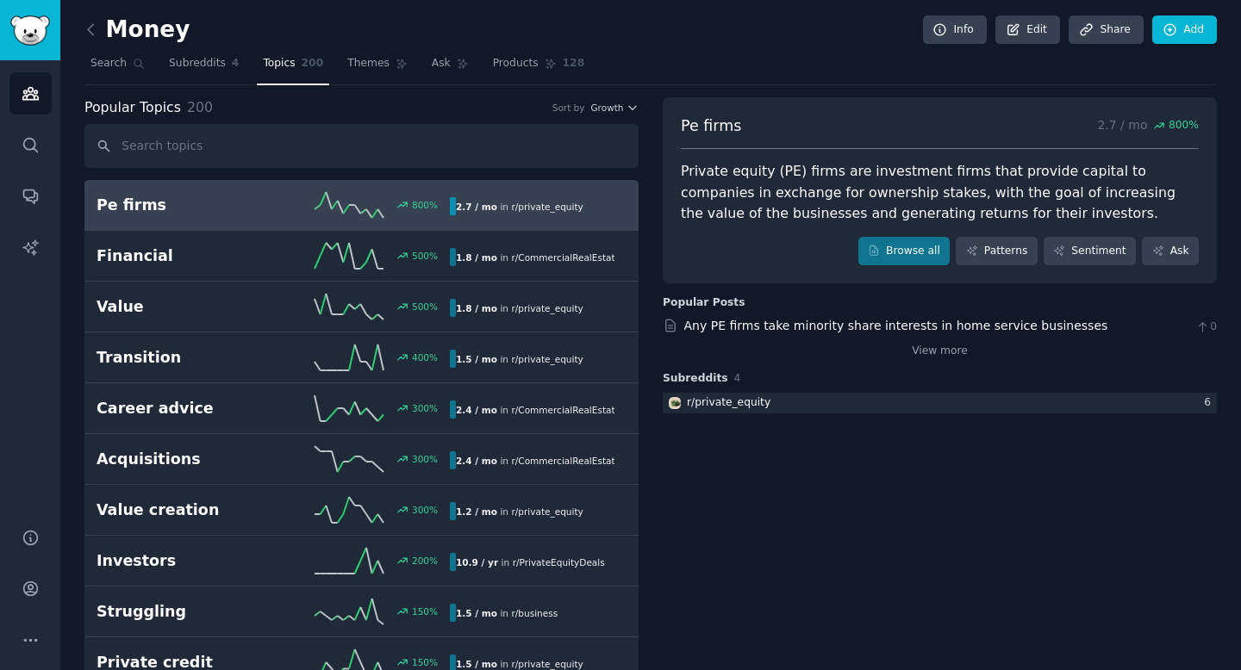
click at [205, 215] on div "Pe firms 800 % 2.7 / mo in r/ private_equity" at bounding box center [362, 205] width 530 height 26
click at [907, 253] on link "Browse all" at bounding box center [904, 251] width 92 height 29
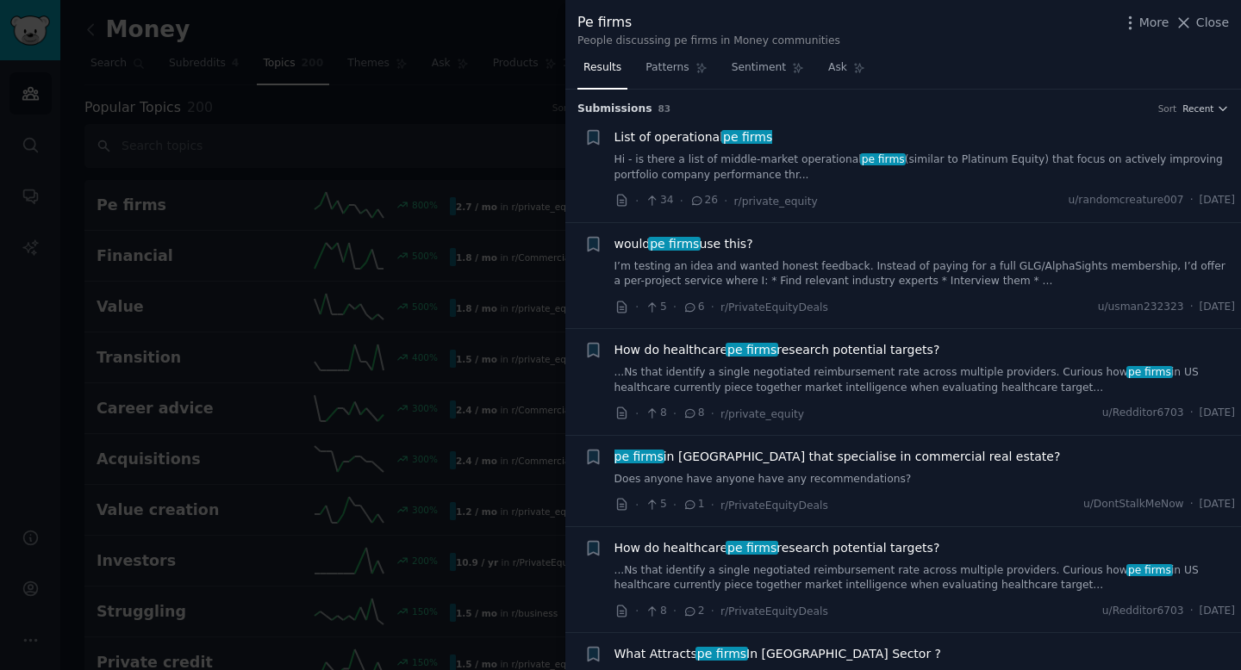
click at [683, 136] on span "List of operational pe firms" at bounding box center [693, 137] width 159 height 18
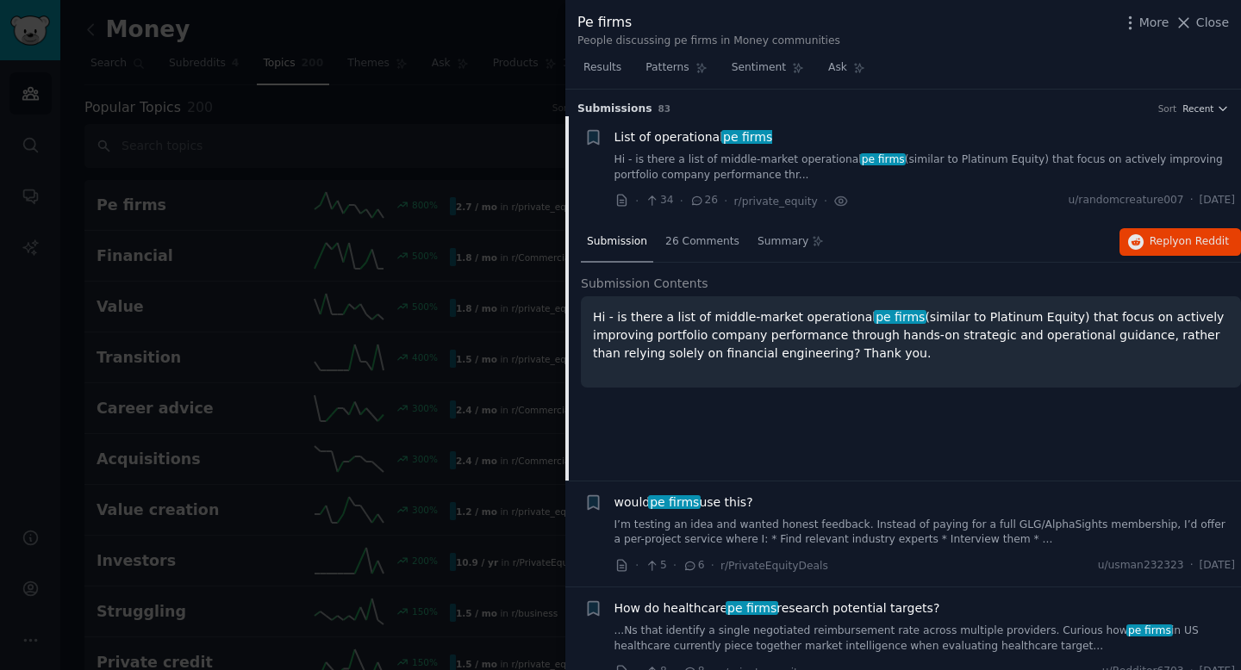
scroll to position [27, 0]
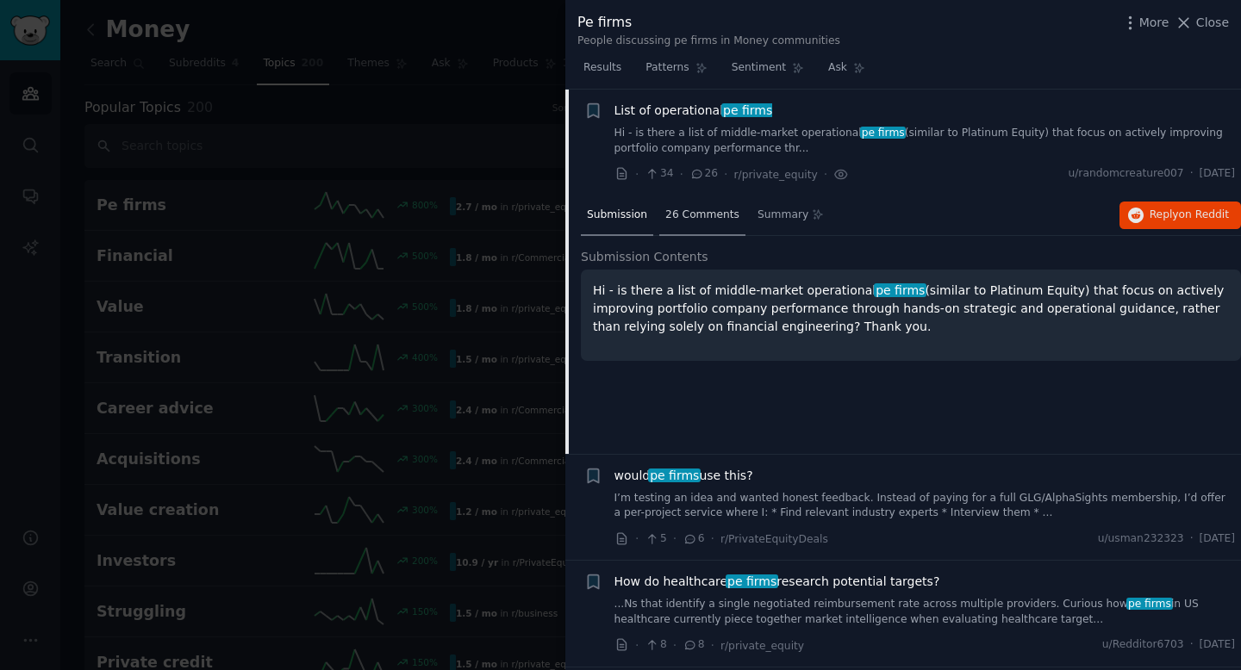
click at [714, 215] on span "26 Comments" at bounding box center [702, 216] width 74 height 16
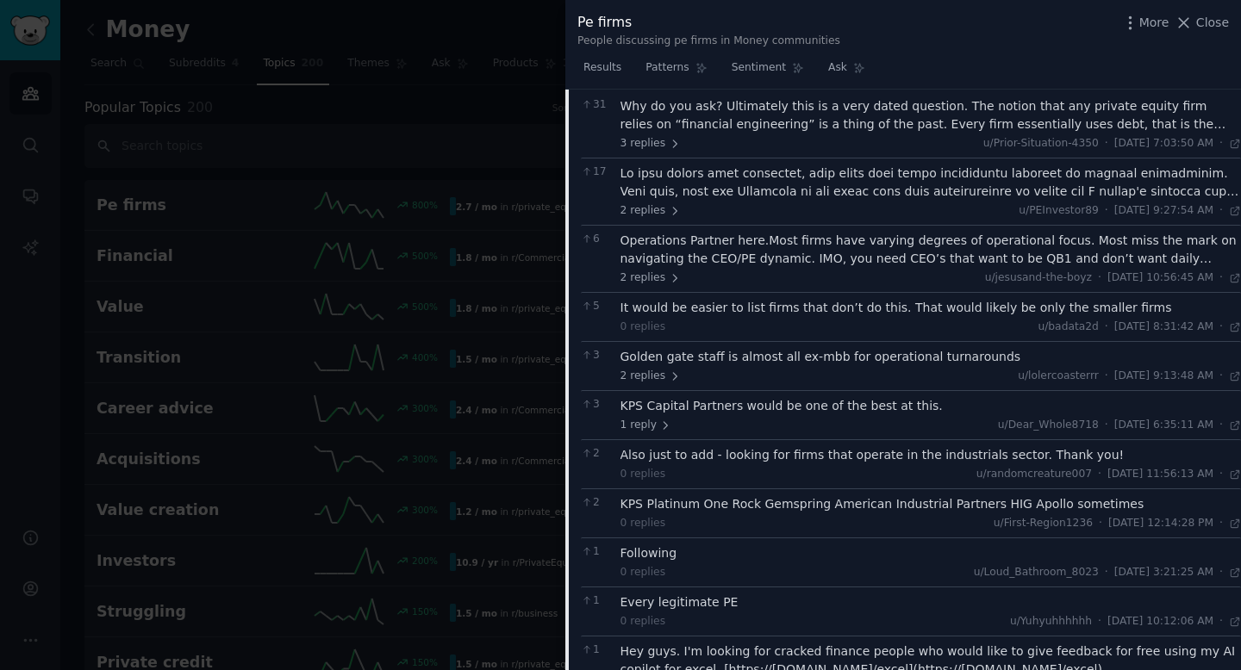
scroll to position [213, 0]
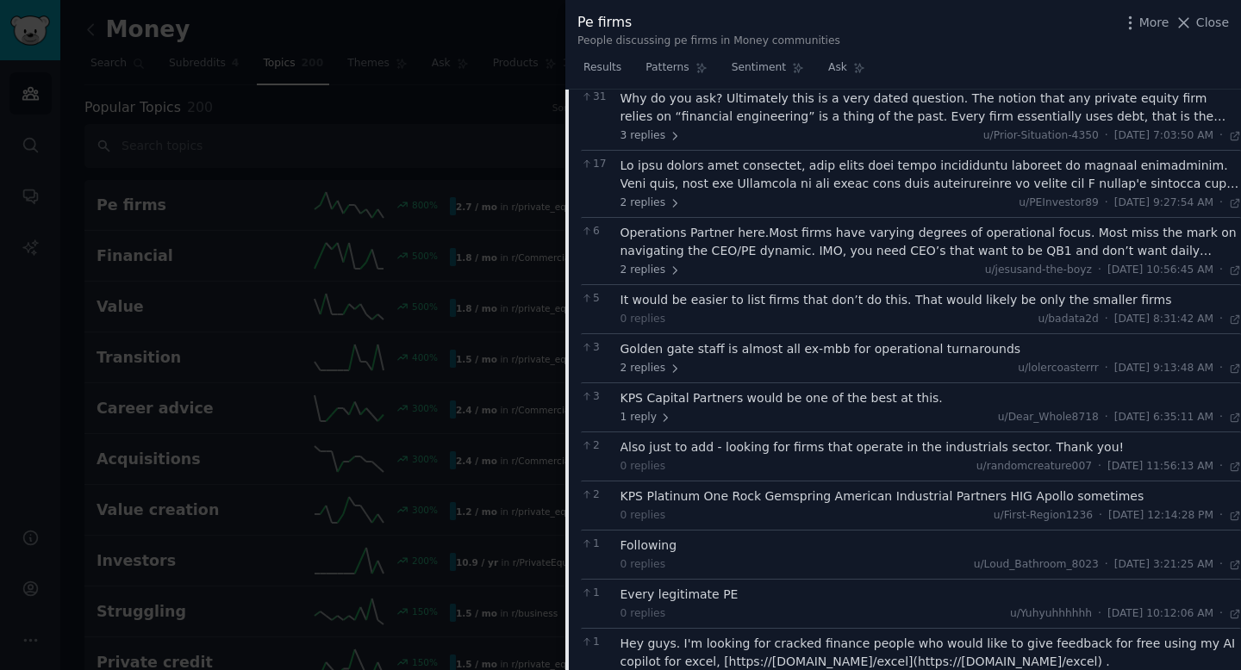
click at [839, 236] on div "Operations Partner here.Most firms have varying degrees of operational focus. M…" at bounding box center [930, 242] width 621 height 36
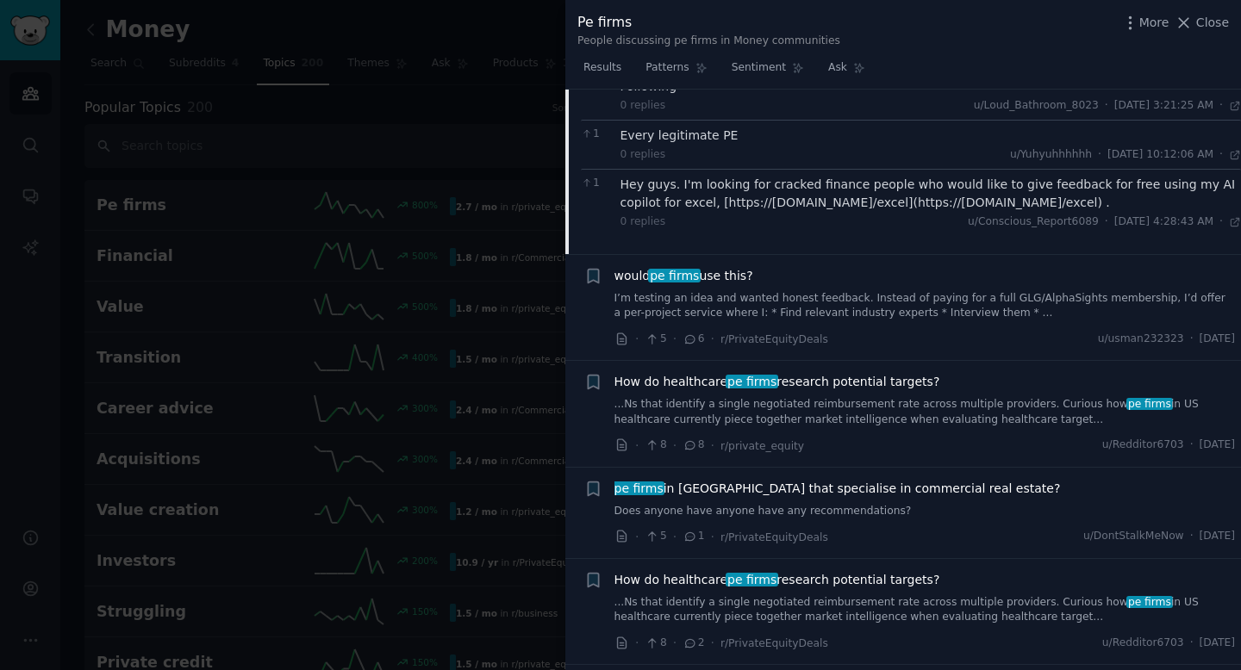
scroll to position [916, 0]
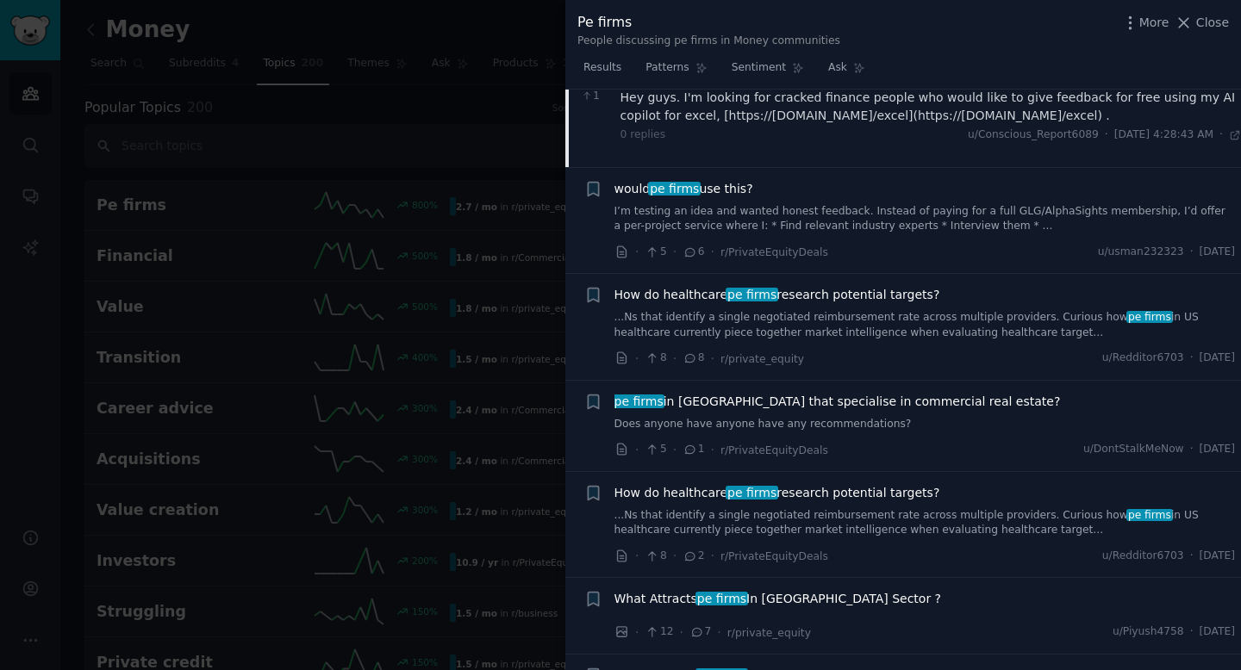
click at [801, 310] on link "...Ns that identify a single negotiated reimbursement rate across multiple prov…" at bounding box center [924, 325] width 621 height 30
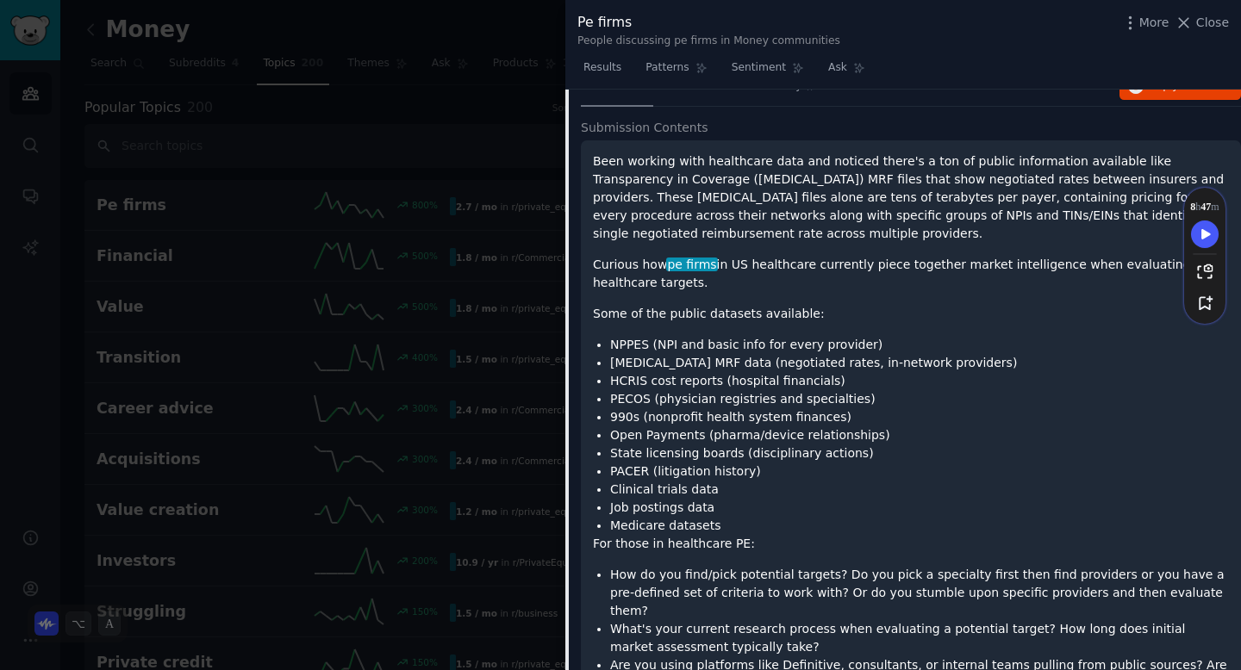
scroll to position [289, 0]
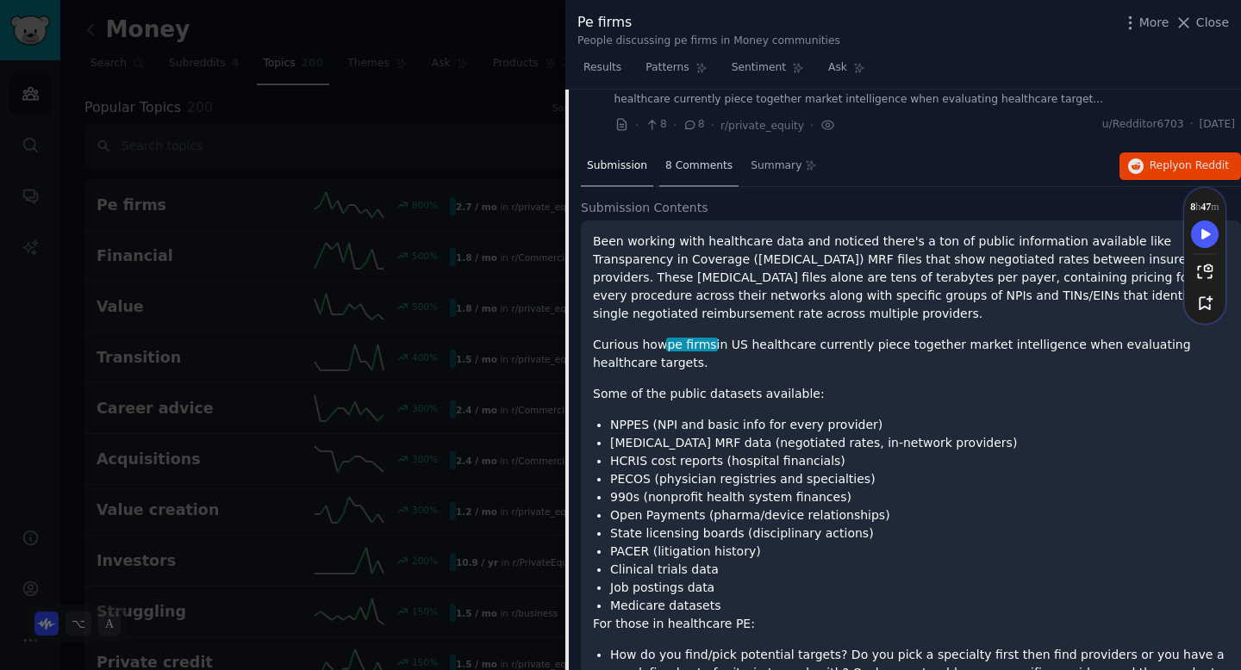
click at [698, 162] on span "8 Comments" at bounding box center [698, 167] width 67 height 16
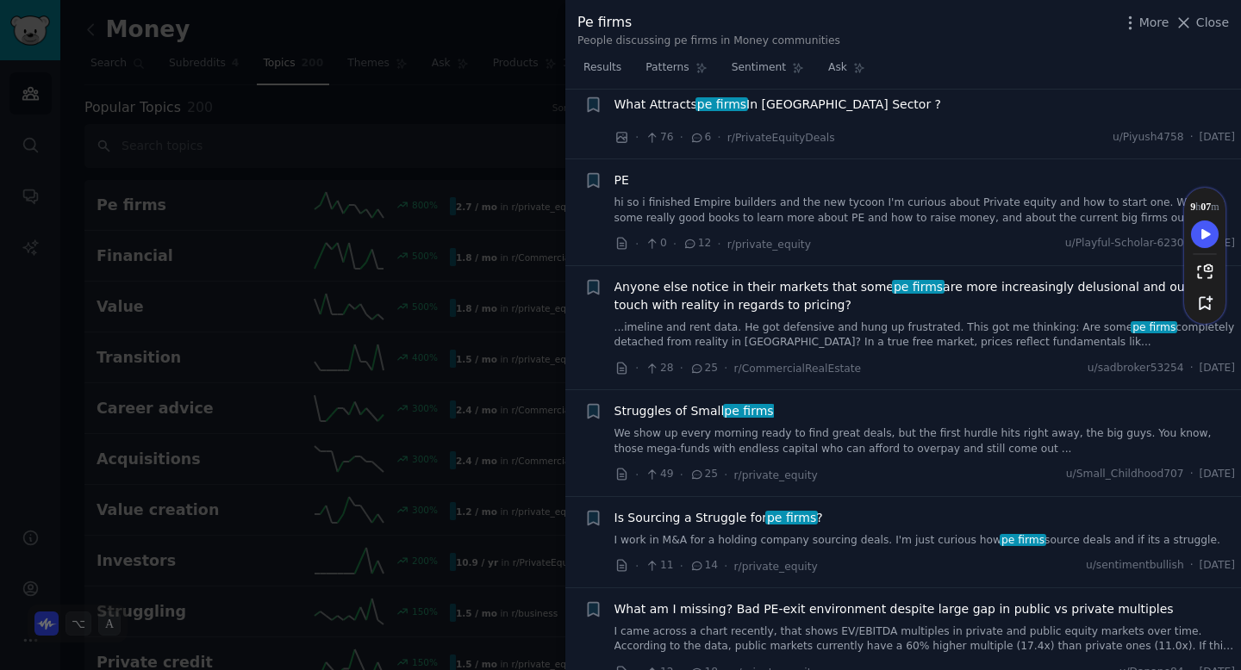
scroll to position [943, 0]
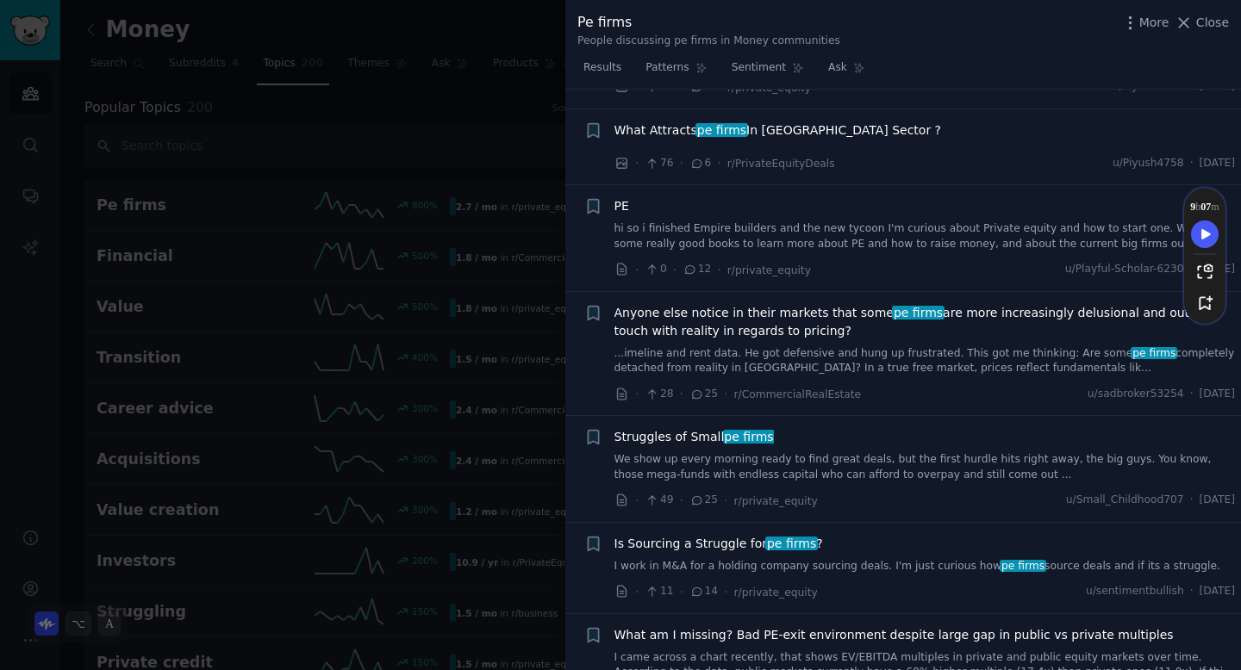
click at [683, 433] on span "Struggles of Small pe firms" at bounding box center [693, 437] width 159 height 18
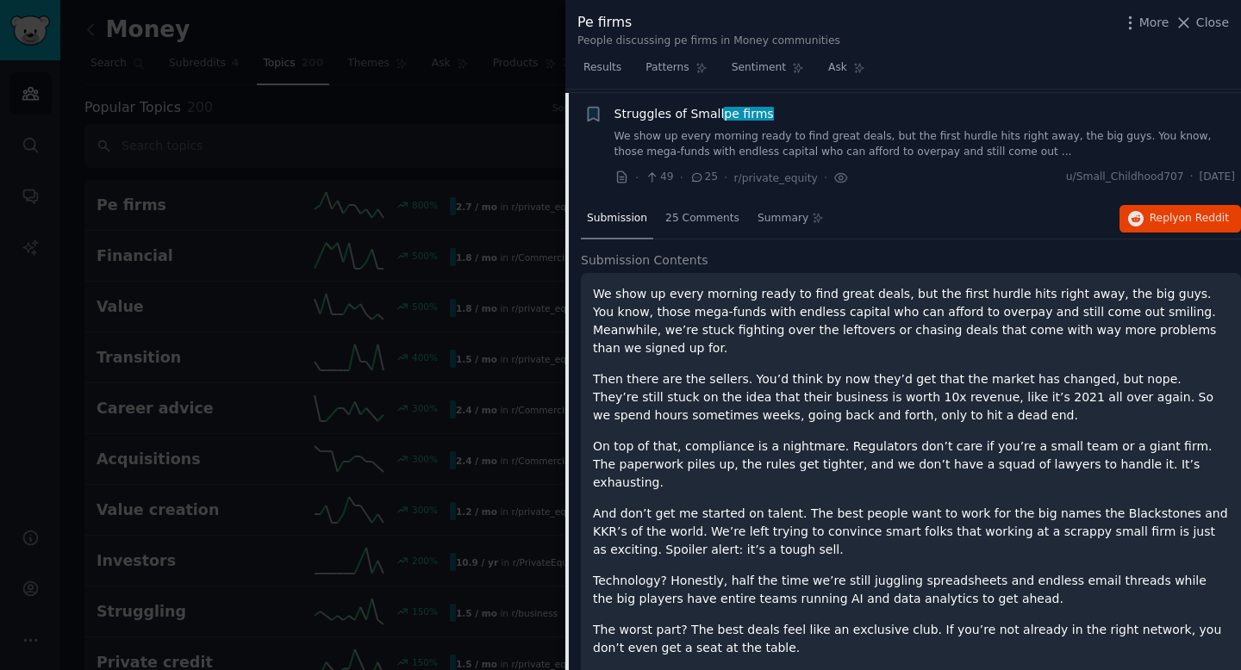
scroll to position [927, 0]
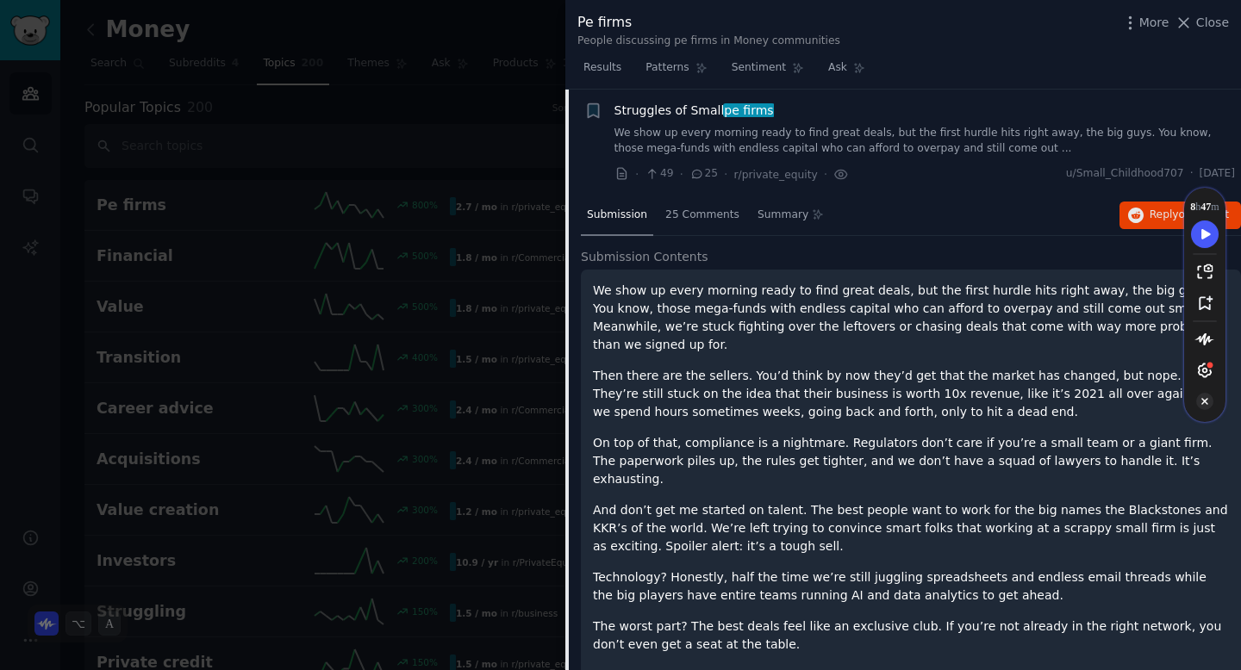
click at [1208, 402] on icon "Turn Off Speechify button" at bounding box center [1204, 401] width 17 height 17
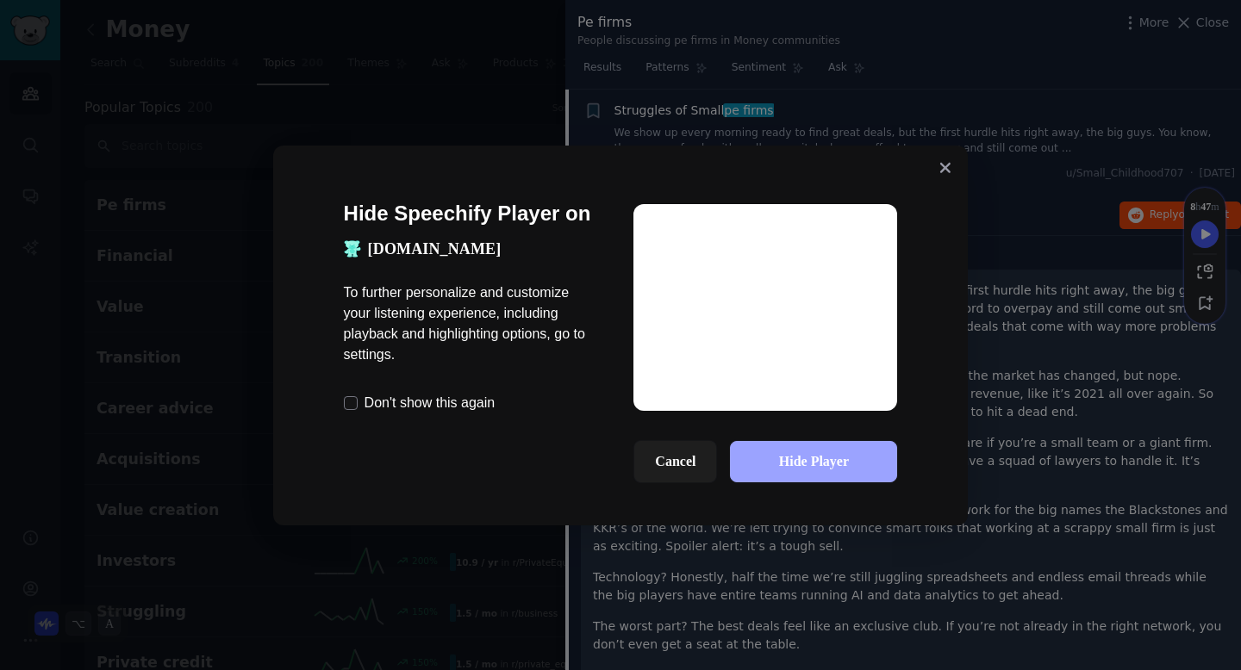
click at [810, 471] on button "Hide Player" at bounding box center [813, 461] width 167 height 41
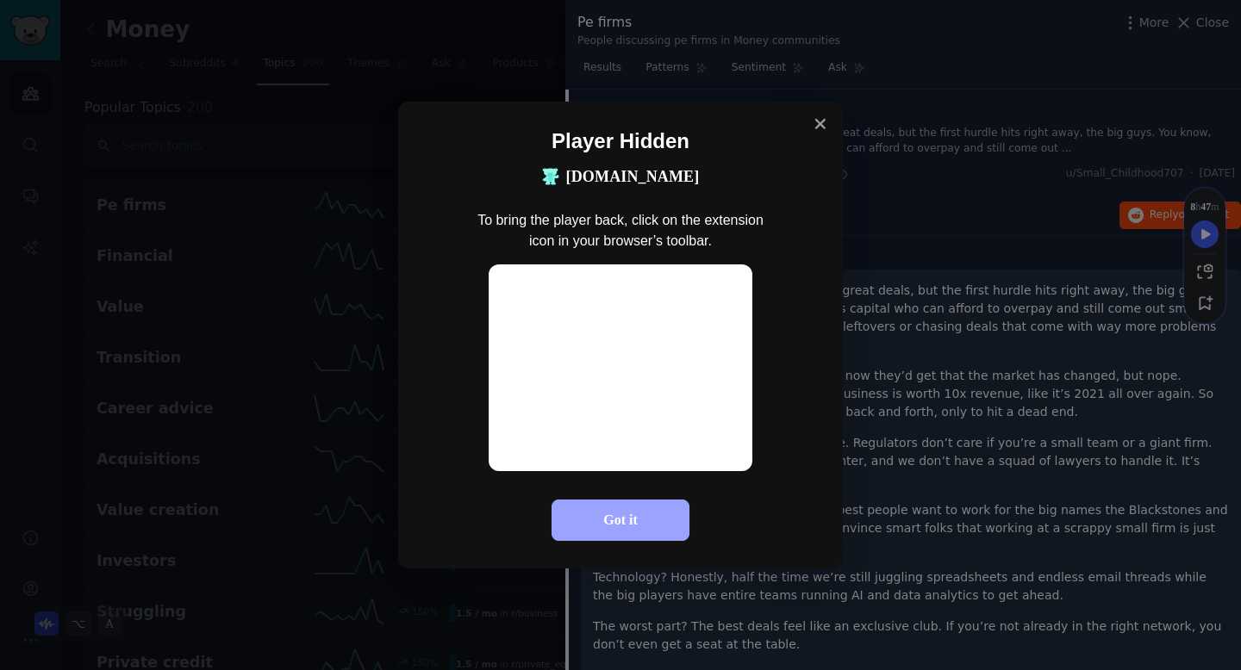
click at [616, 528] on button "Got it" at bounding box center [621, 520] width 138 height 41
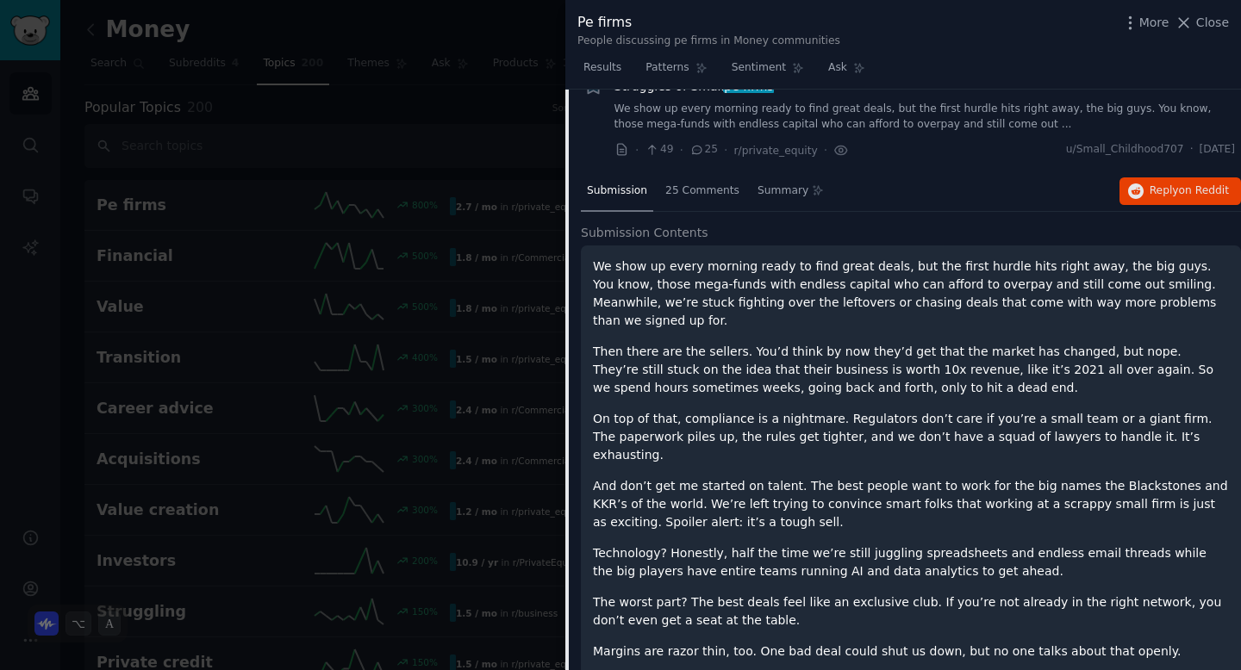
scroll to position [846, 0]
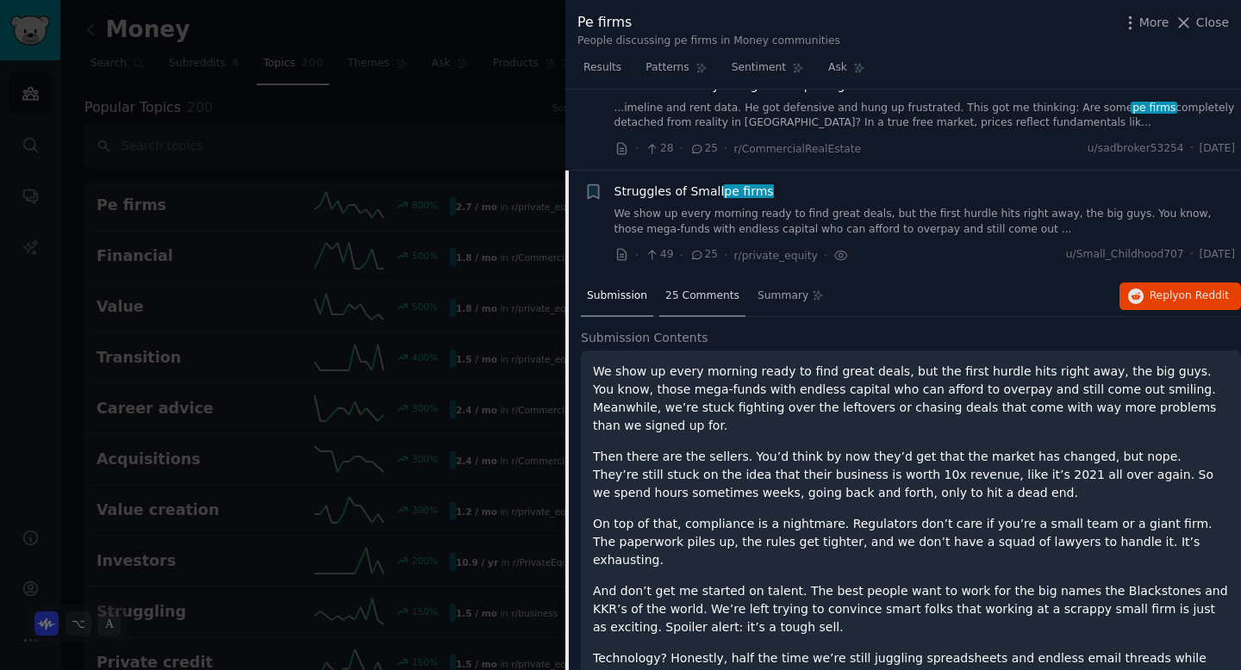
click at [689, 298] on span "25 Comments" at bounding box center [702, 297] width 74 height 16
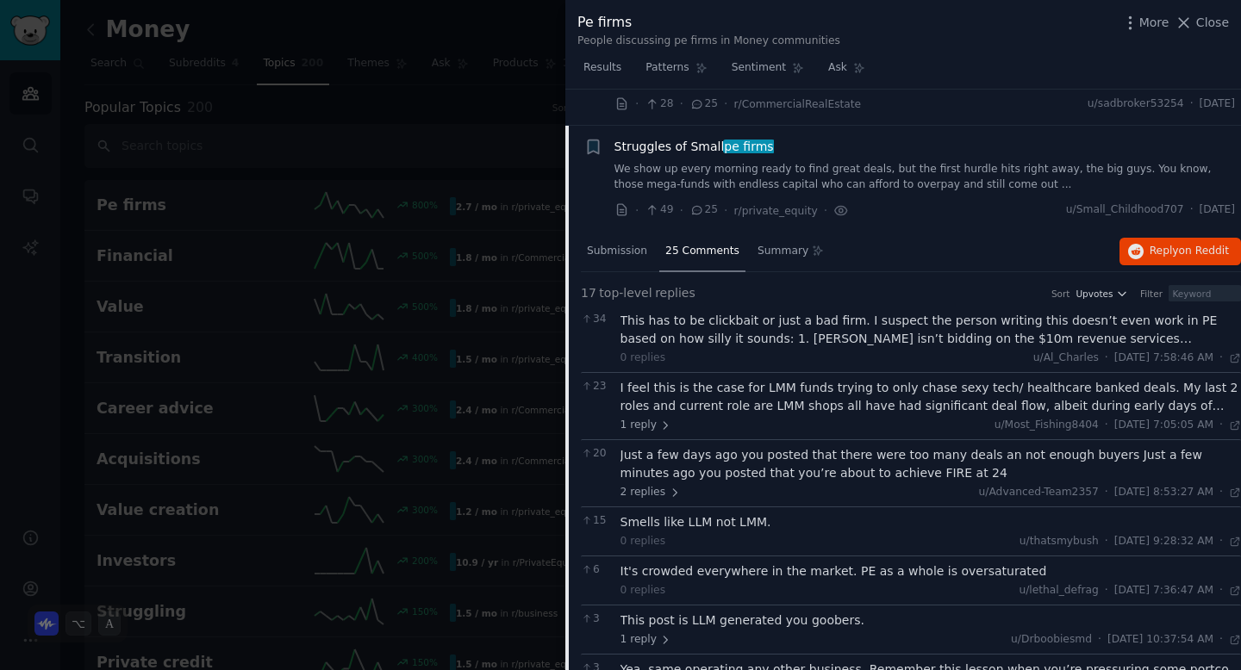
scroll to position [907, 0]
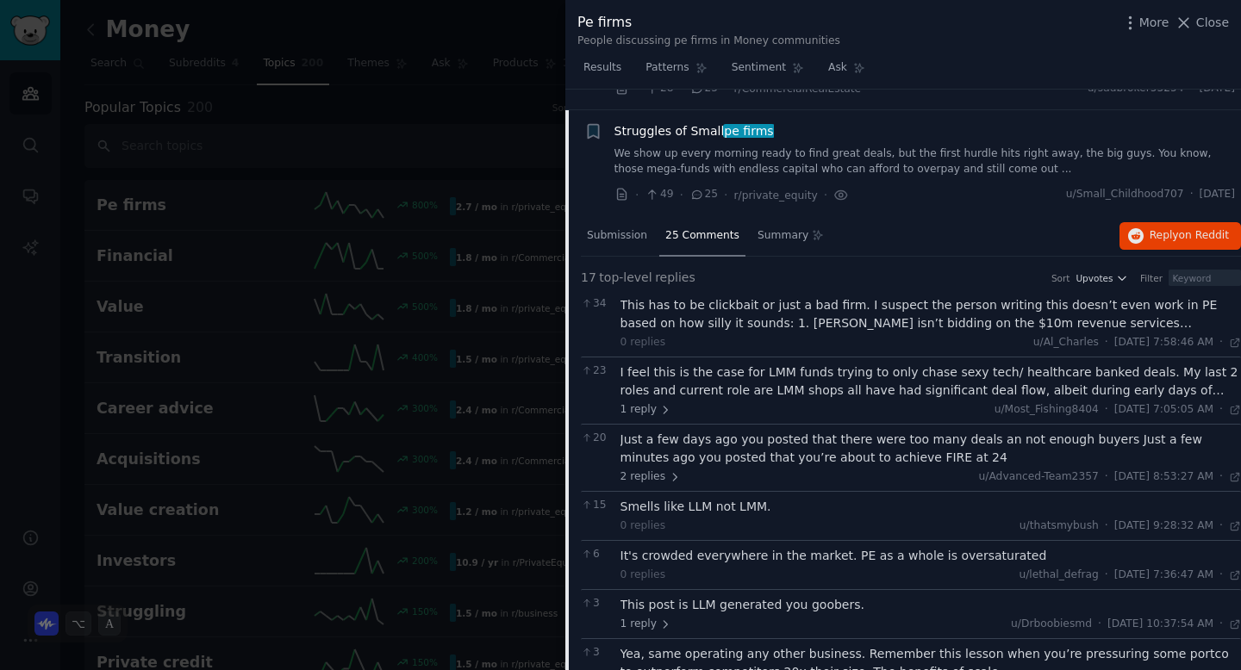
click at [980, 321] on div "This has to be clickbait or just a bad firm. I suspect the person writing this …" at bounding box center [930, 314] width 621 height 36
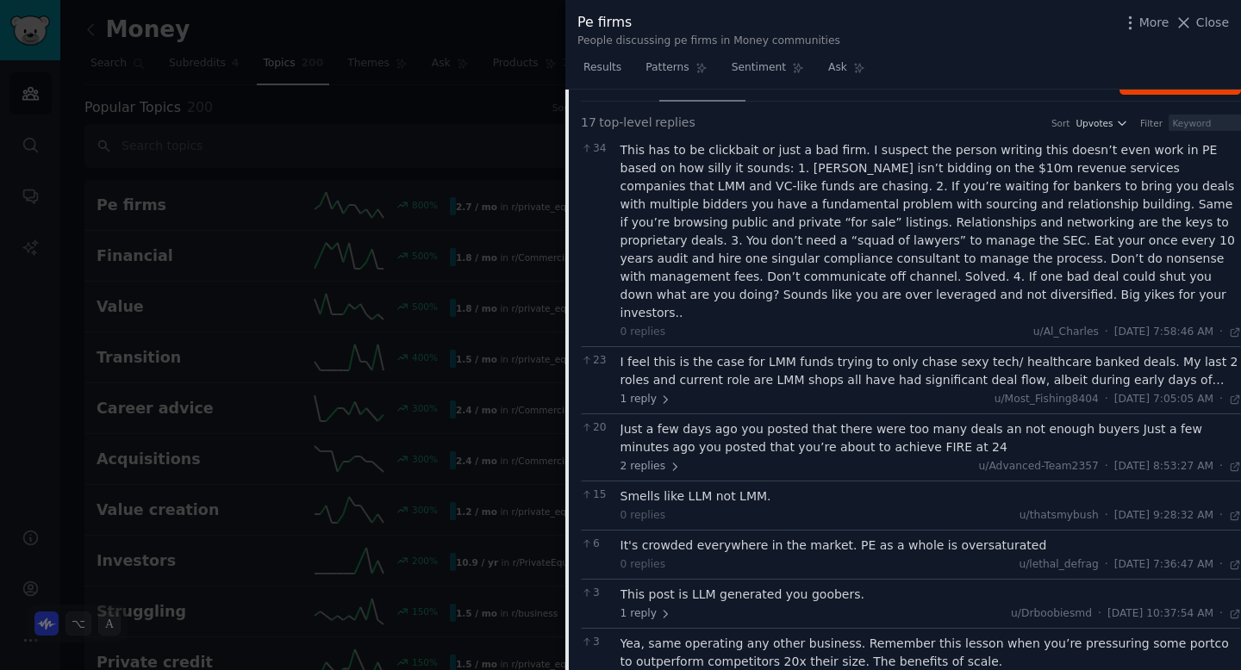
scroll to position [1069, 0]
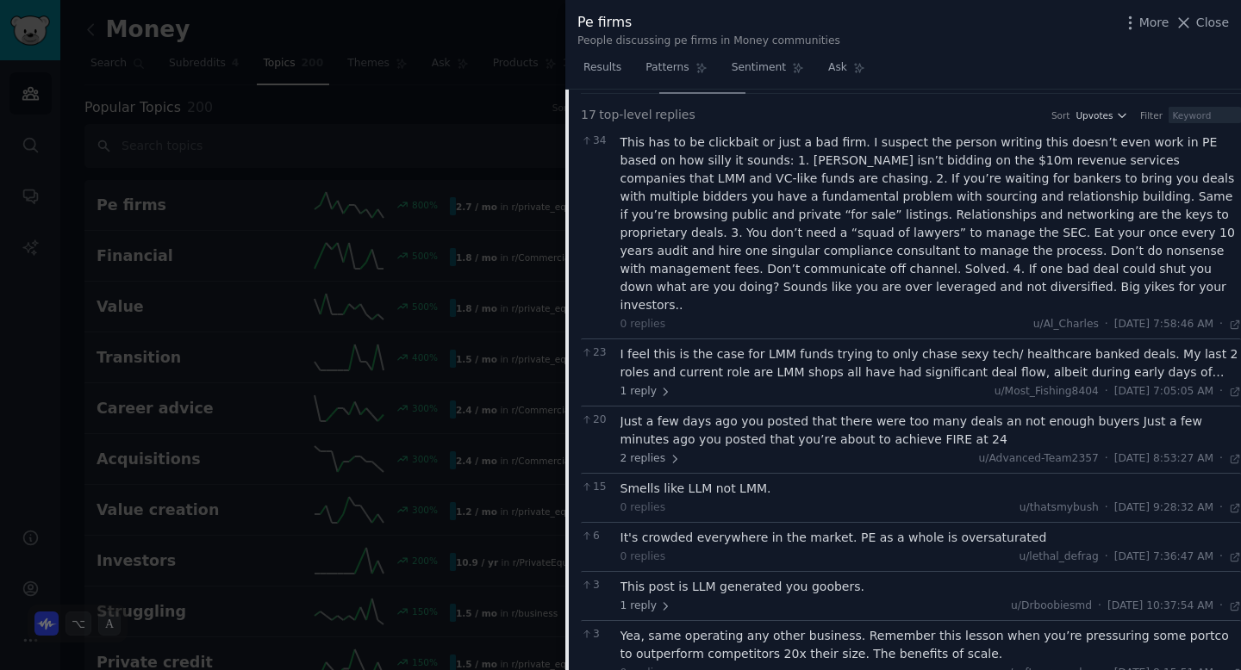
click at [907, 359] on div "I feel this is the case for LMM funds trying to only chase sexy tech/ healthcar…" at bounding box center [930, 364] width 621 height 36
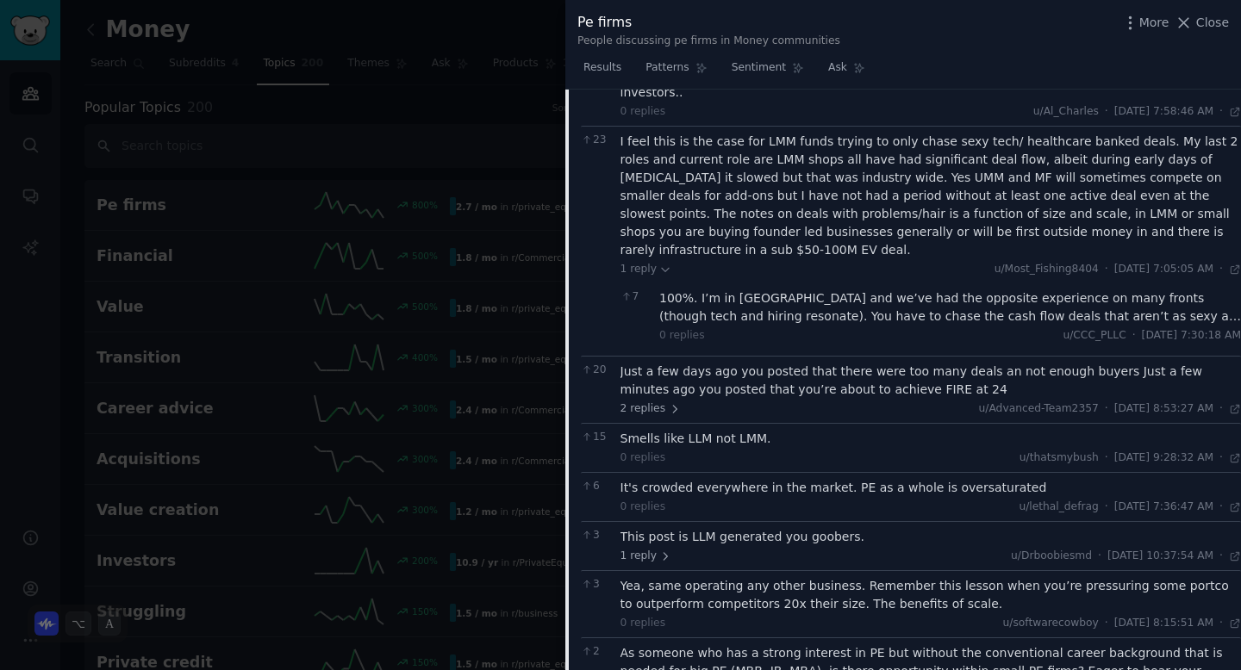
scroll to position [1287, 0]
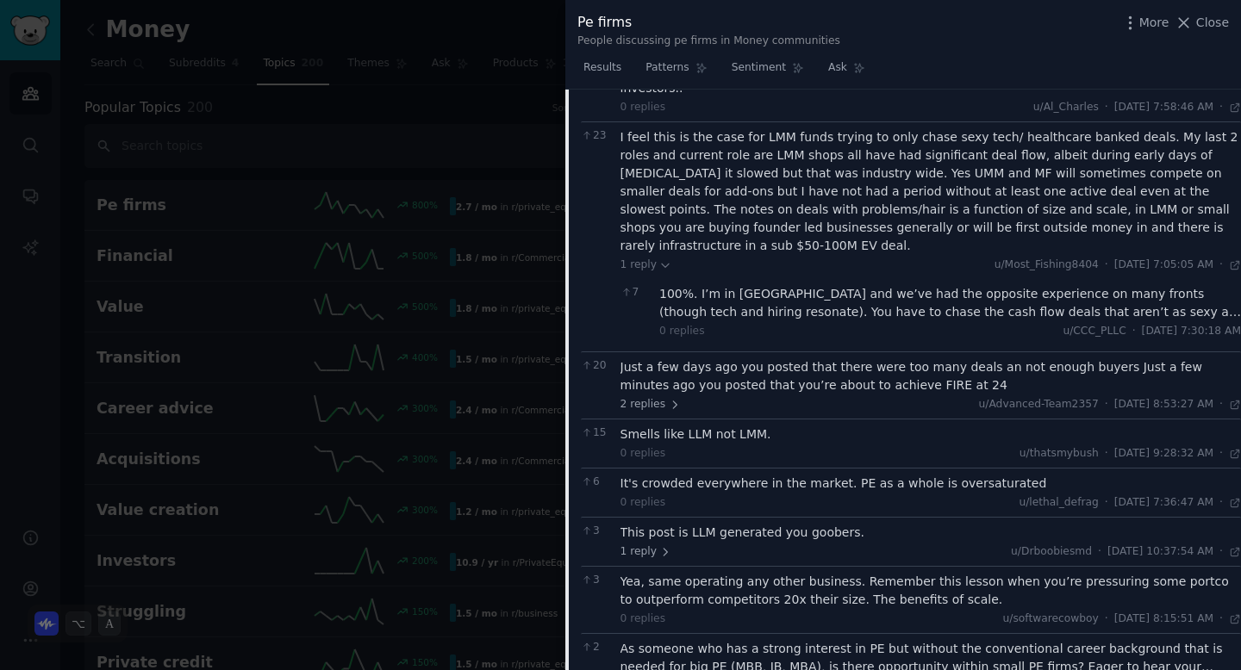
click at [817, 359] on div "Just a few days ago you posted that there were too many deals an not enough buy…" at bounding box center [930, 377] width 621 height 36
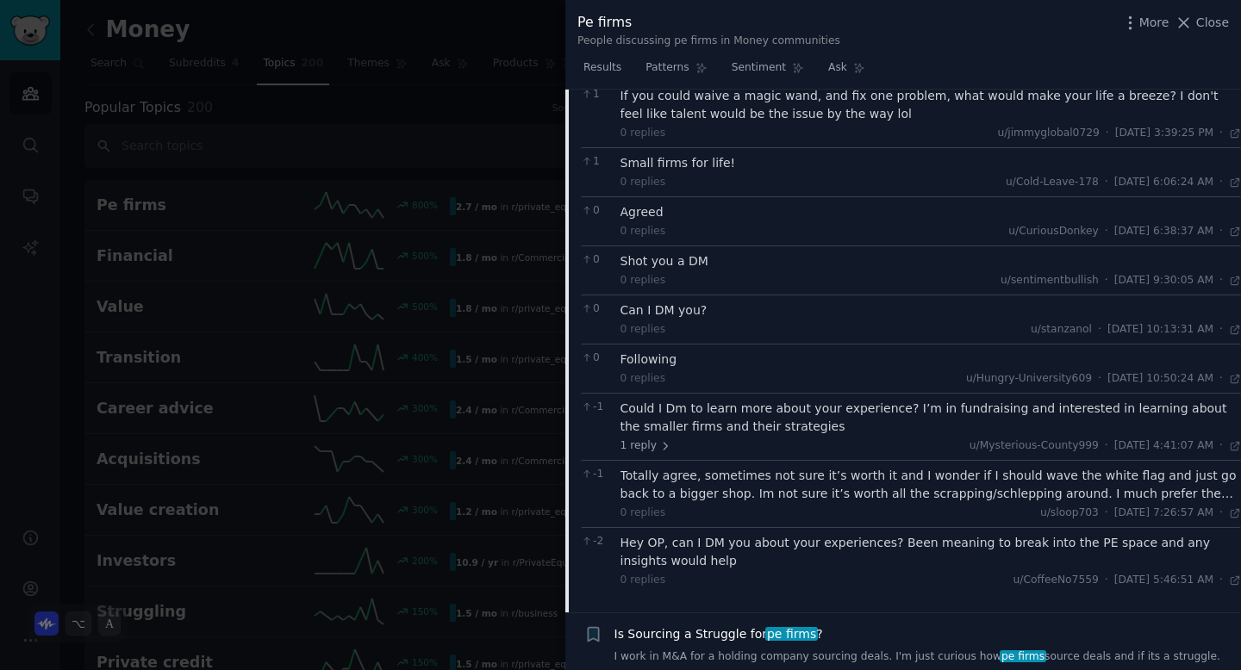
scroll to position [1919, 0]
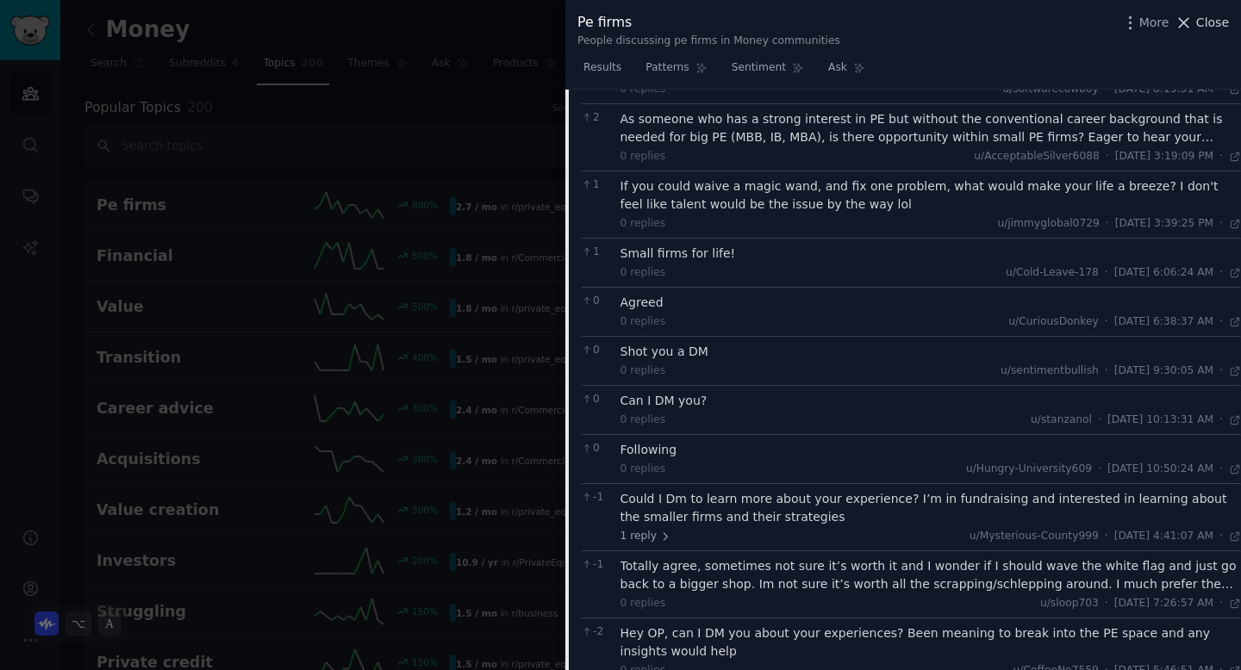
click at [1185, 27] on icon at bounding box center [1184, 23] width 18 height 18
